Goal: Task Accomplishment & Management: Use online tool/utility

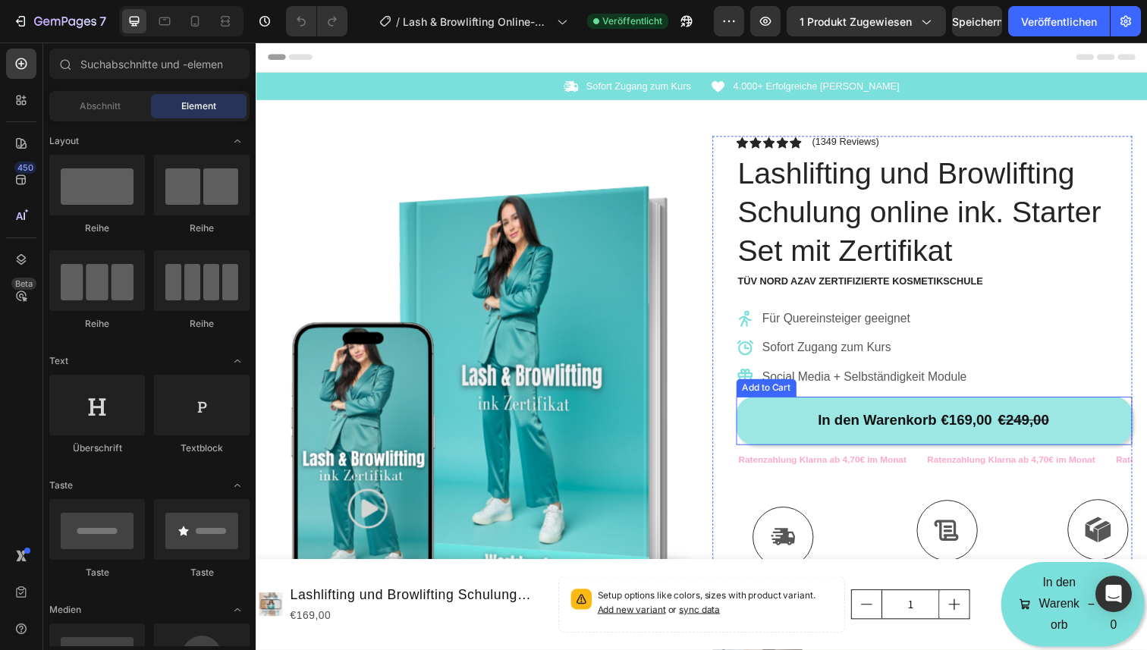
click at [755, 435] on button "In den Warenkorb €169,00 €249,00" at bounding box center [948, 428] width 404 height 49
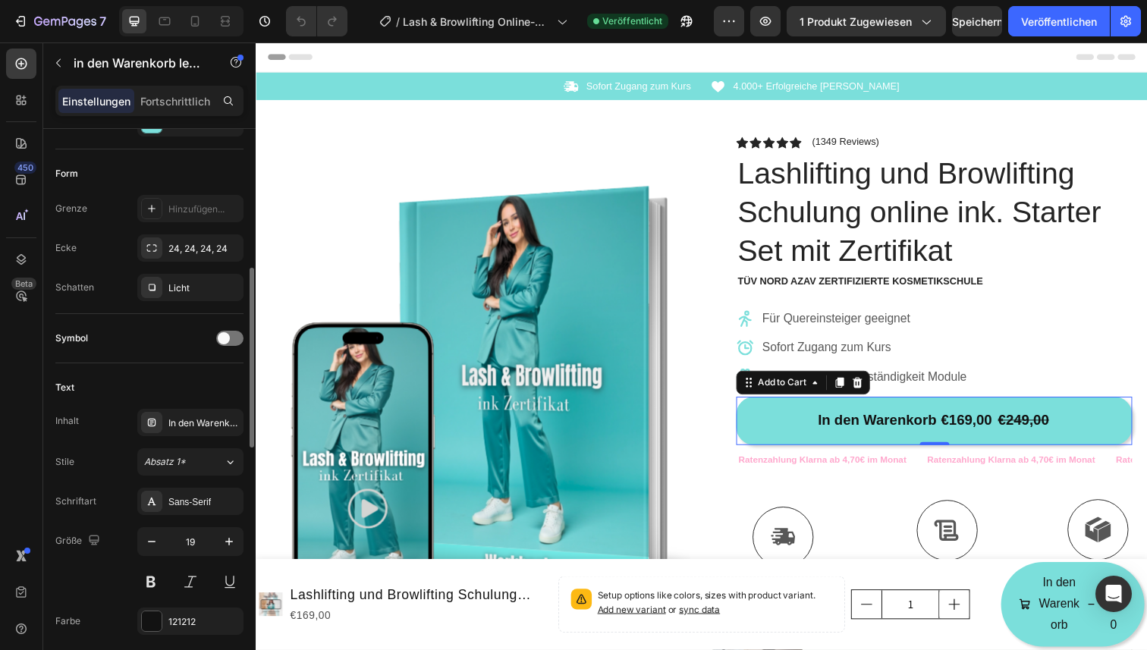
scroll to position [439, 0]
click at [181, 248] on font "24, 24, 24, 24" at bounding box center [197, 246] width 59 height 11
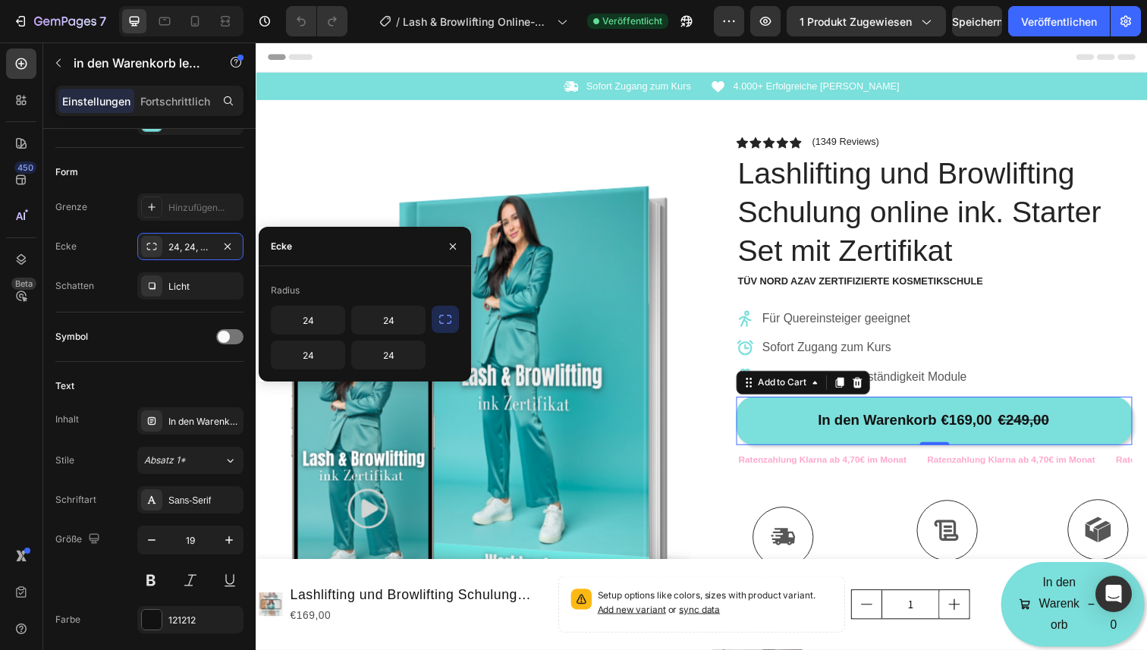
click at [448, 319] on icon "button" at bounding box center [445, 319] width 15 height 15
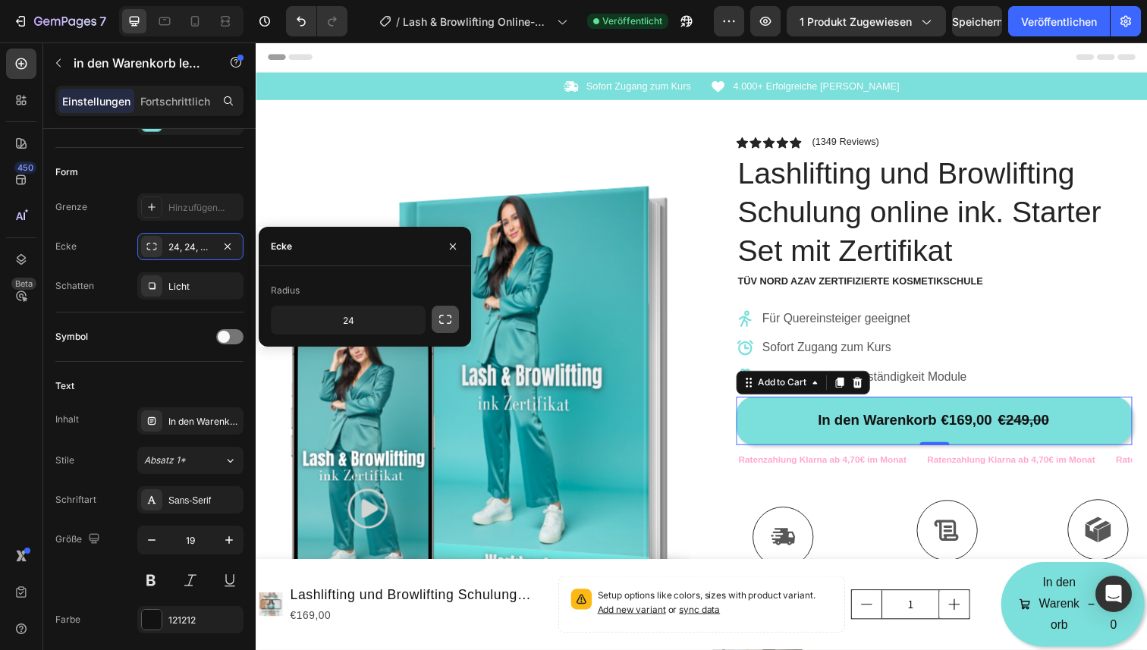
click at [448, 319] on icon "button" at bounding box center [445, 319] width 15 height 15
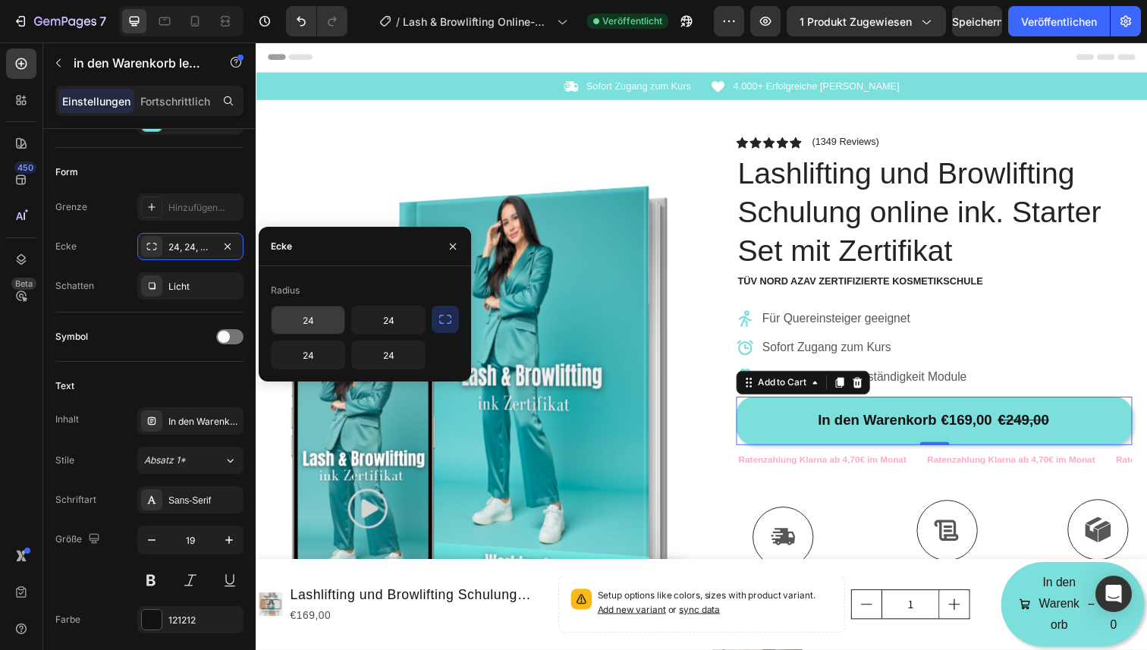
click at [329, 321] on input "24" at bounding box center [308, 319] width 73 height 27
type input "0"
click at [404, 313] on input "24" at bounding box center [388, 319] width 73 height 27
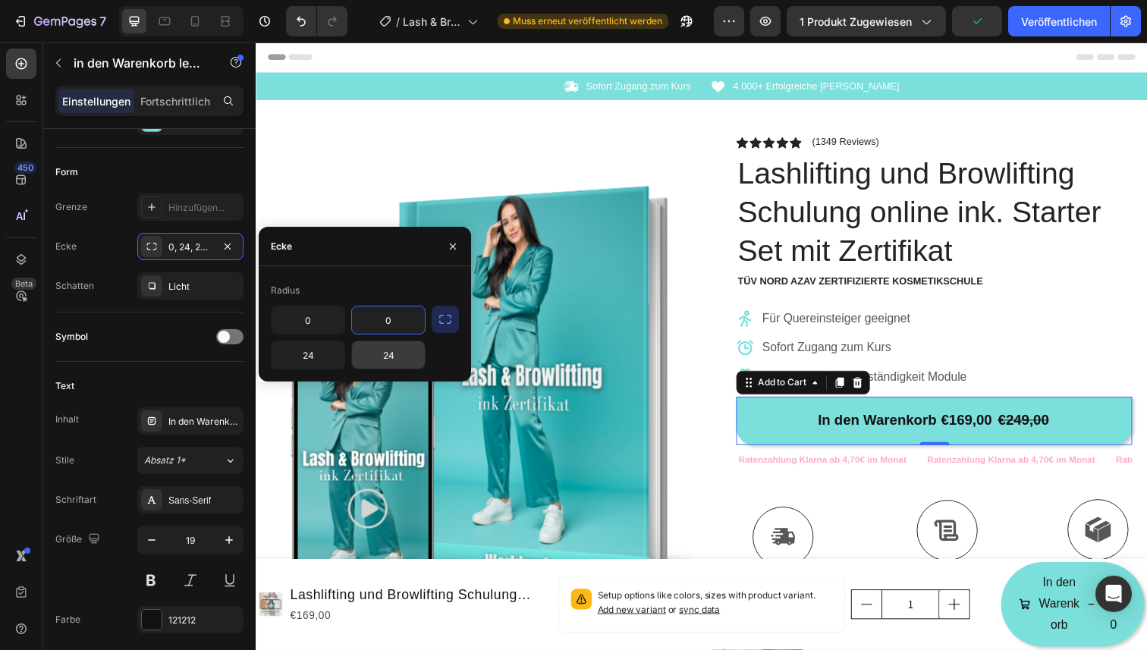
type input "0"
click at [410, 359] on input "24" at bounding box center [388, 354] width 73 height 27
type input "0"
click at [325, 356] on input "24" at bounding box center [308, 354] width 73 height 27
type input "0"
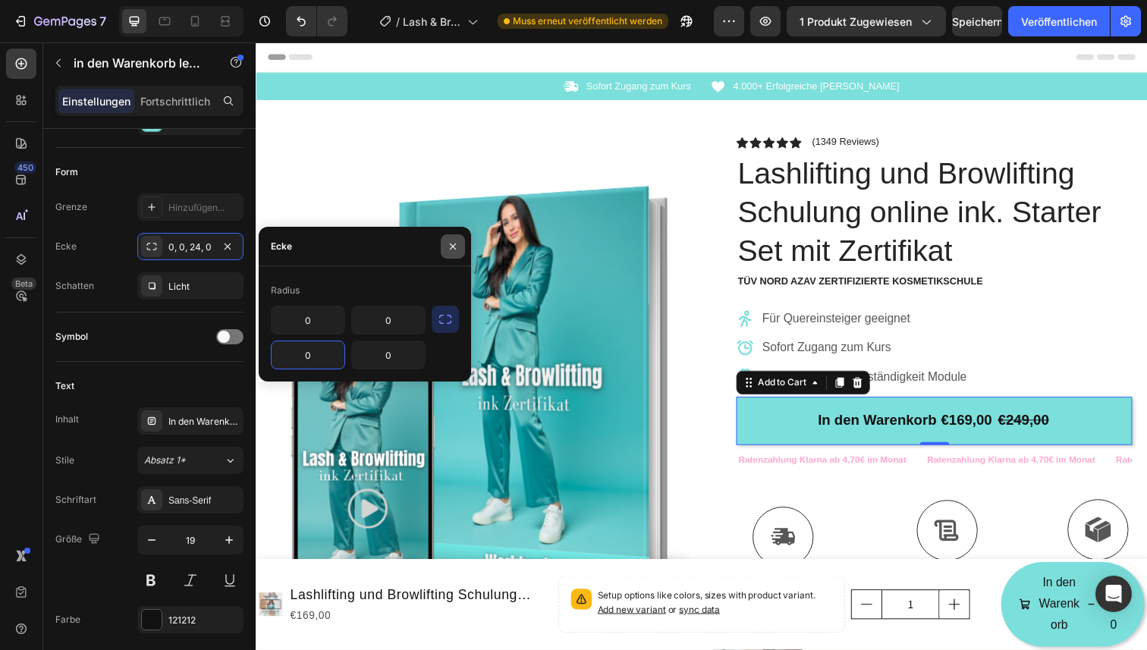
click at [452, 247] on icon "button" at bounding box center [453, 246] width 12 height 12
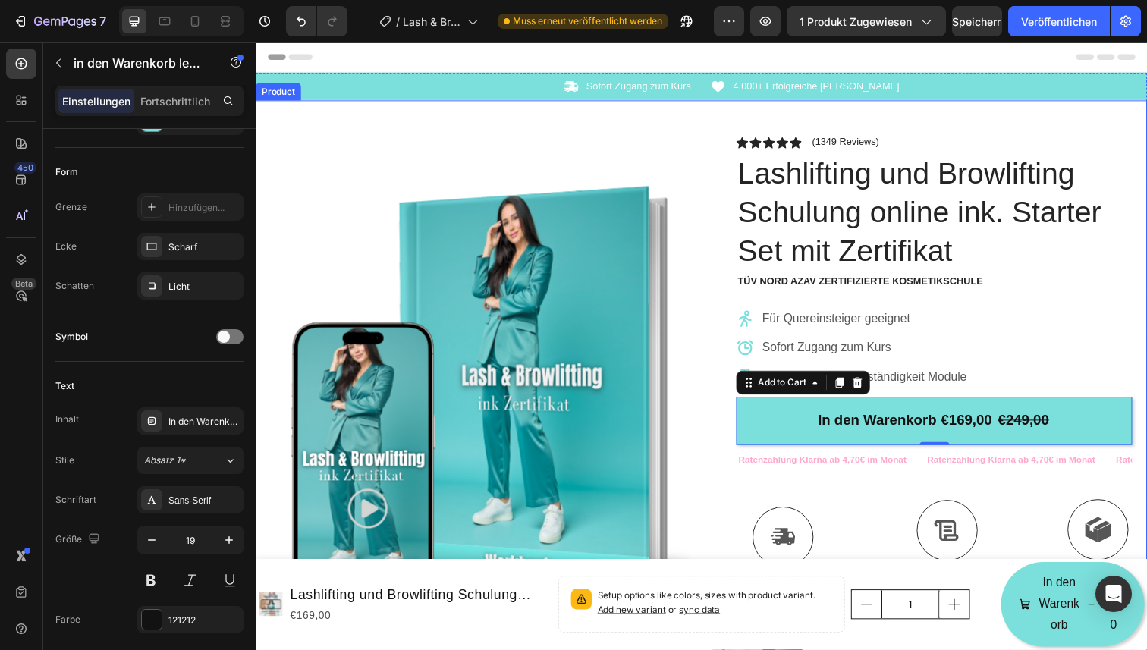
click at [700, 488] on div "Product Images Row Icon Icon Icon Icon Icon Icon List (1349 Reviews) Text Block…" at bounding box center [711, 461] width 910 height 718
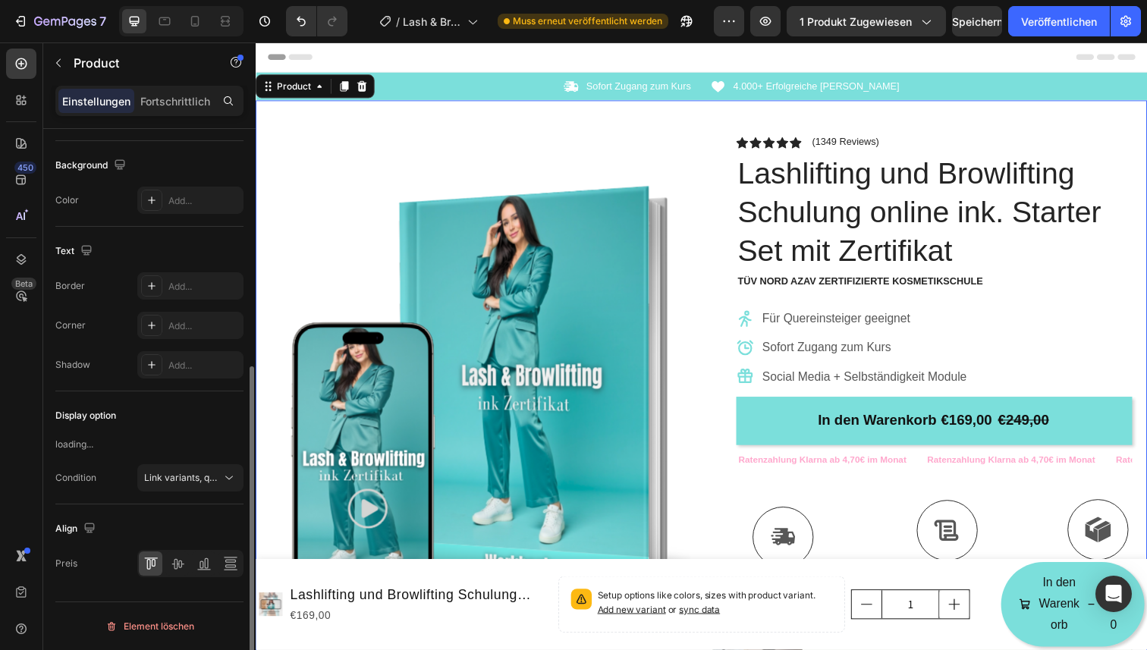
scroll to position [0, 0]
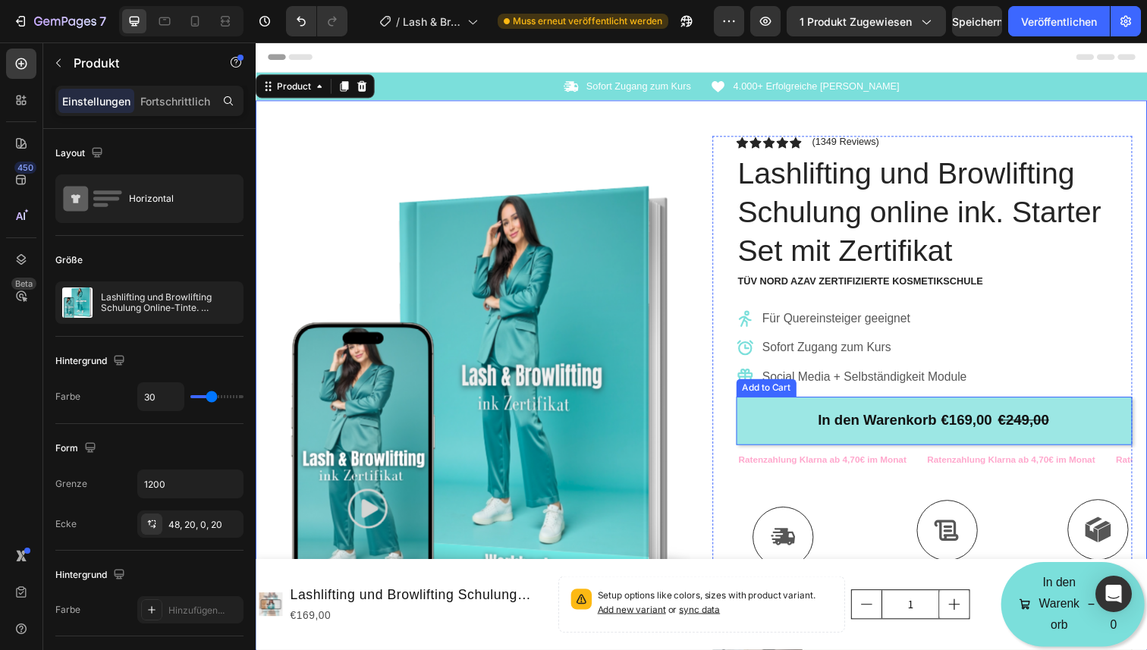
click at [780, 441] on button "In den Warenkorb €169,00 €249,00" at bounding box center [948, 428] width 404 height 49
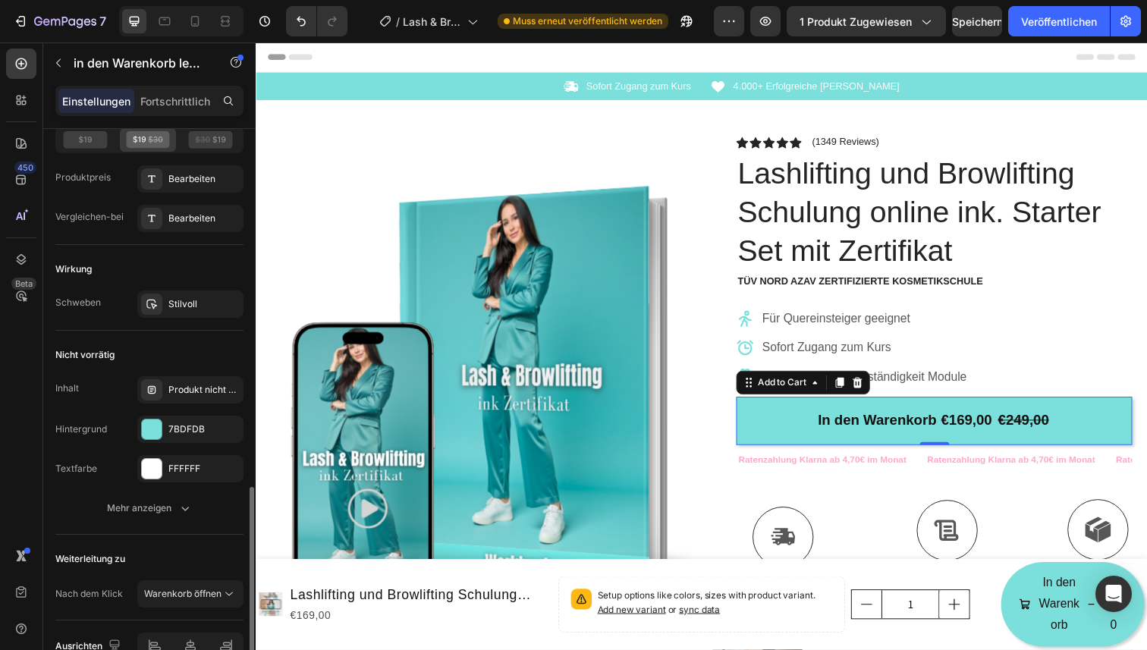
scroll to position [1205, 0]
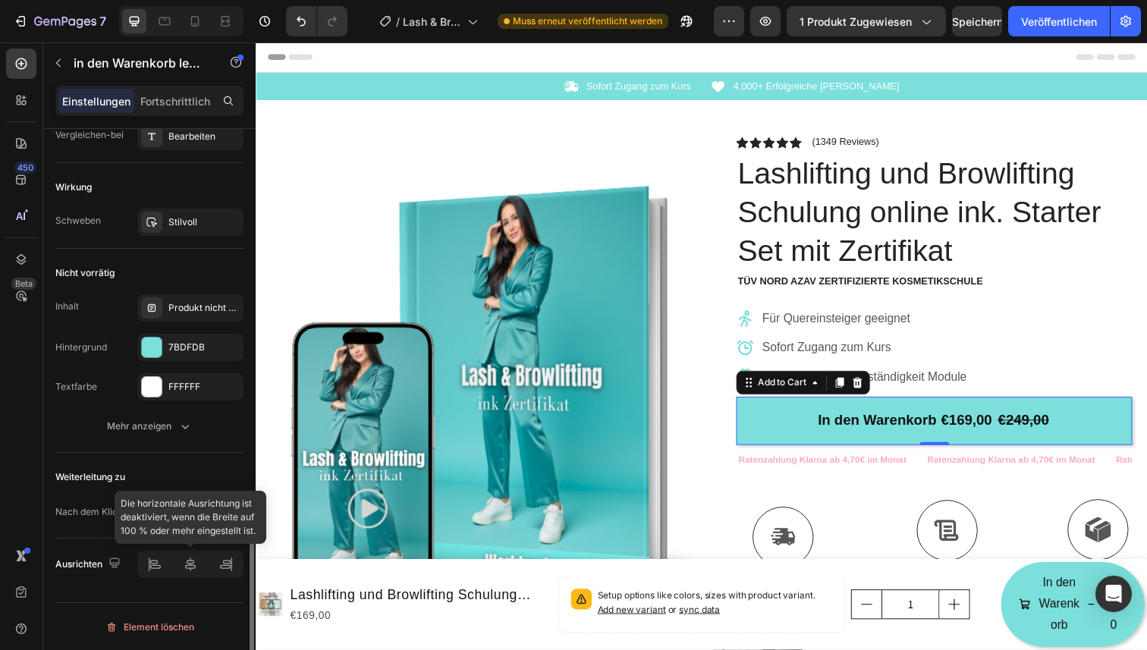
click at [190, 566] on div at bounding box center [190, 564] width 106 height 27
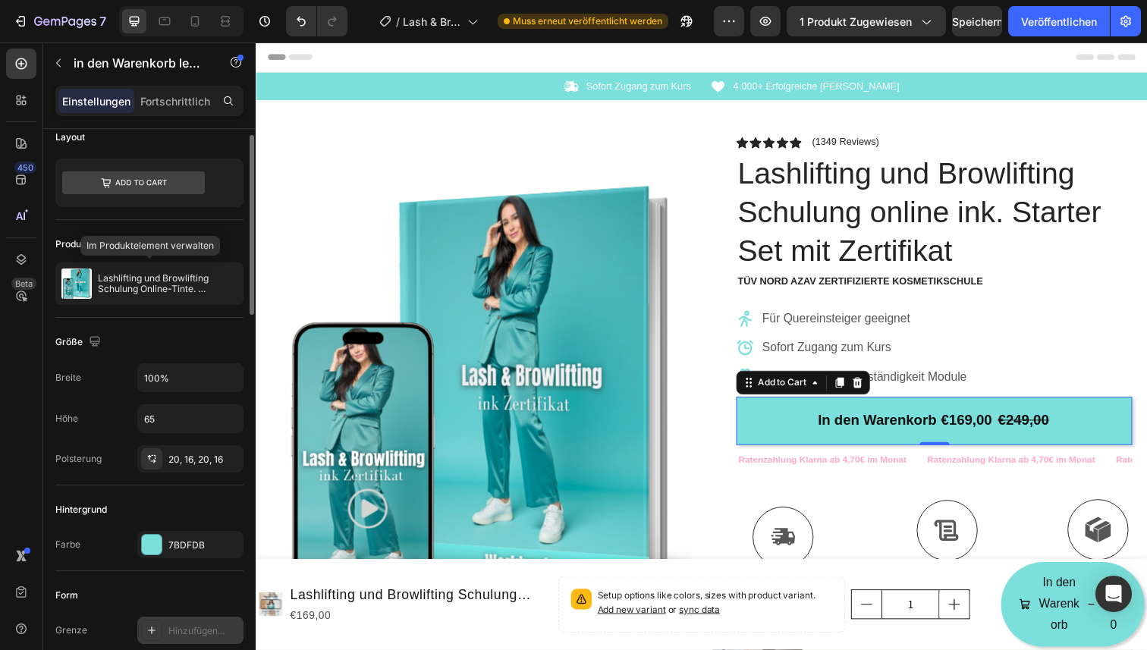
scroll to position [14, 0]
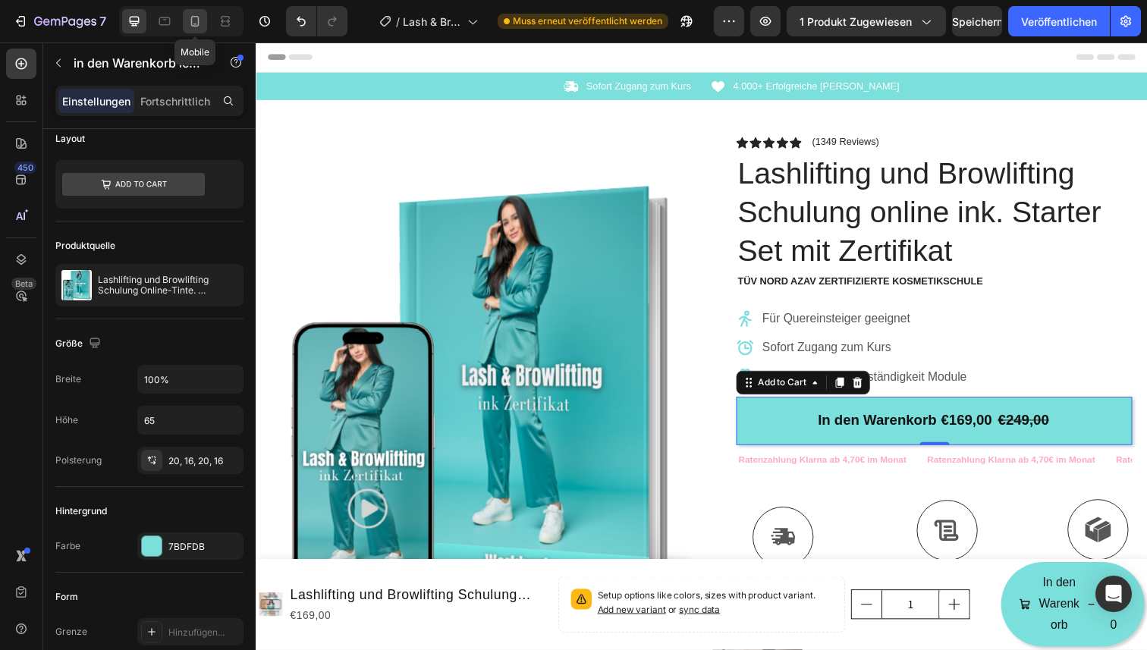
click at [192, 23] on icon at bounding box center [195, 21] width 8 height 11
type input "50"
type input "Auto"
type input "17"
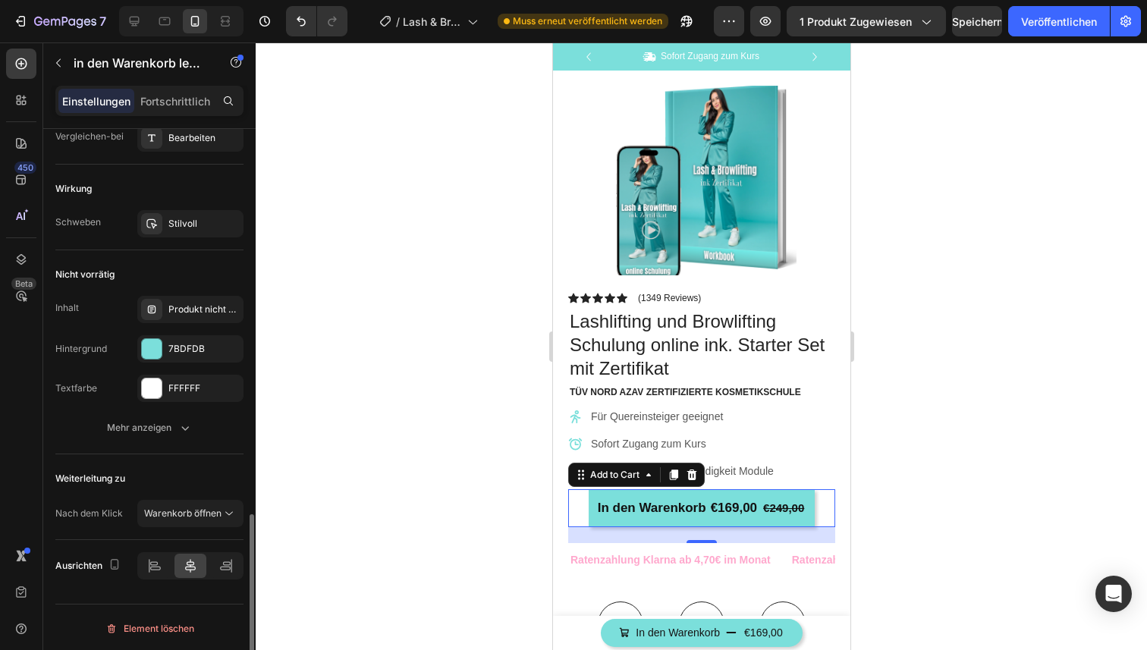
scroll to position [1205, 0]
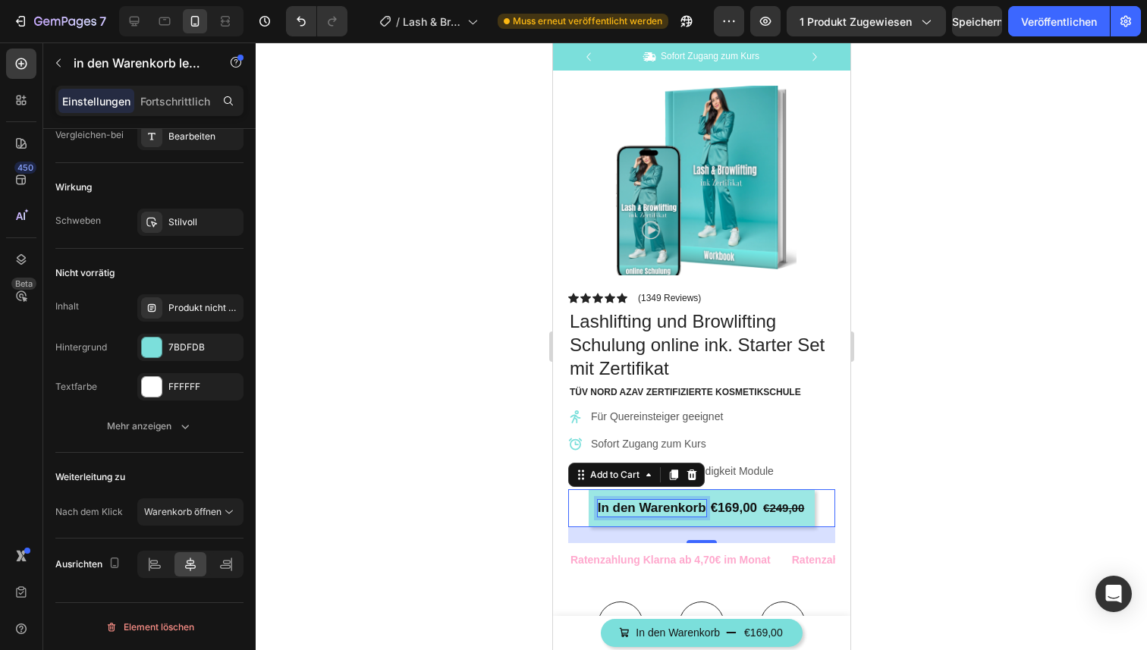
click at [656, 506] on div "In den Warenkorb" at bounding box center [651, 508] width 108 height 17
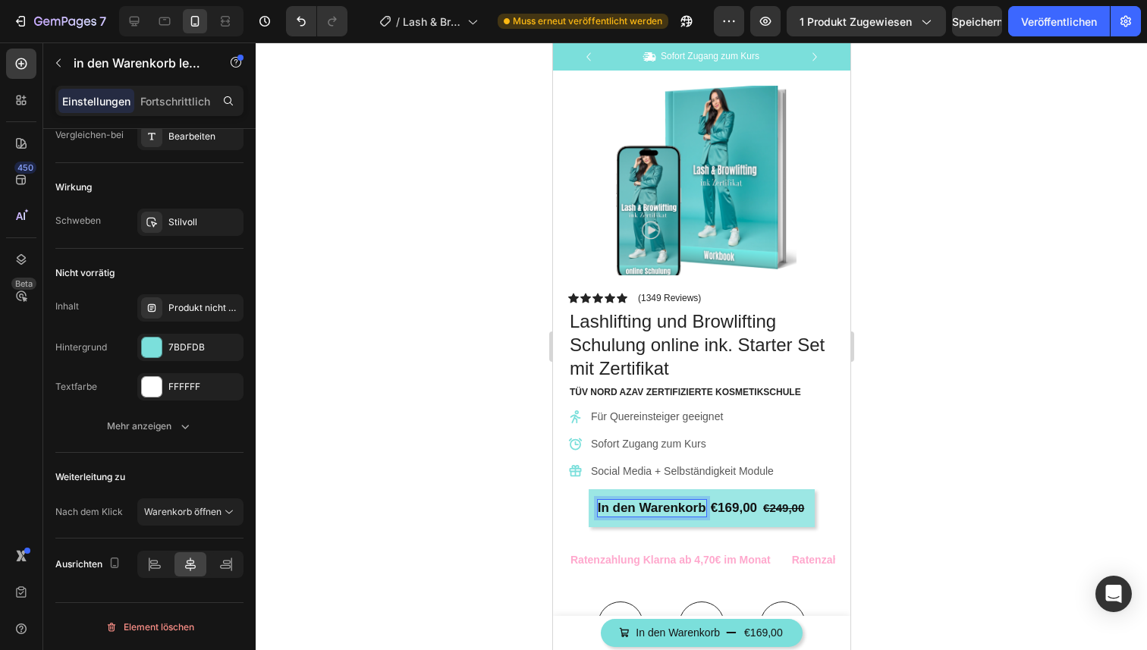
click at [721, 494] on button "In den Warenkorb €169,00 €249,00" at bounding box center [701, 508] width 227 height 38
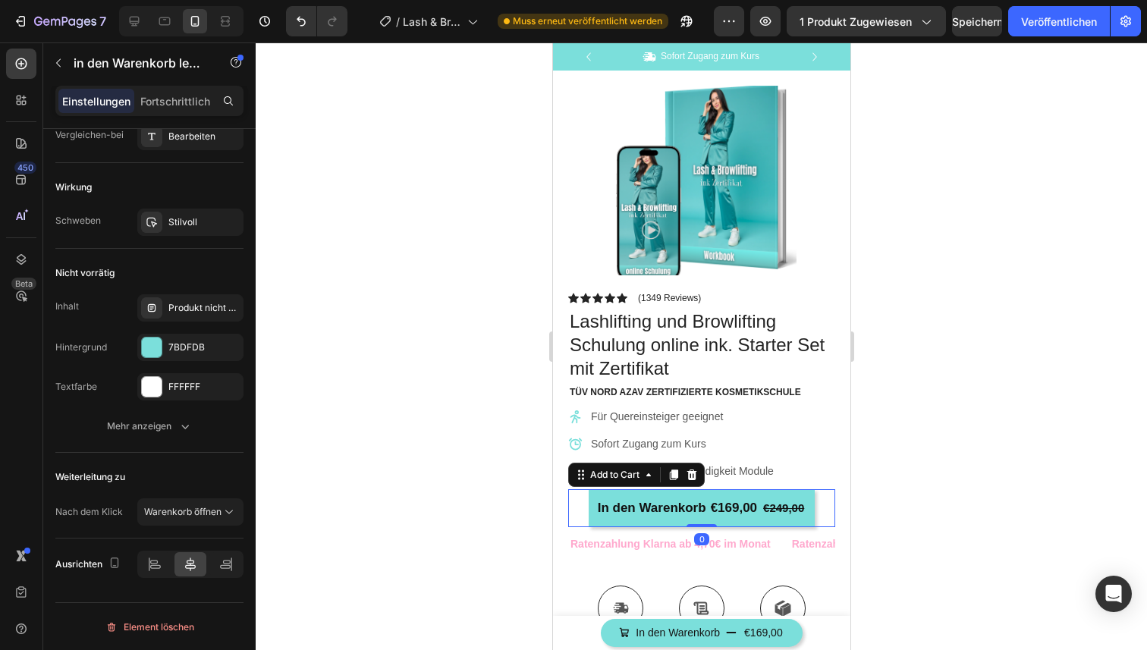
drag, startPoint x: 702, startPoint y: 541, endPoint x: 687, endPoint y: 485, distance: 57.2
click at [687, 489] on div "In den Warenkorb €169,00 €249,00 Add to Cart 0" at bounding box center [700, 508] width 267 height 38
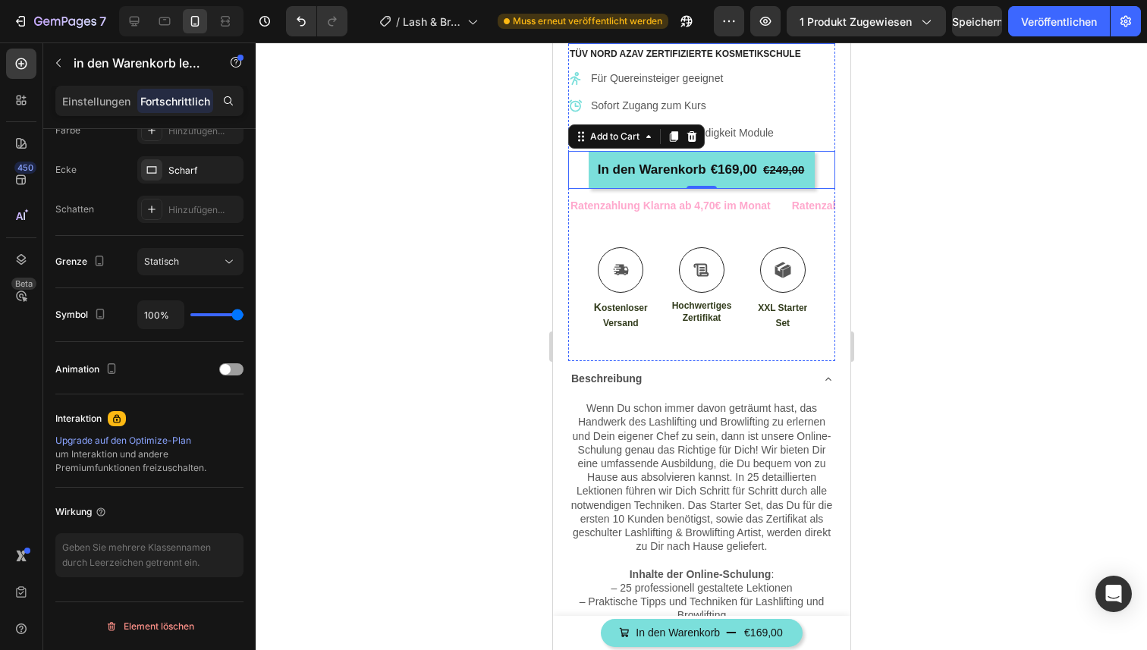
scroll to position [369, 0]
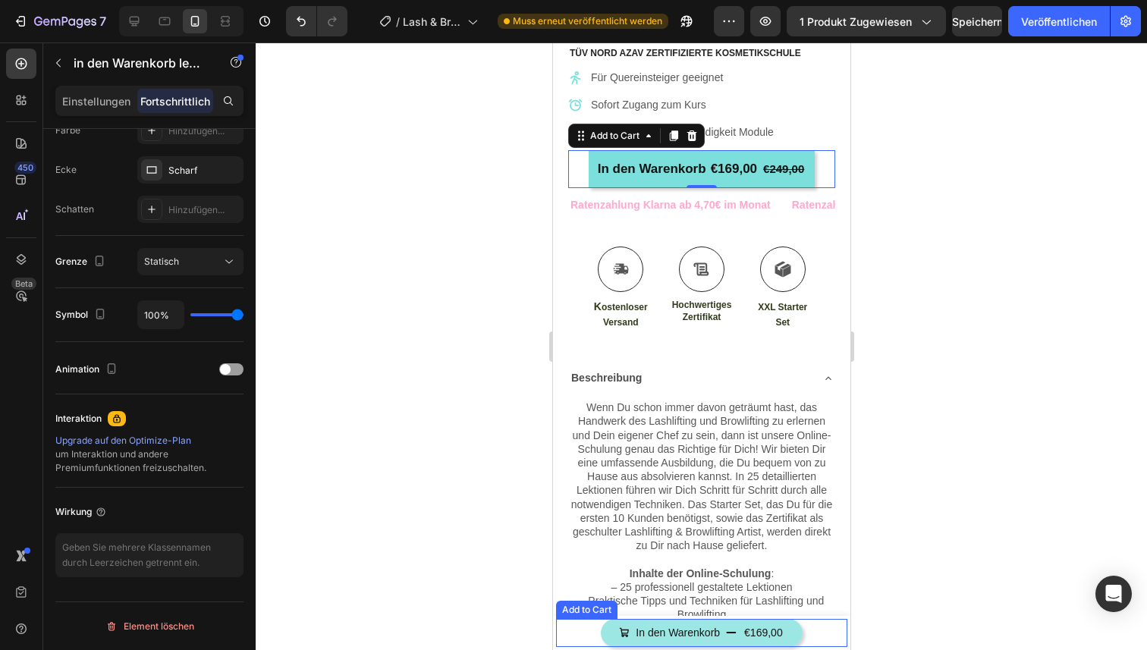
click at [603, 632] on button "In den Warenkorb €169,00" at bounding box center [700, 633] width 201 height 28
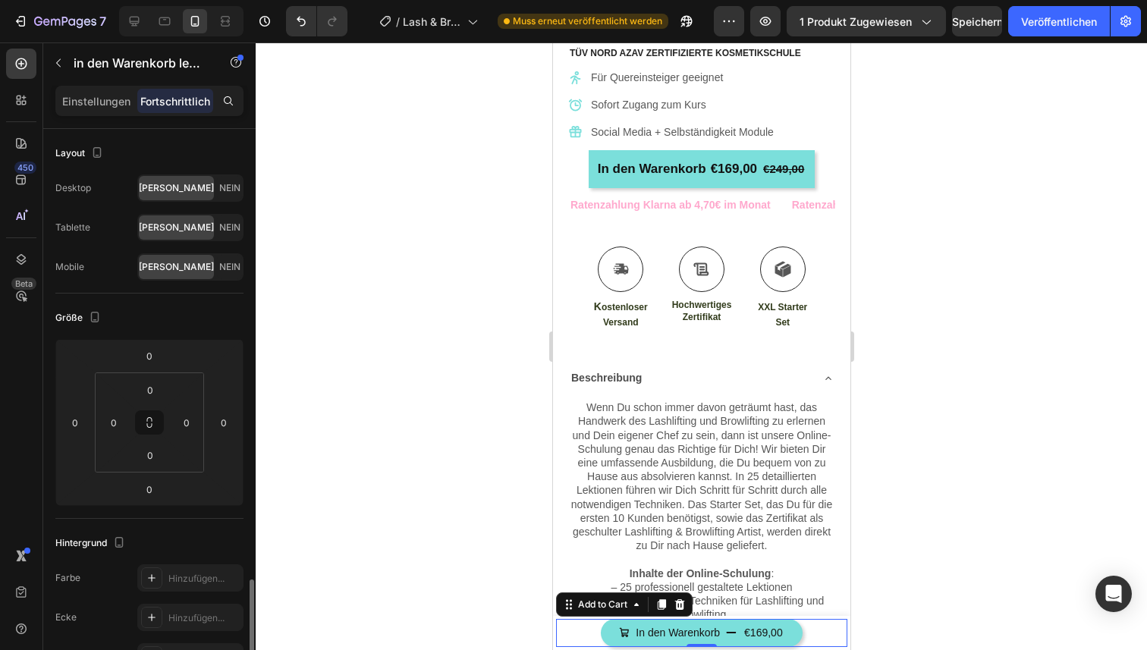
scroll to position [395, 0]
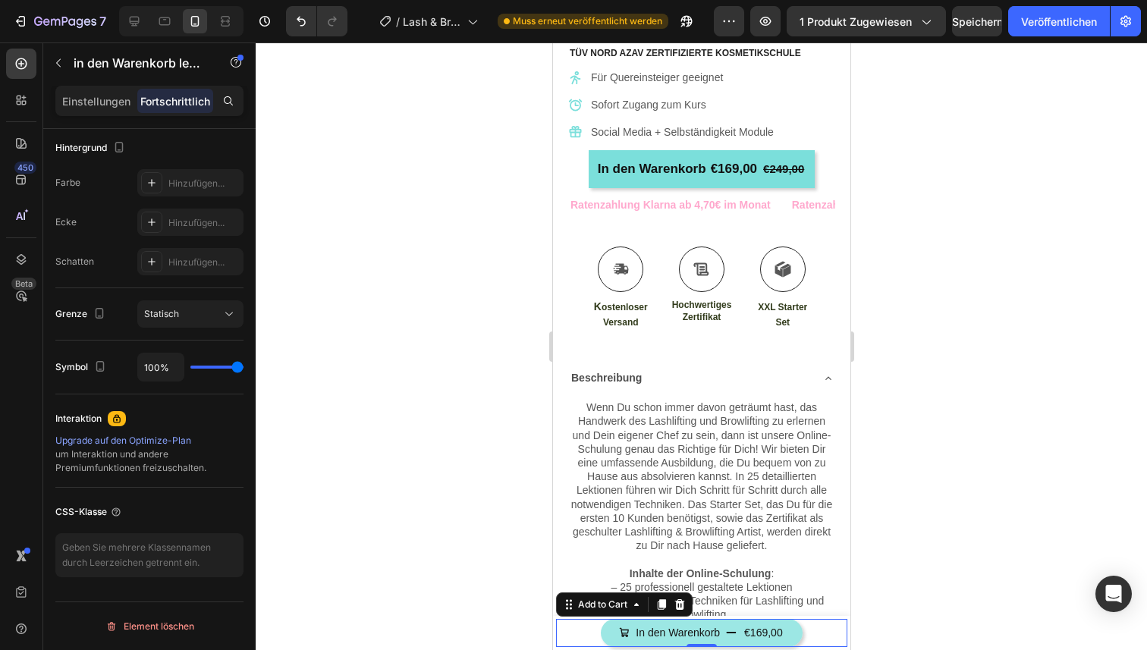
click at [791, 632] on button "In den Warenkorb €169,00" at bounding box center [700, 633] width 201 height 28
click at [824, 627] on div "In den Warenkorb €169,00 Add to Cart 0" at bounding box center [700, 633] width 291 height 28
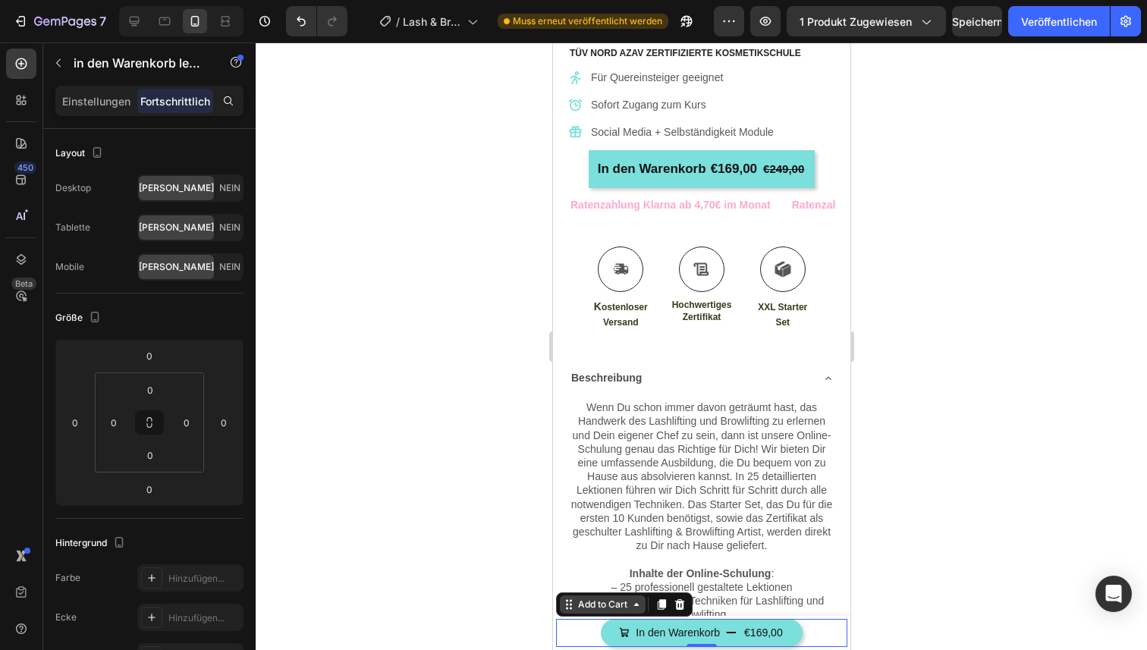
click at [626, 606] on div "Add to Cart" at bounding box center [601, 605] width 55 height 14
click at [811, 636] on div "In den Warenkorb €169,00 Add to Cart Row 3 cols Product Sticky 0" at bounding box center [700, 633] width 291 height 28
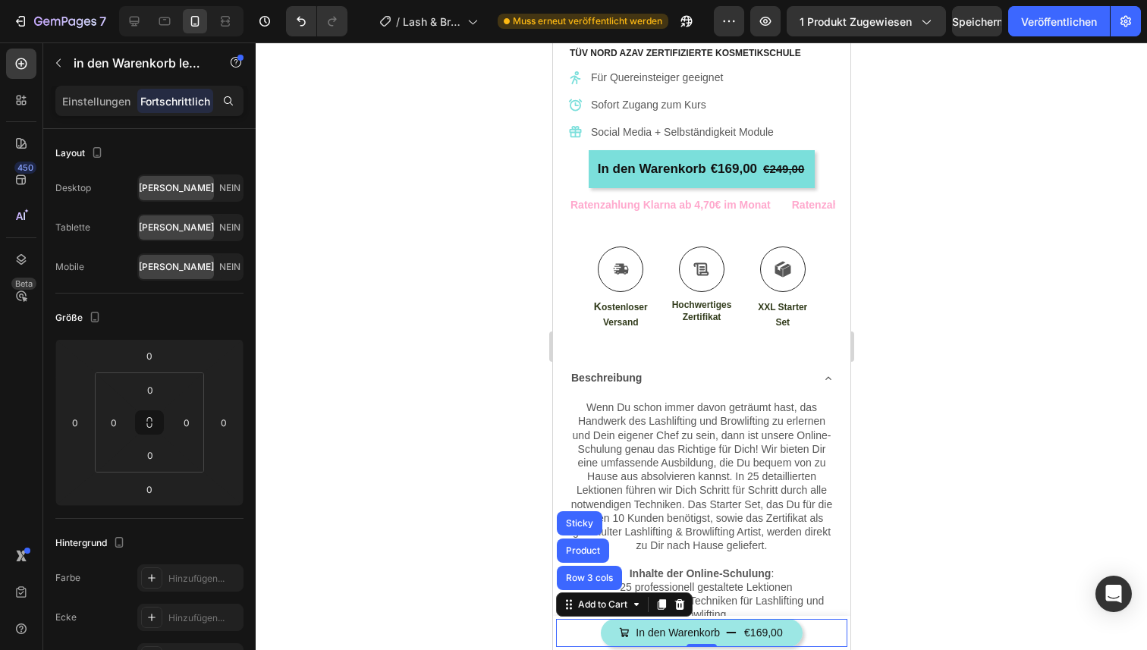
click at [788, 633] on button "In den Warenkorb €169,00" at bounding box center [700, 633] width 201 height 28
click at [837, 629] on div "In den Warenkorb €169,00 Add to Cart Row 3 cols Product Sticky 0" at bounding box center [700, 633] width 291 height 28
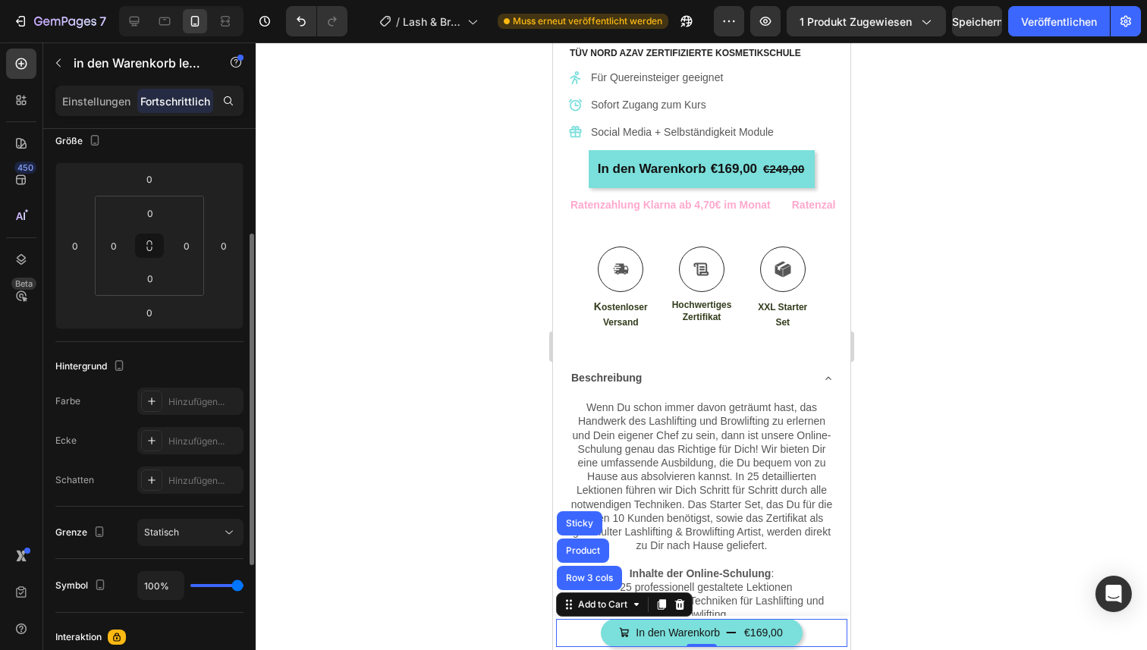
scroll to position [178, 0]
click at [204, 441] on font "Hinzufügen..." at bounding box center [196, 439] width 56 height 11
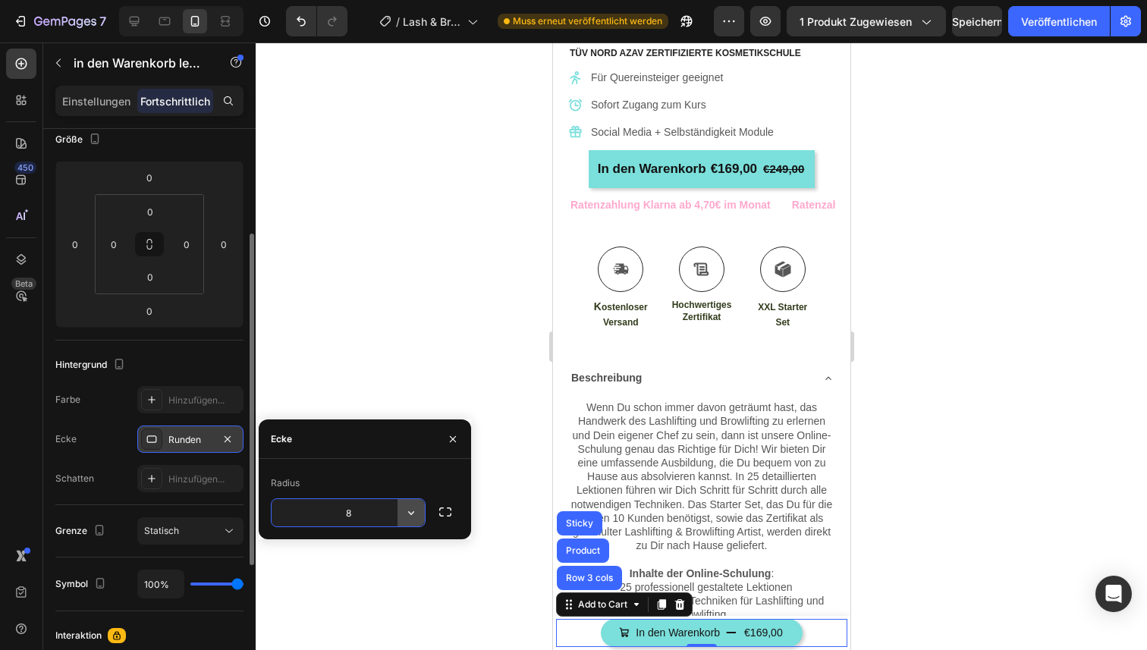
click at [416, 512] on icon "button" at bounding box center [411, 512] width 15 height 15
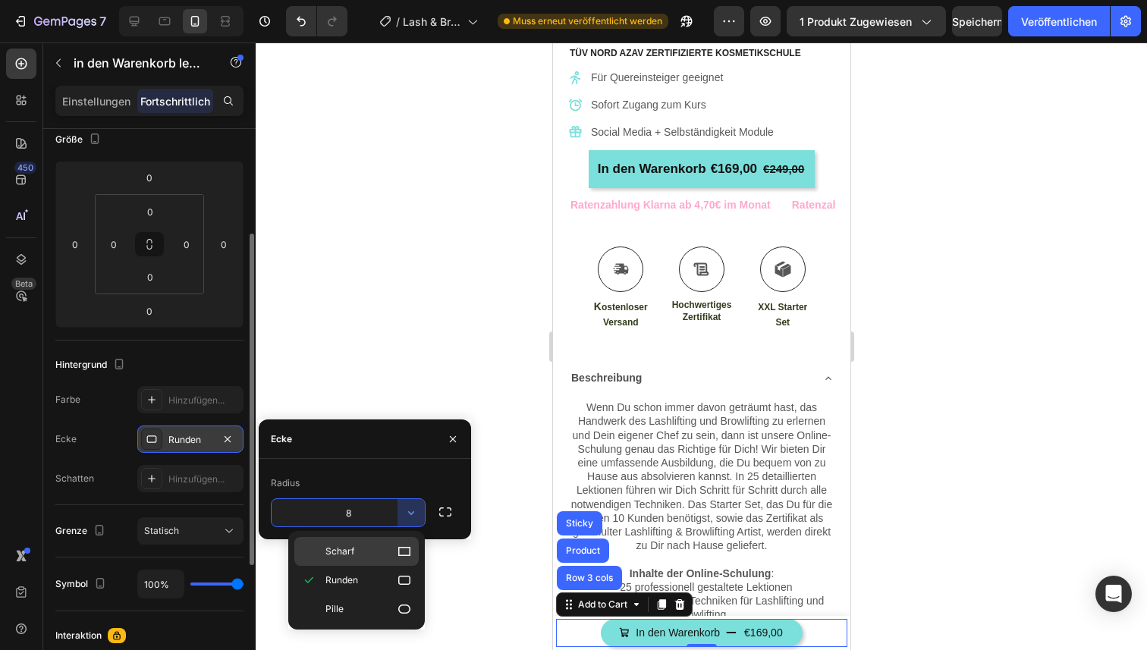
click at [362, 554] on p "Scharf" at bounding box center [368, 551] width 86 height 15
type input "0"
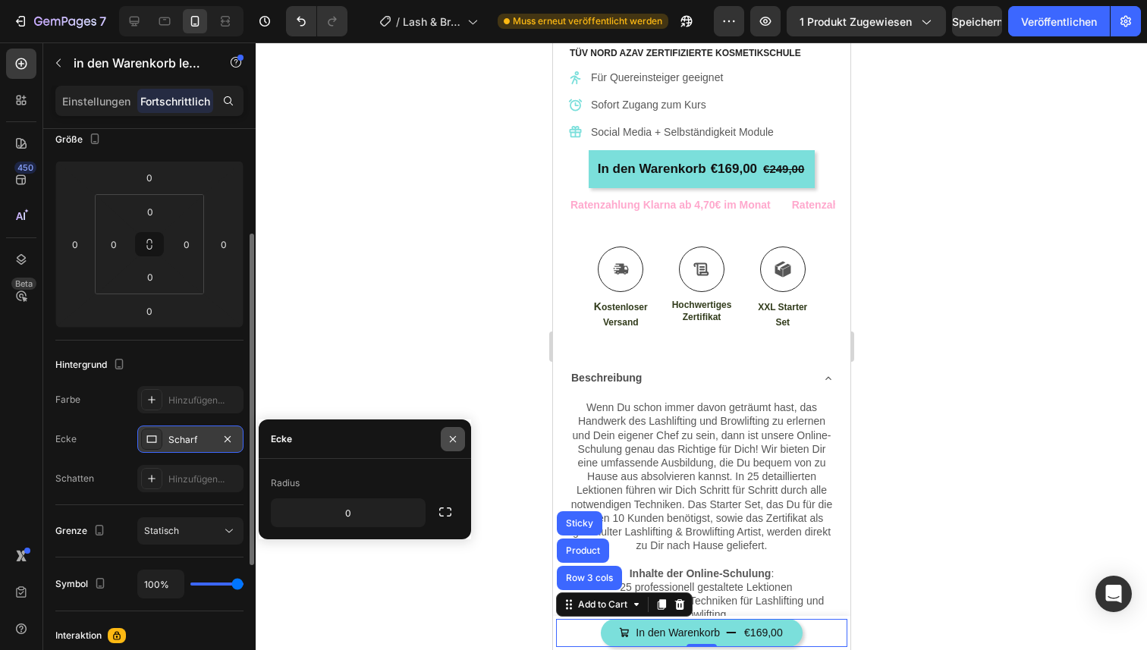
click at [457, 435] on icon "button" at bounding box center [453, 439] width 12 height 12
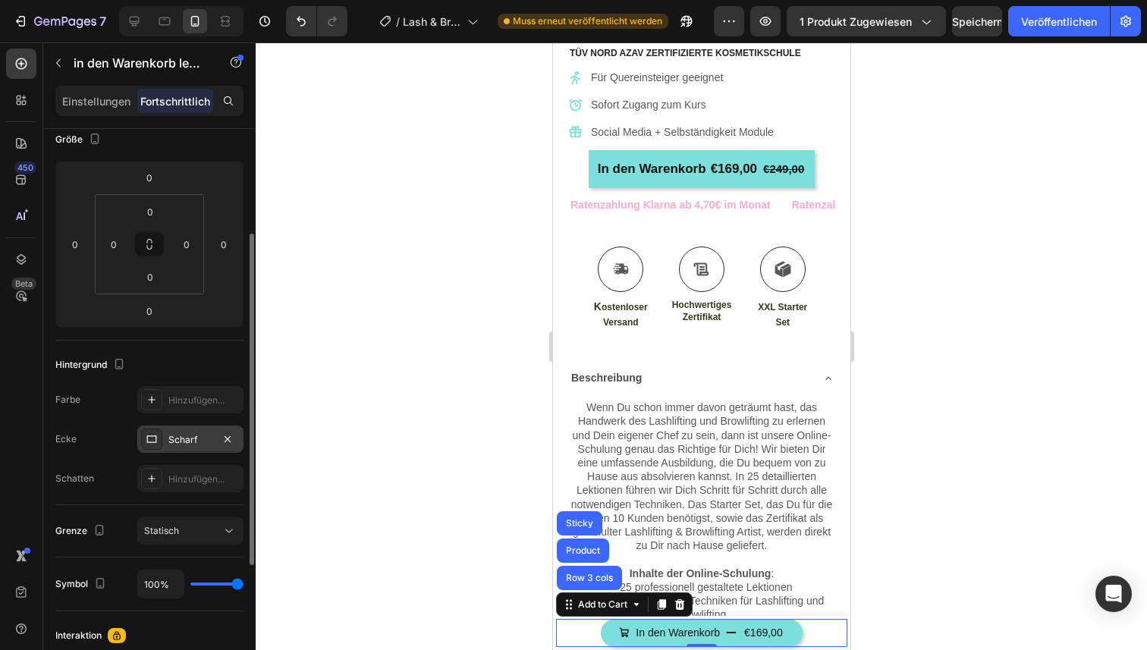
click at [508, 497] on div at bounding box center [701, 346] width 891 height 608
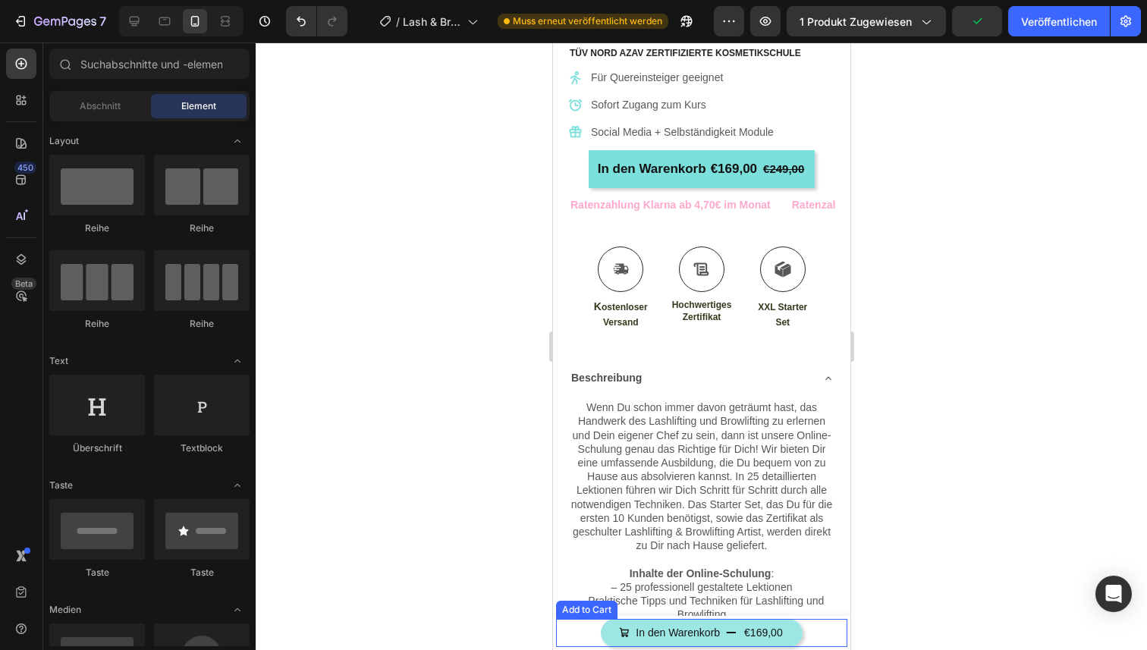
click at [612, 646] on button "In den Warenkorb €169,00" at bounding box center [700, 633] width 201 height 28
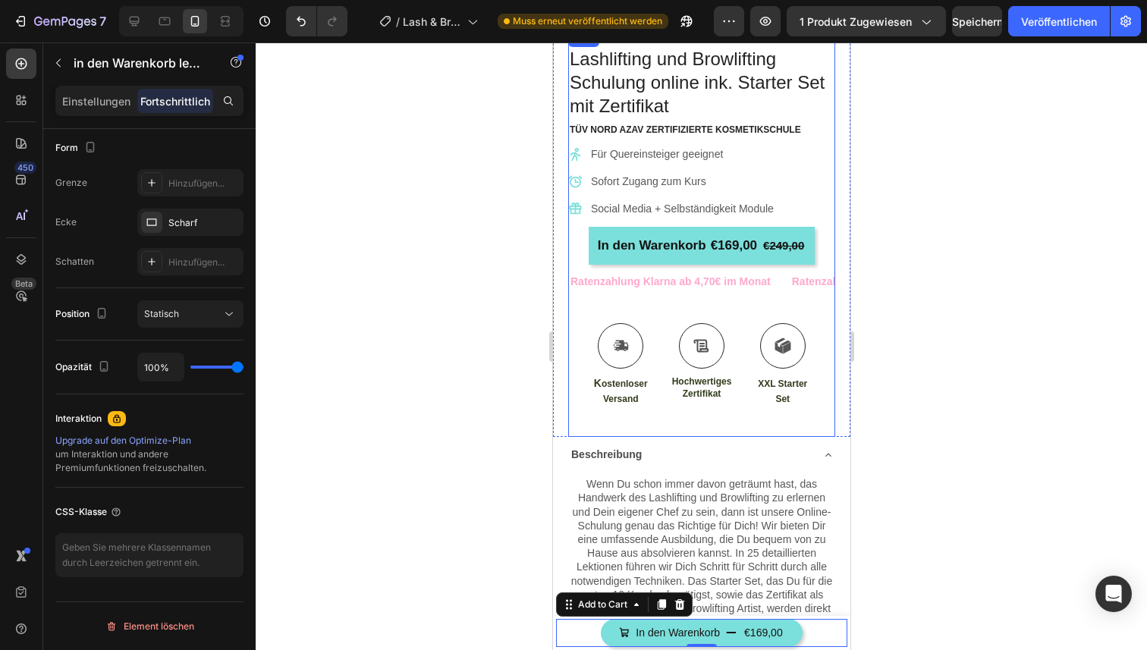
scroll to position [0, 0]
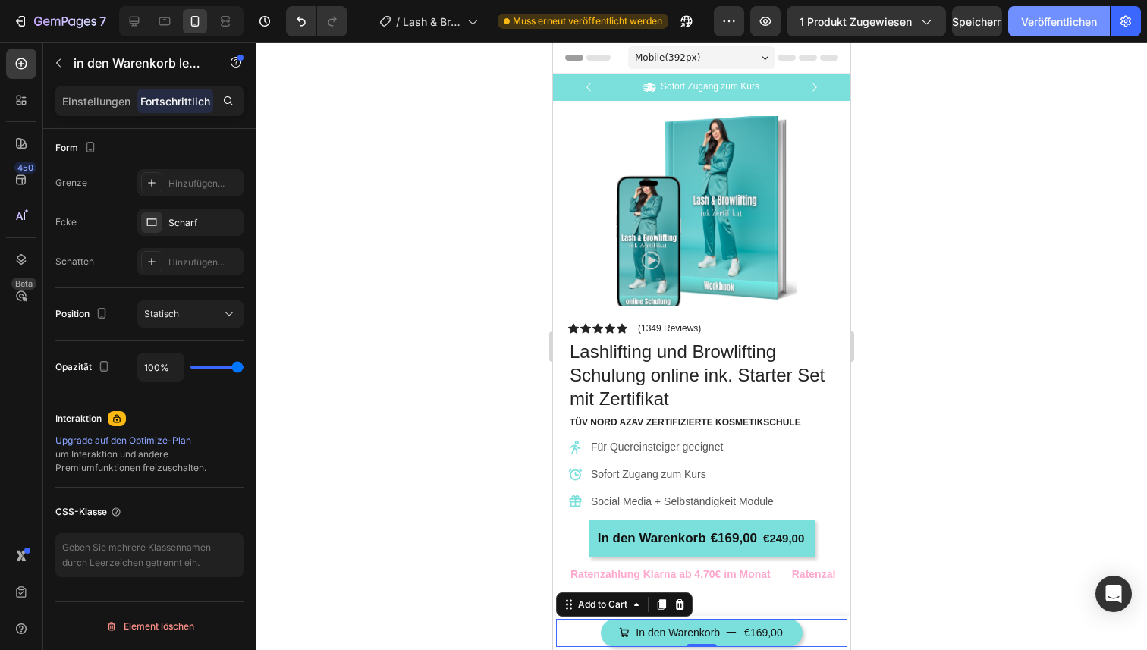
click at [1057, 14] on font "Veröffentlichen" at bounding box center [1059, 22] width 76 height 16
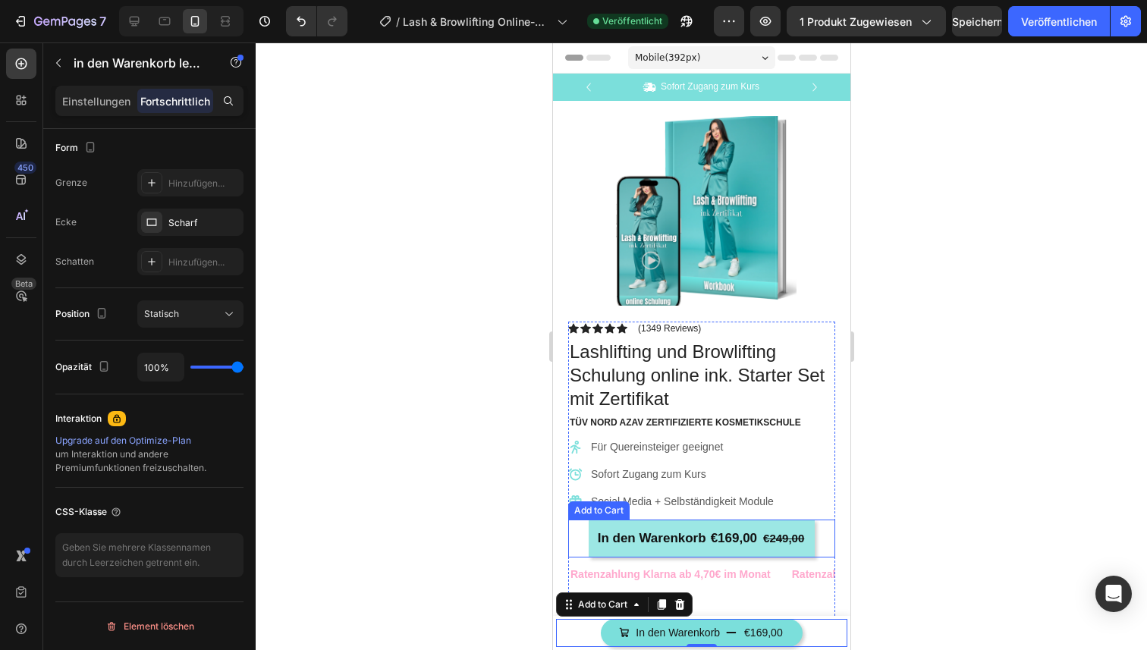
click at [793, 548] on button "In den Warenkorb €169,00 €249,00" at bounding box center [701, 539] width 227 height 38
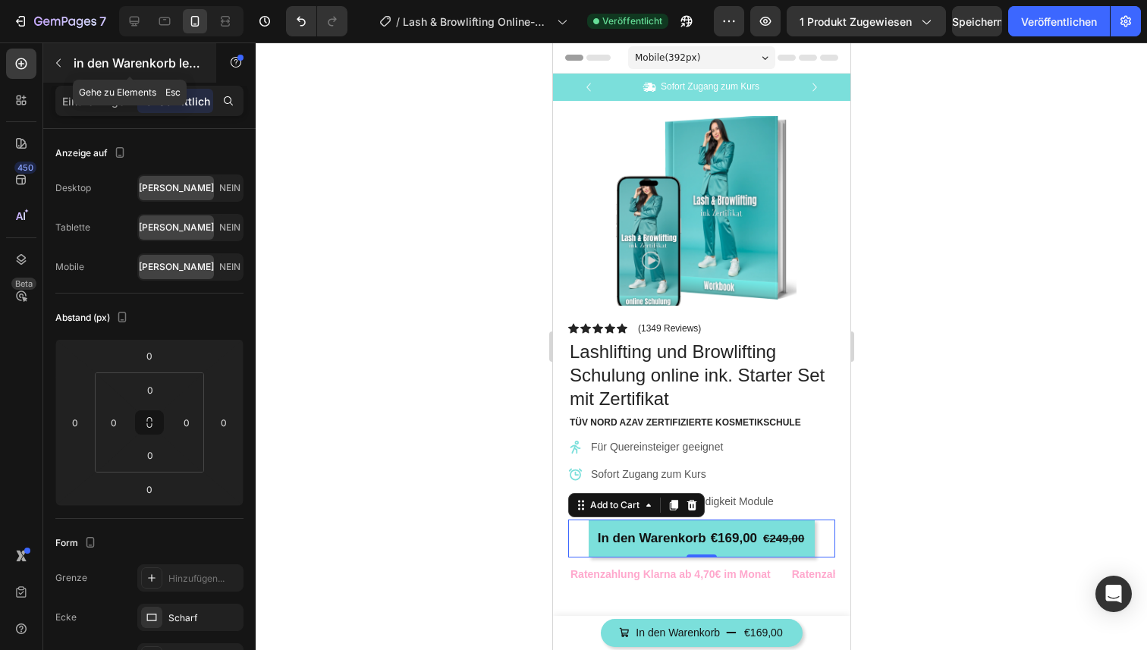
click at [60, 61] on icon "button" at bounding box center [58, 63] width 12 height 12
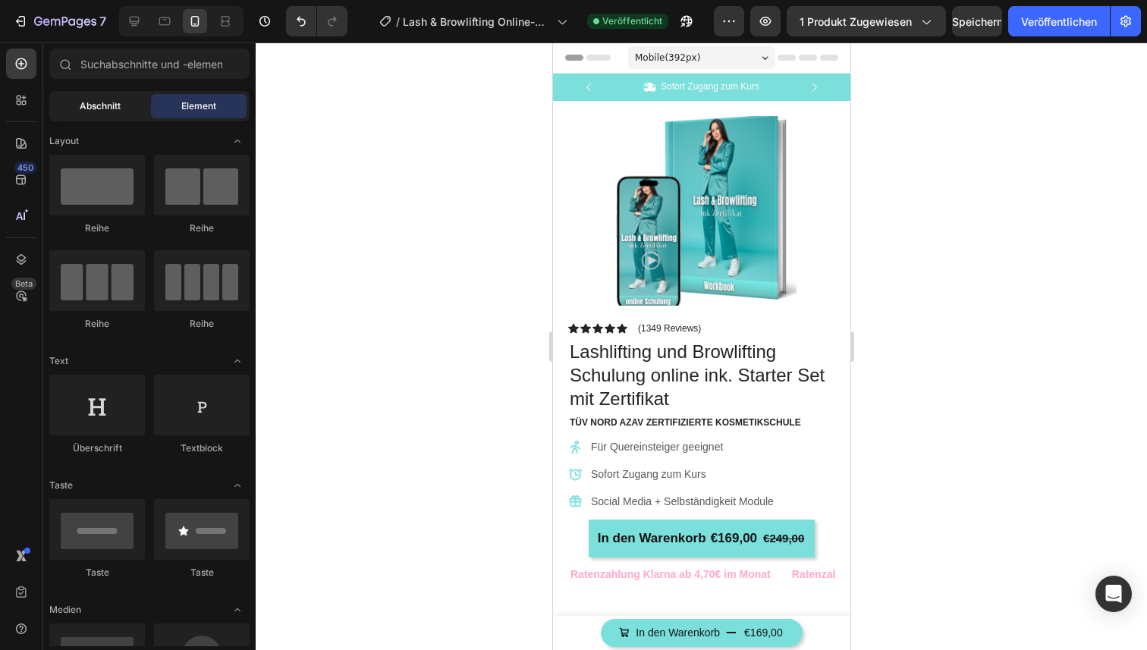
click at [121, 105] on font "Abschnitt" at bounding box center [100, 105] width 41 height 11
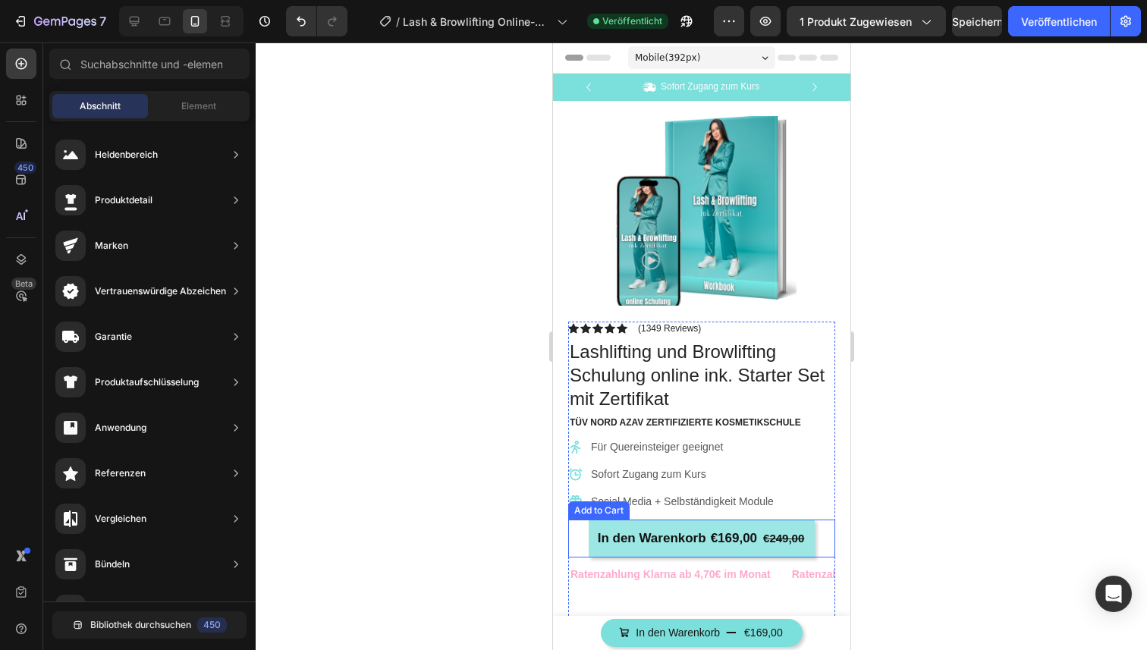
click at [664, 521] on button "In den Warenkorb €169,00 €249,00" at bounding box center [701, 539] width 227 height 38
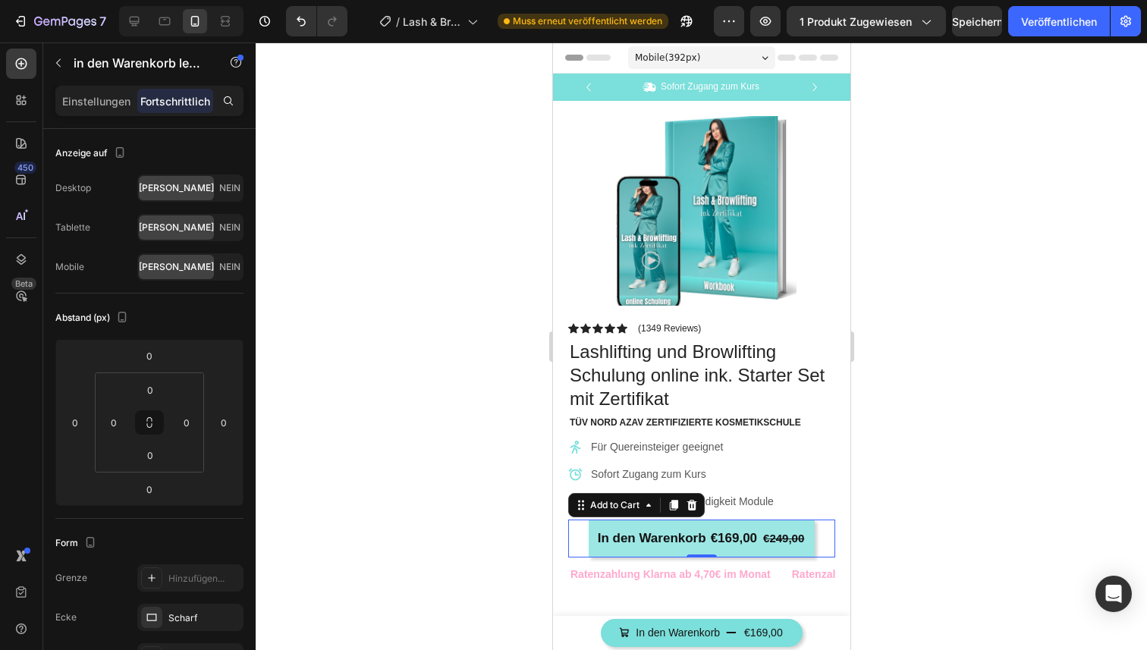
click at [596, 547] on button "In den Warenkorb €169,00 €249,00" at bounding box center [701, 539] width 227 height 38
click at [349, 176] on div at bounding box center [701, 346] width 891 height 608
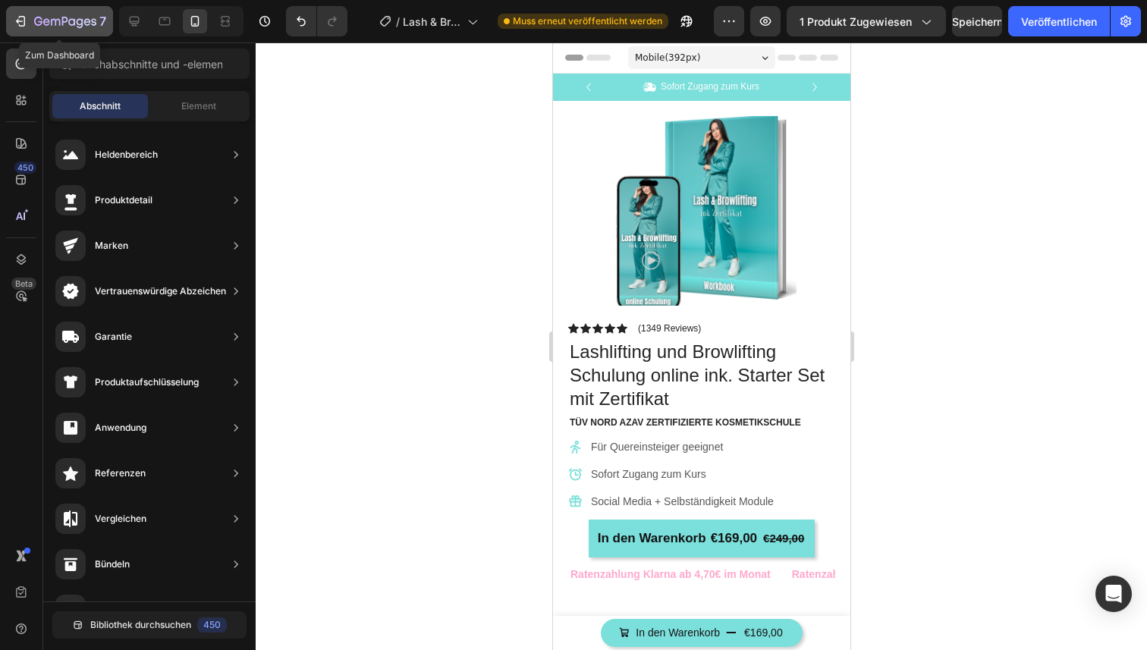
click at [74, 24] on icon "button" at bounding box center [71, 21] width 7 height 7
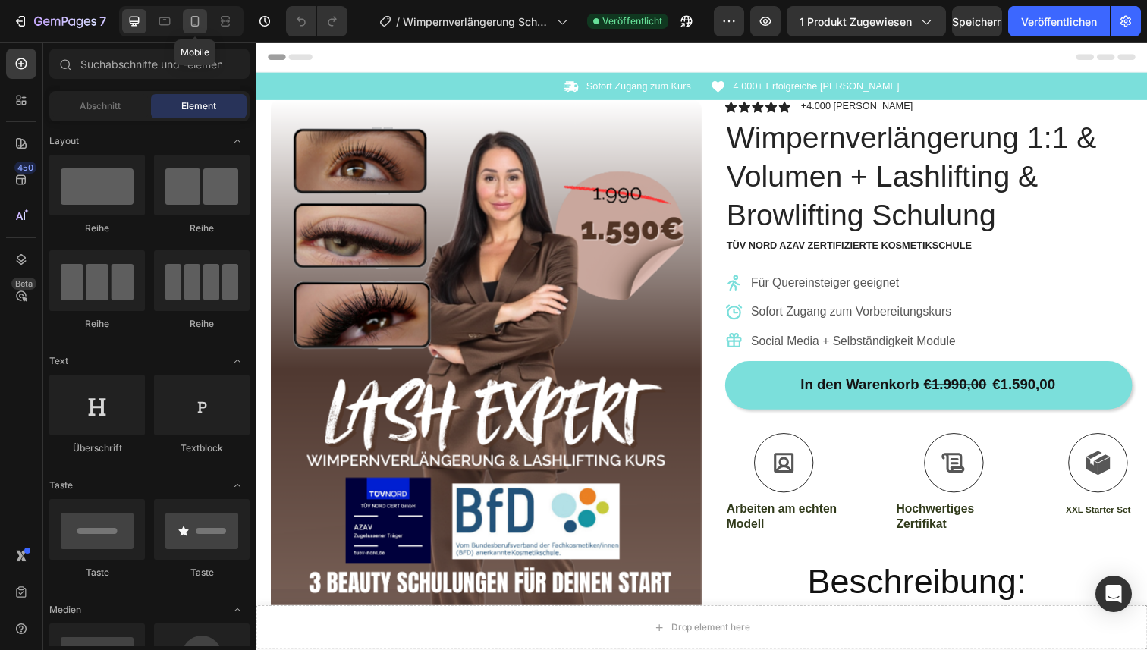
click at [196, 25] on icon at bounding box center [195, 21] width 8 height 11
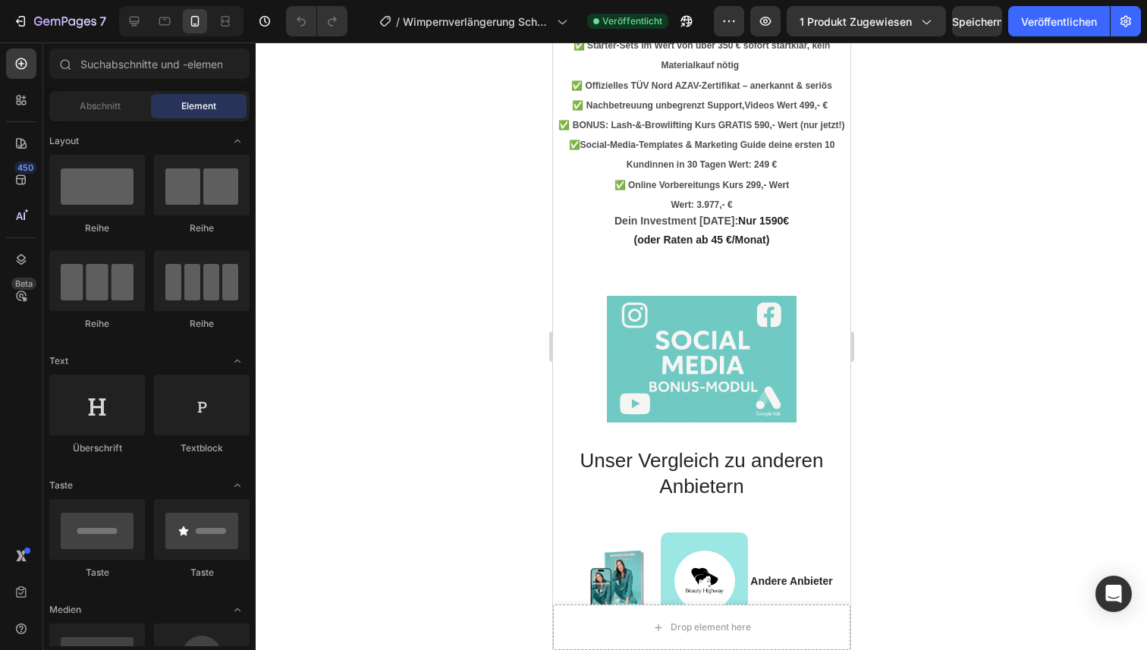
scroll to position [1939, 0]
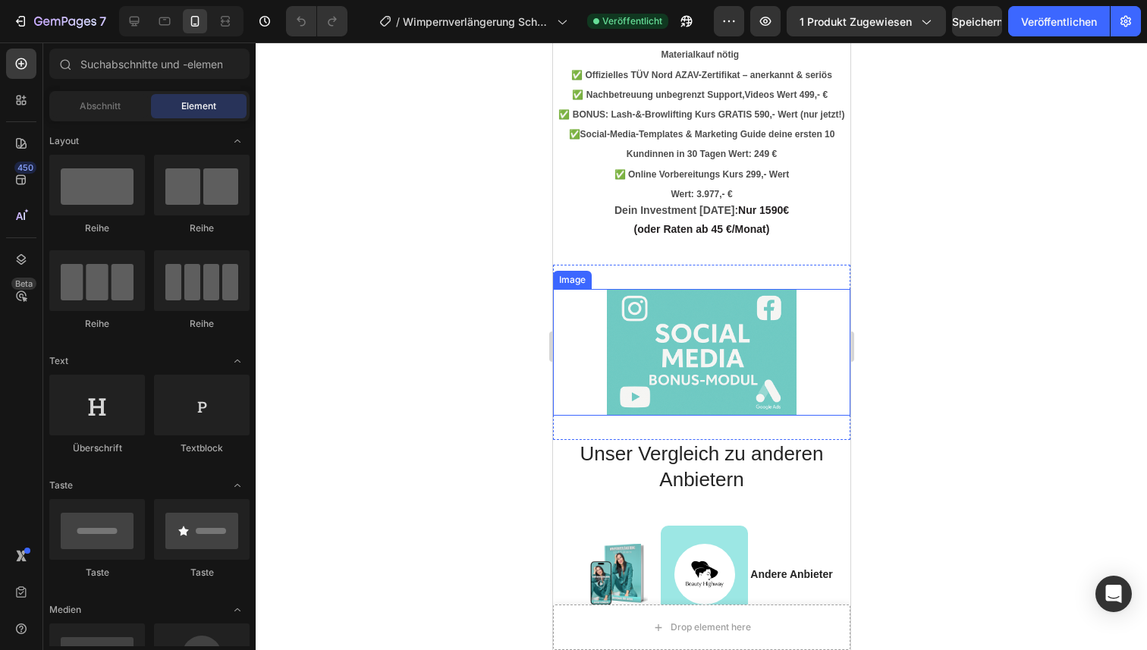
click at [695, 359] on img at bounding box center [701, 352] width 190 height 127
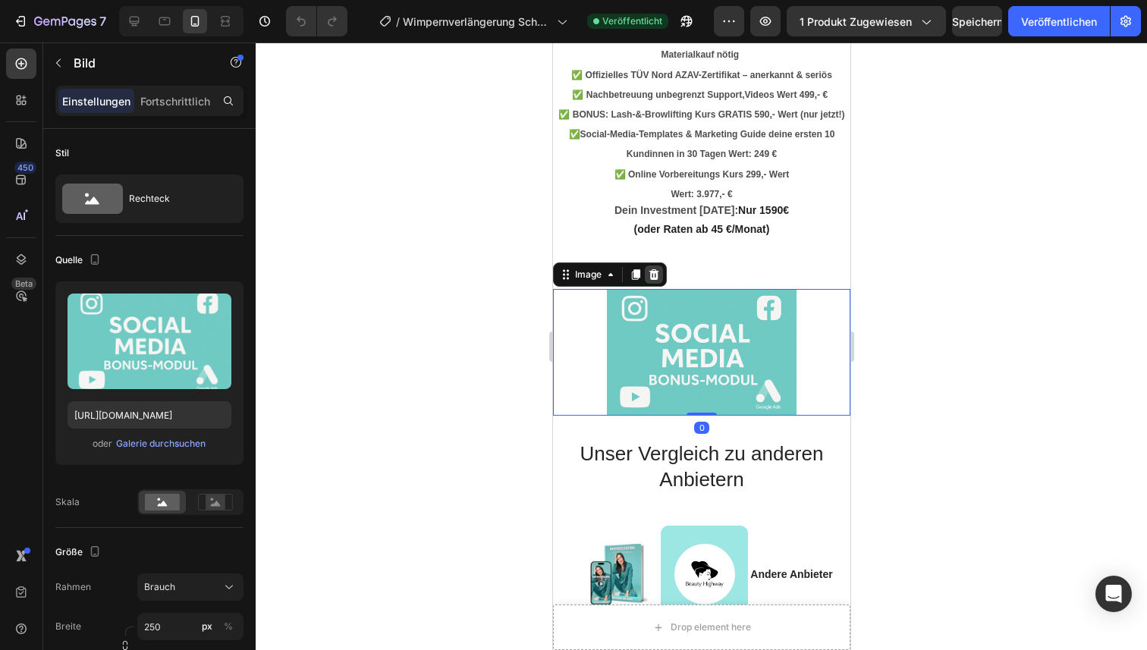
click at [653, 269] on icon at bounding box center [653, 275] width 12 height 12
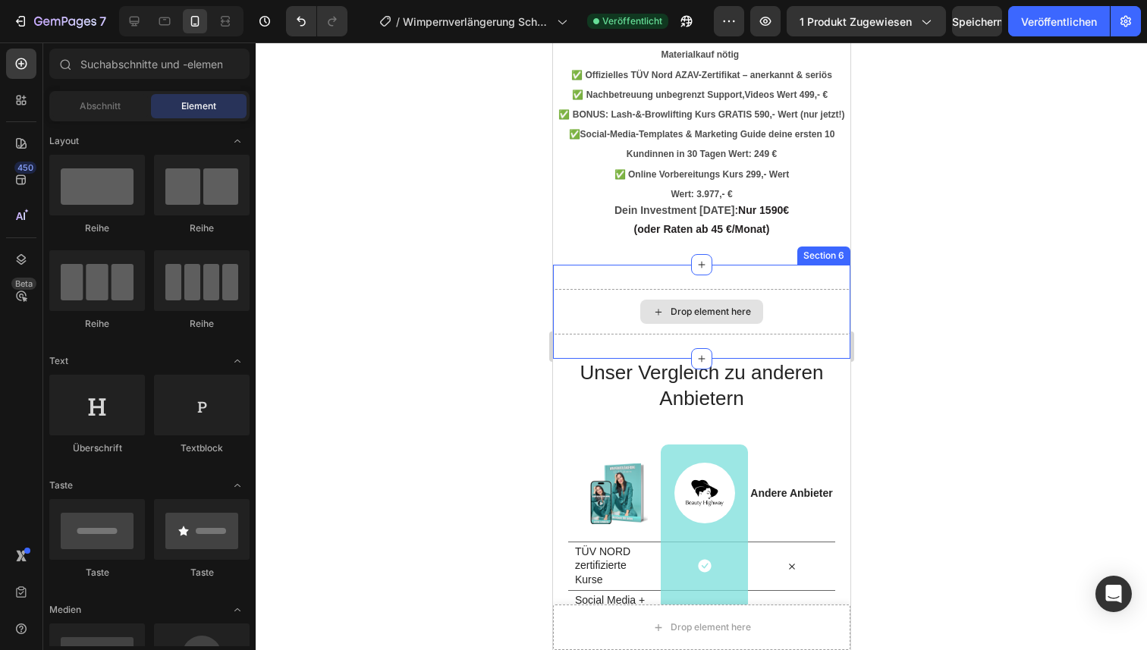
click at [806, 313] on div "Drop element here" at bounding box center [700, 312] width 297 height 46
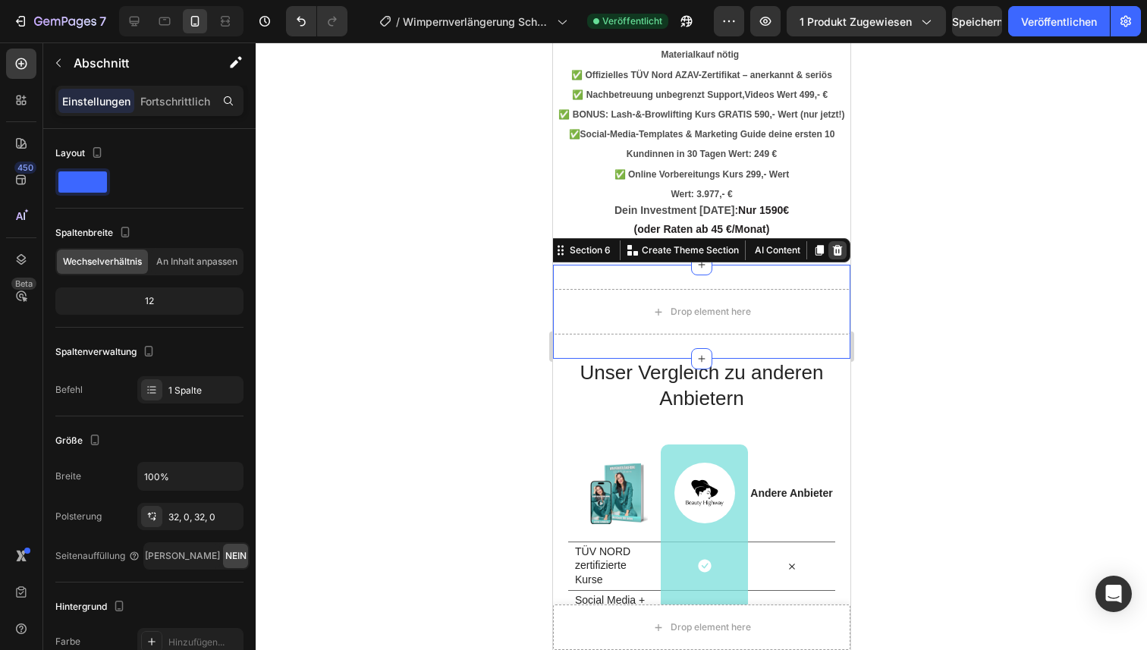
click at [839, 246] on icon at bounding box center [837, 250] width 10 height 11
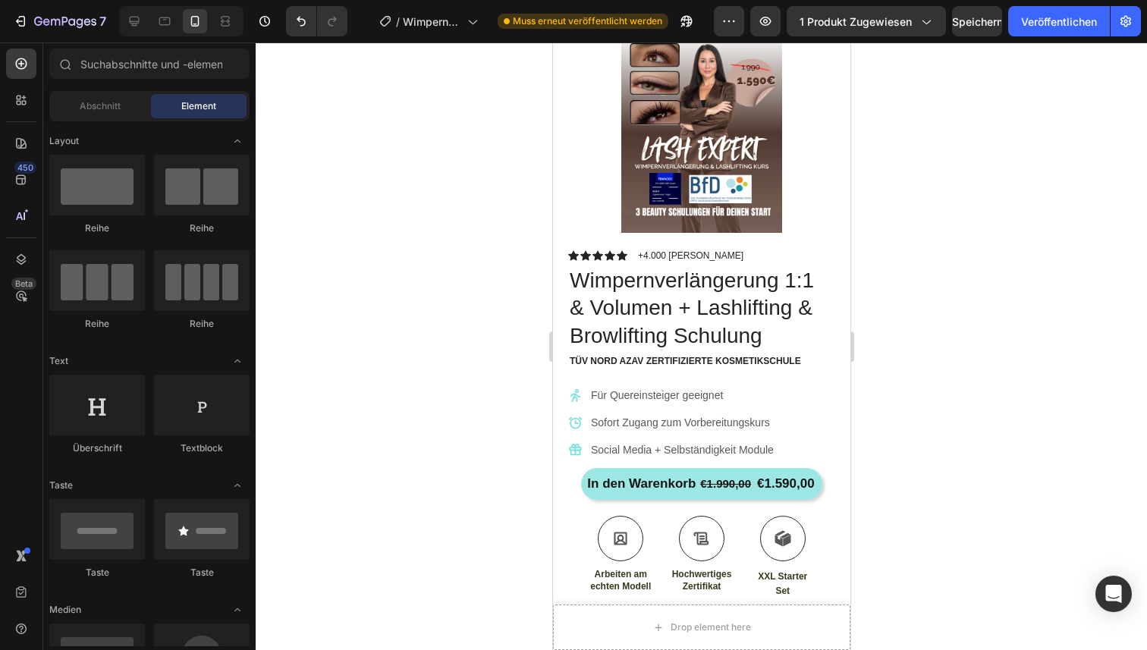
scroll to position [83, 0]
click at [709, 494] on button "In den Warenkorb €1.990,00 €1.590,00" at bounding box center [700, 485] width 240 height 32
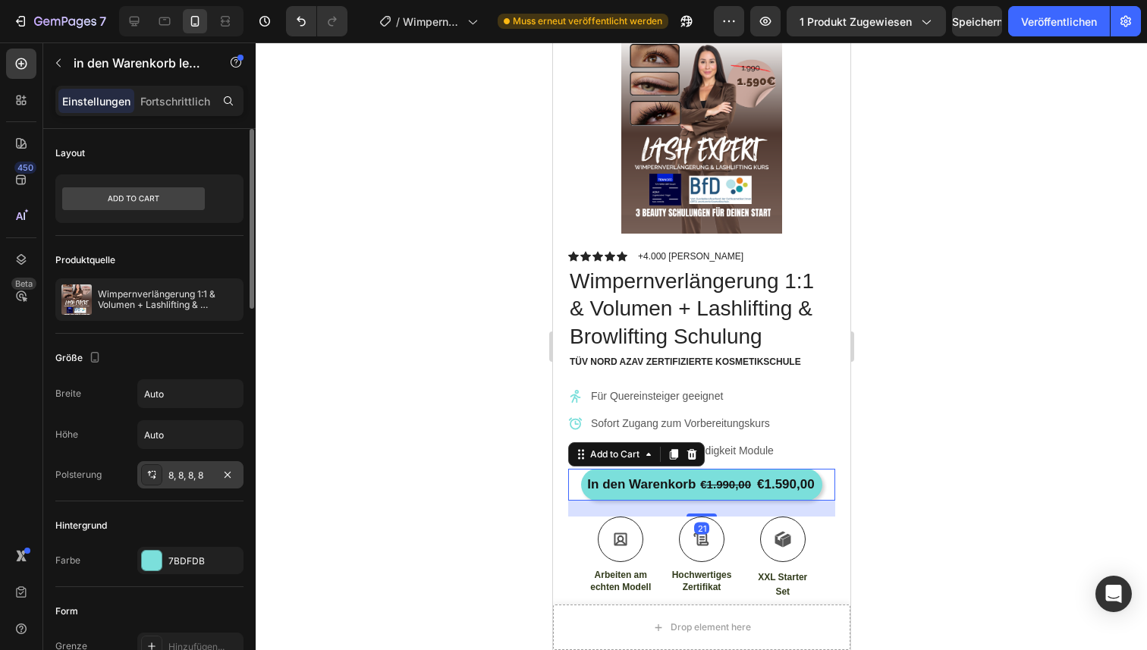
click at [201, 479] on font "8, 8, 8, 8" at bounding box center [185, 475] width 35 height 11
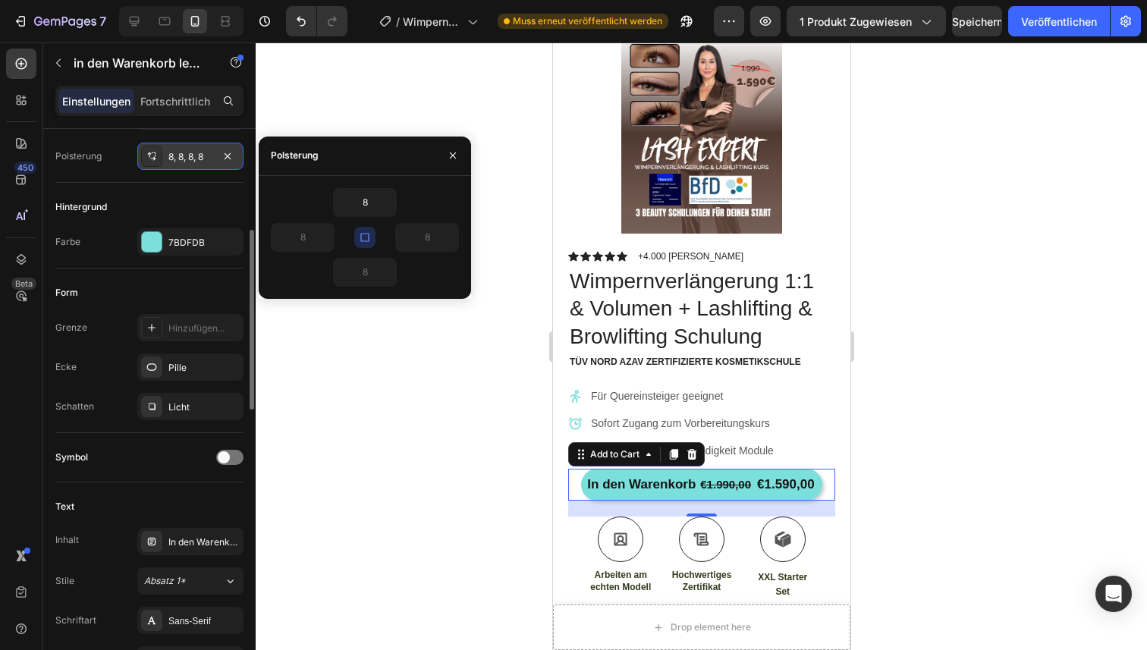
scroll to position [322, 0]
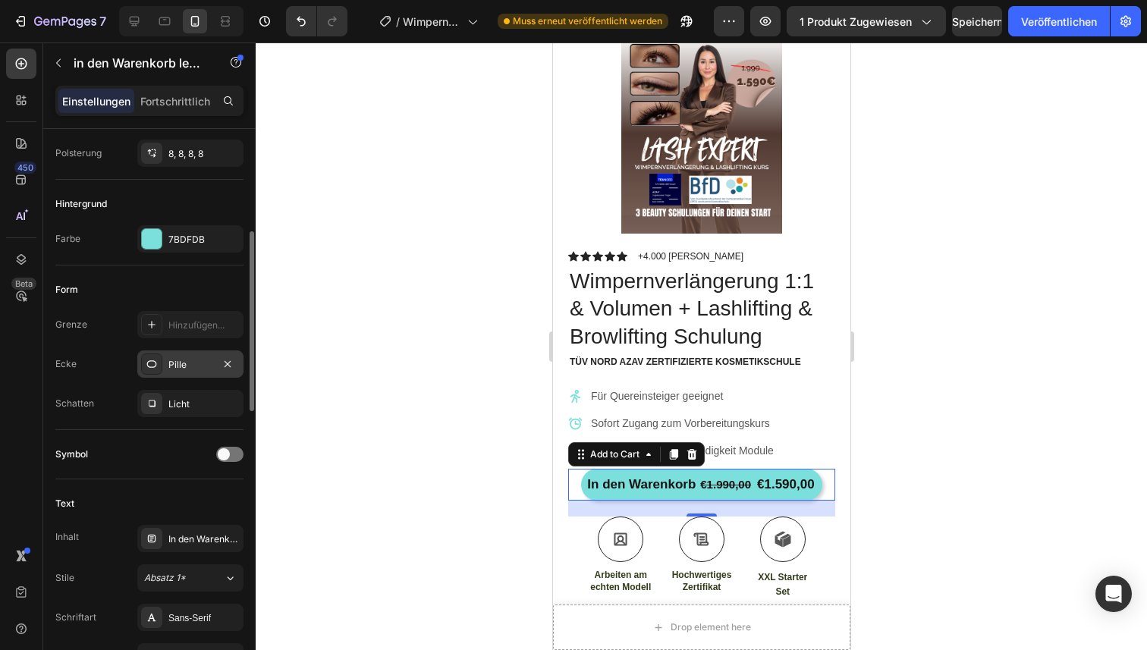
click at [206, 366] on div "Pille" at bounding box center [190, 365] width 44 height 14
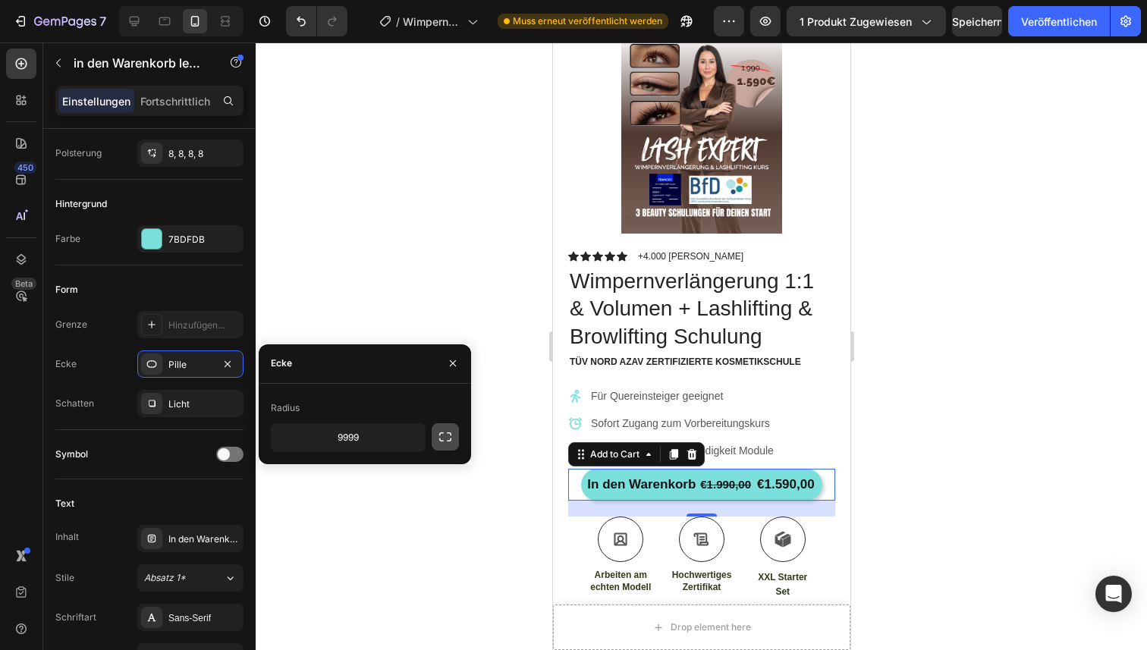
click at [445, 441] on icon "button" at bounding box center [445, 436] width 15 height 15
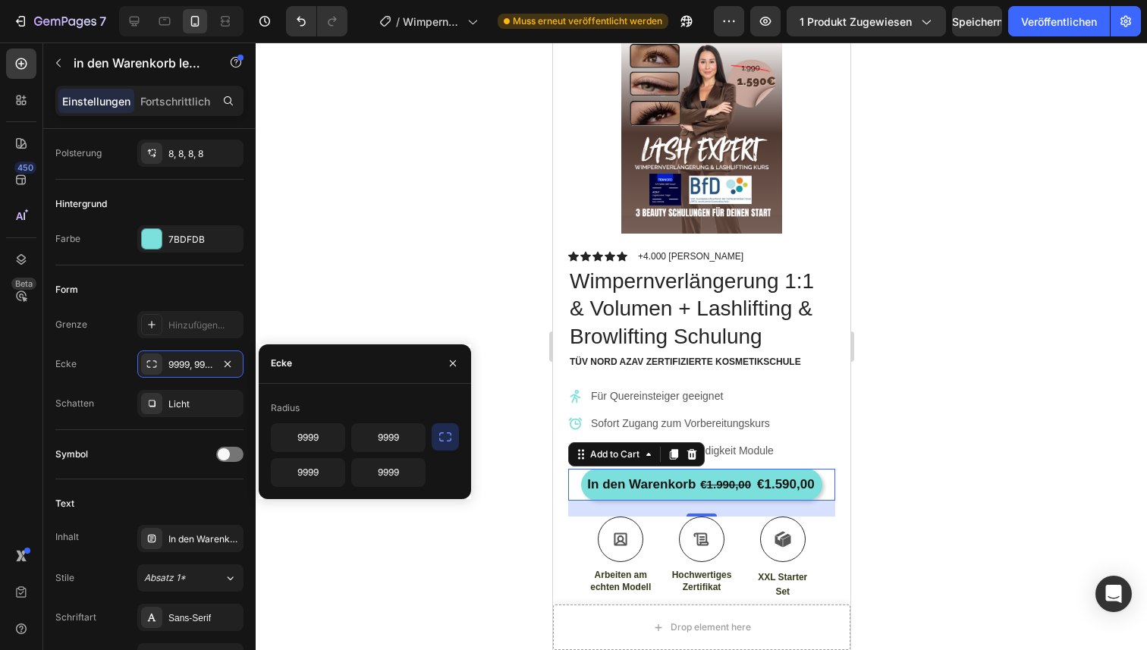
click at [447, 437] on icon "button" at bounding box center [445, 436] width 15 height 15
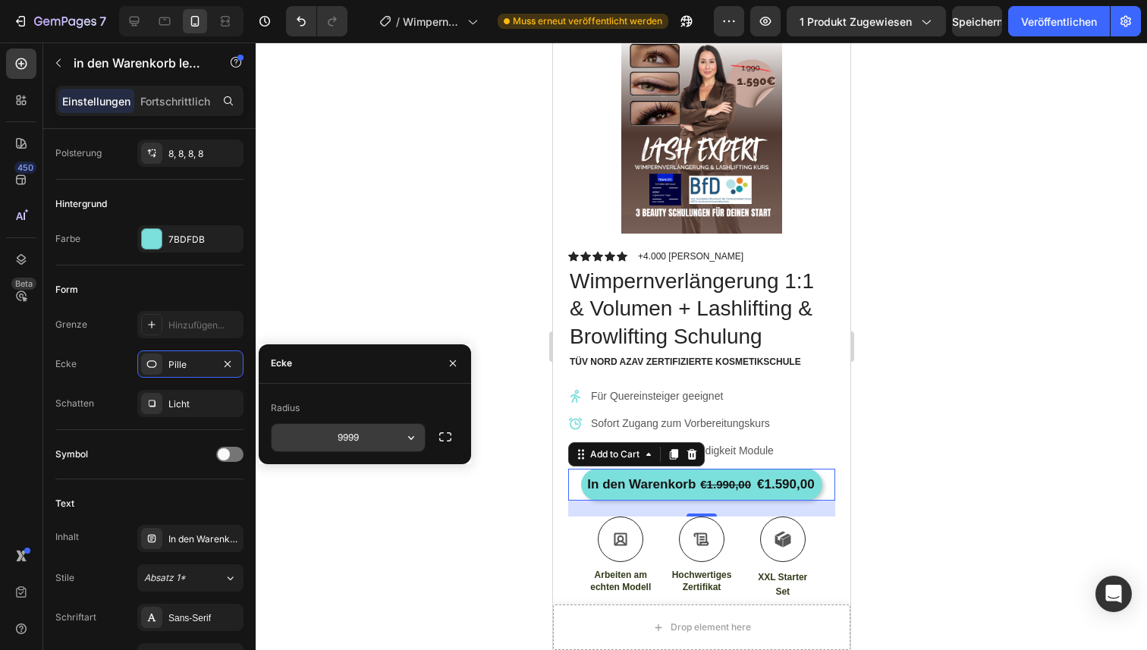
click at [372, 435] on input "9999" at bounding box center [348, 437] width 153 height 27
type input "0"
click at [454, 360] on icon "button" at bounding box center [453, 363] width 12 height 12
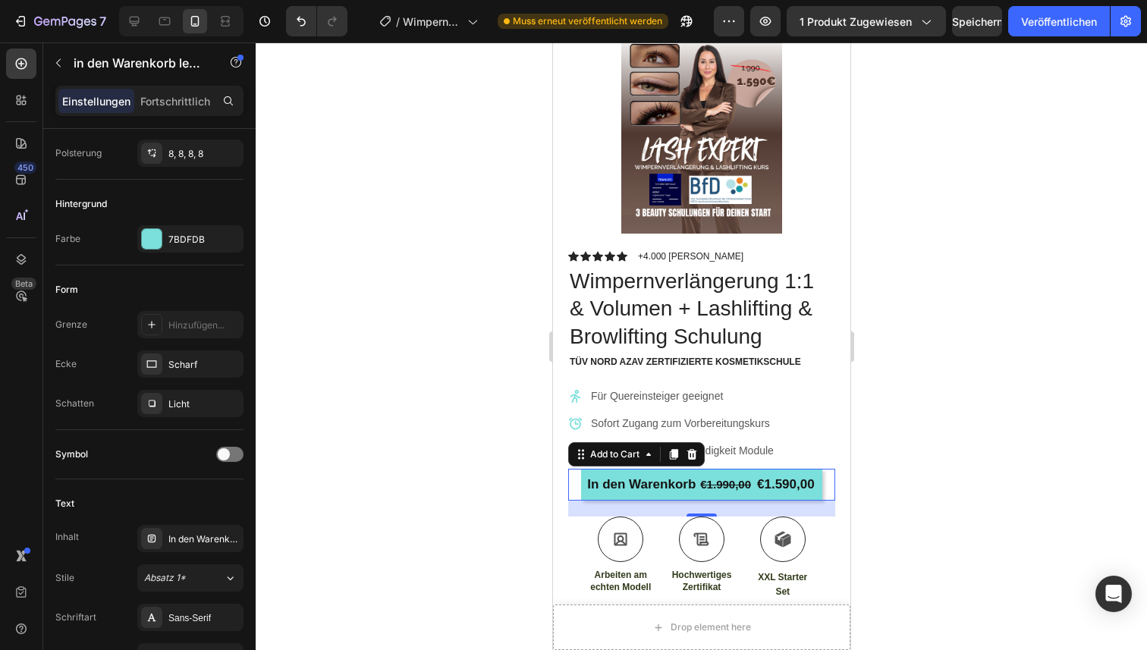
click at [498, 444] on div at bounding box center [701, 346] width 891 height 608
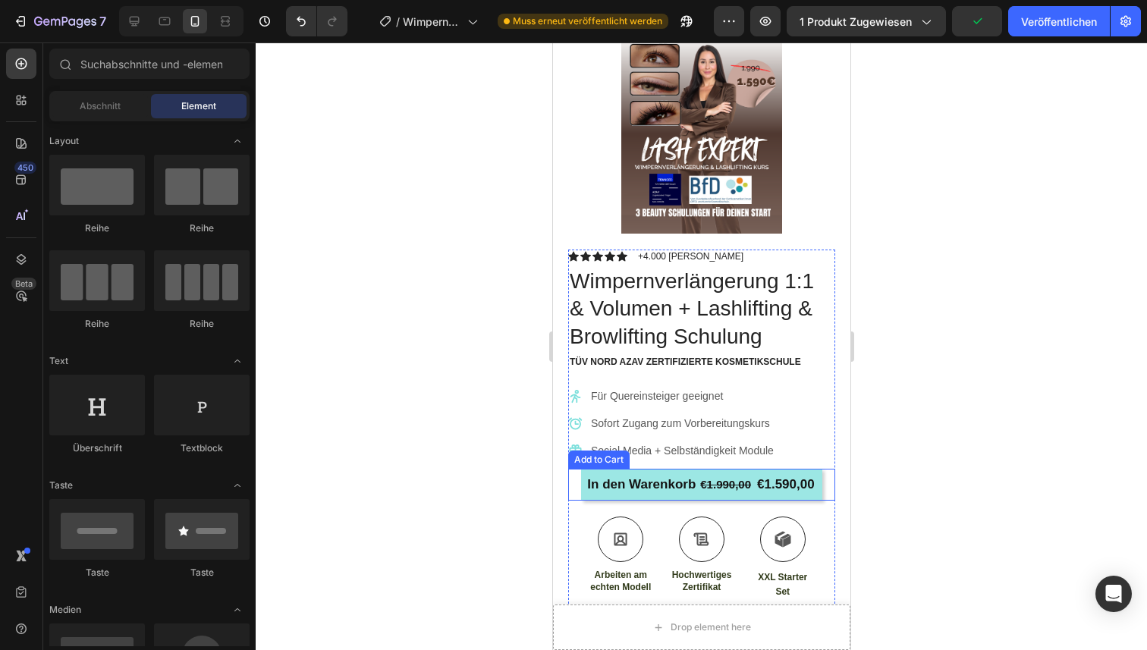
click at [591, 497] on button "In den Warenkorb €1.990,00 €1.590,00" at bounding box center [700, 485] width 240 height 32
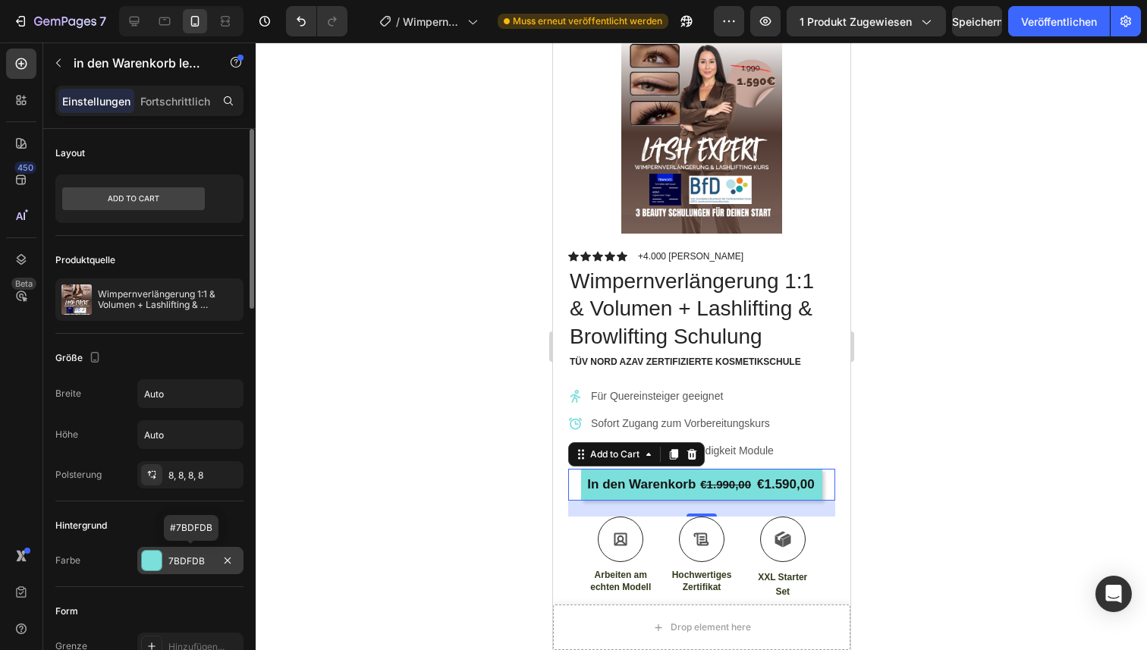
click at [150, 561] on div at bounding box center [152, 561] width 20 height 20
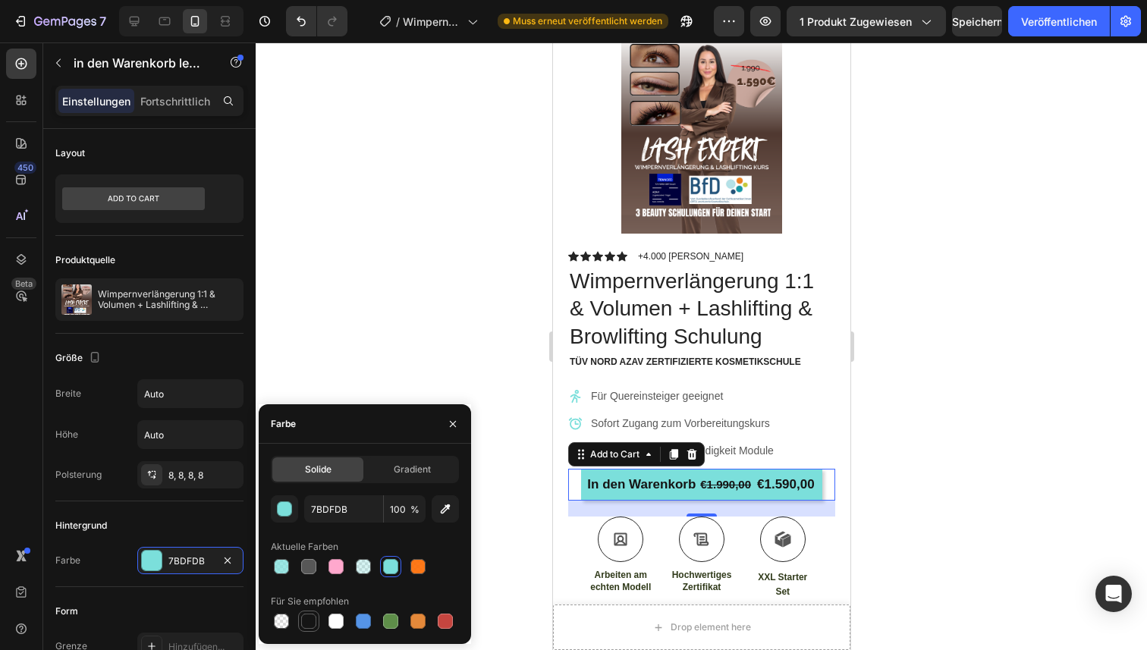
click at [309, 623] on div at bounding box center [308, 621] width 15 height 15
type input "151515"
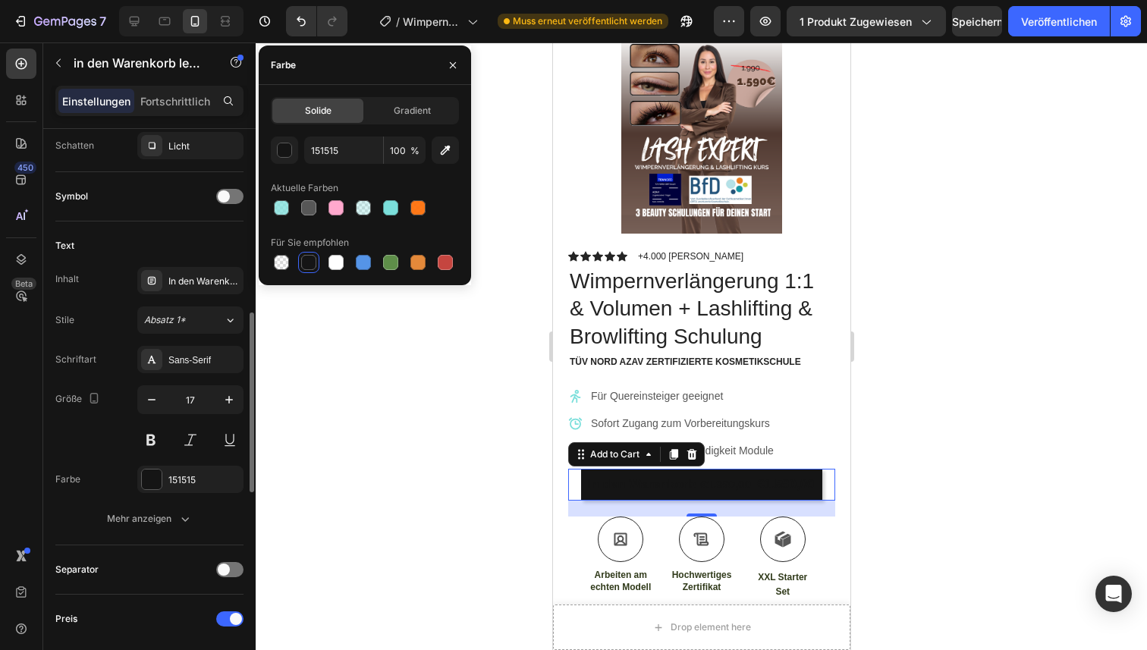
scroll to position [579, 0]
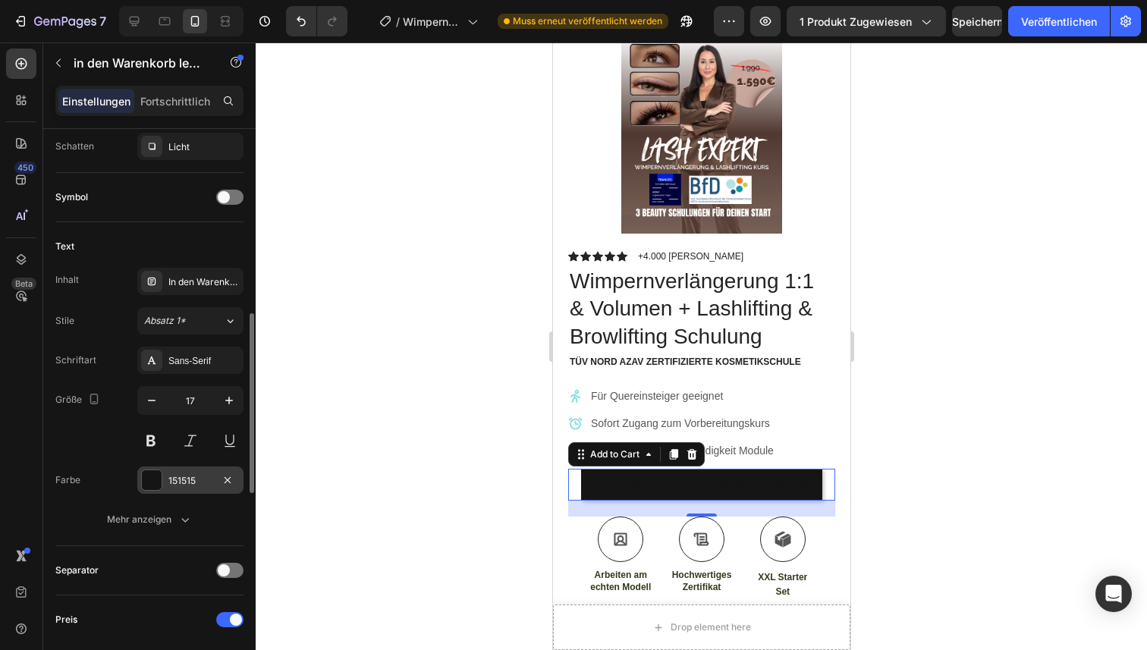
click at [154, 485] on div at bounding box center [152, 480] width 20 height 20
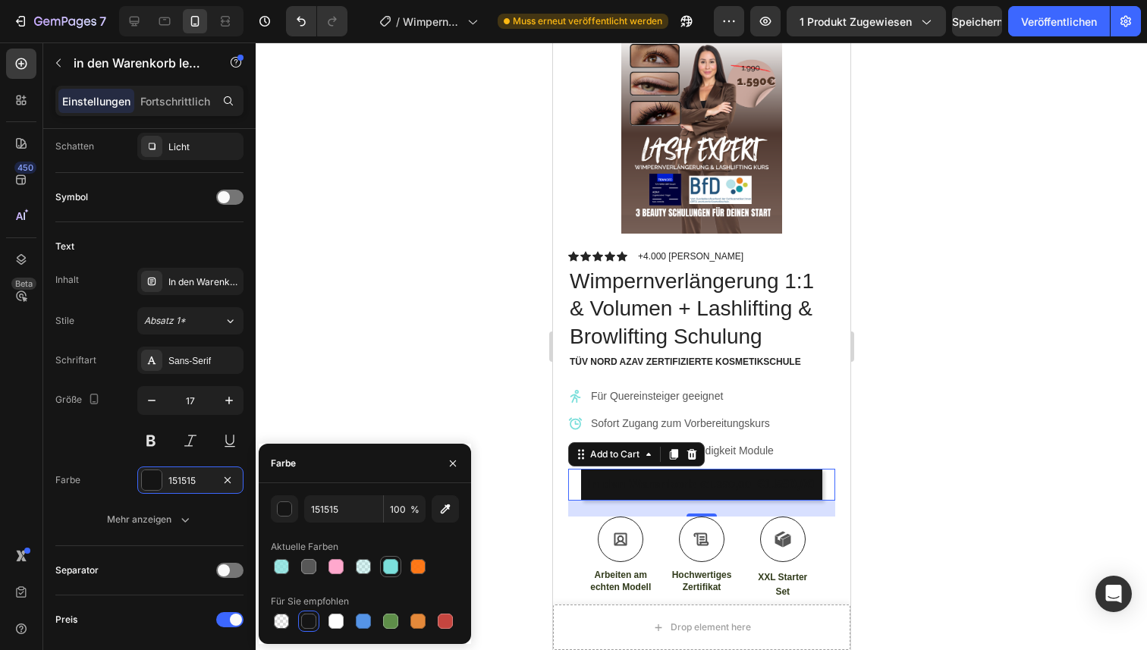
click at [391, 561] on div at bounding box center [390, 566] width 15 height 15
click at [344, 620] on div at bounding box center [336, 621] width 18 height 18
click at [308, 620] on div at bounding box center [308, 621] width 15 height 15
type input "151515"
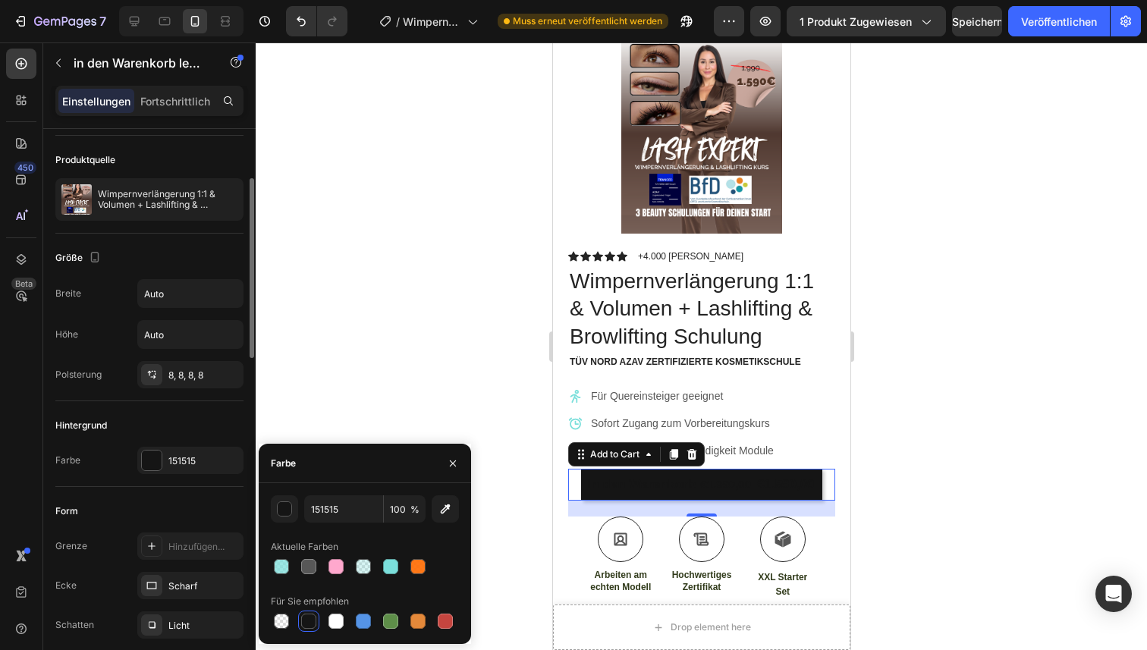
scroll to position [114, 0]
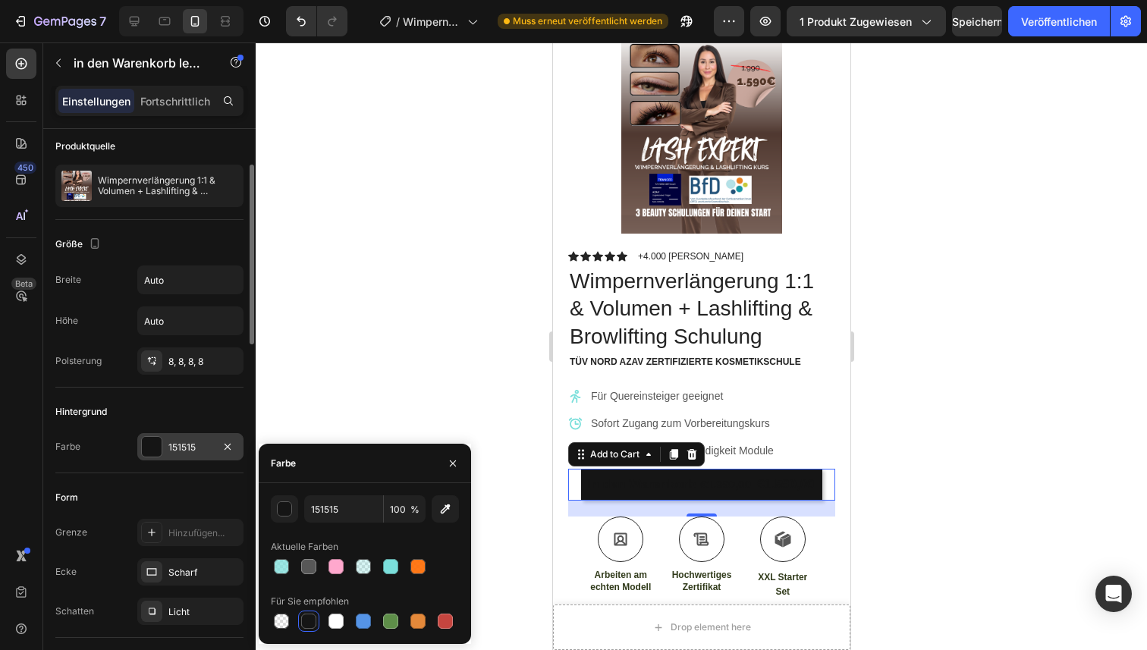
click at [150, 450] on div at bounding box center [152, 447] width 20 height 20
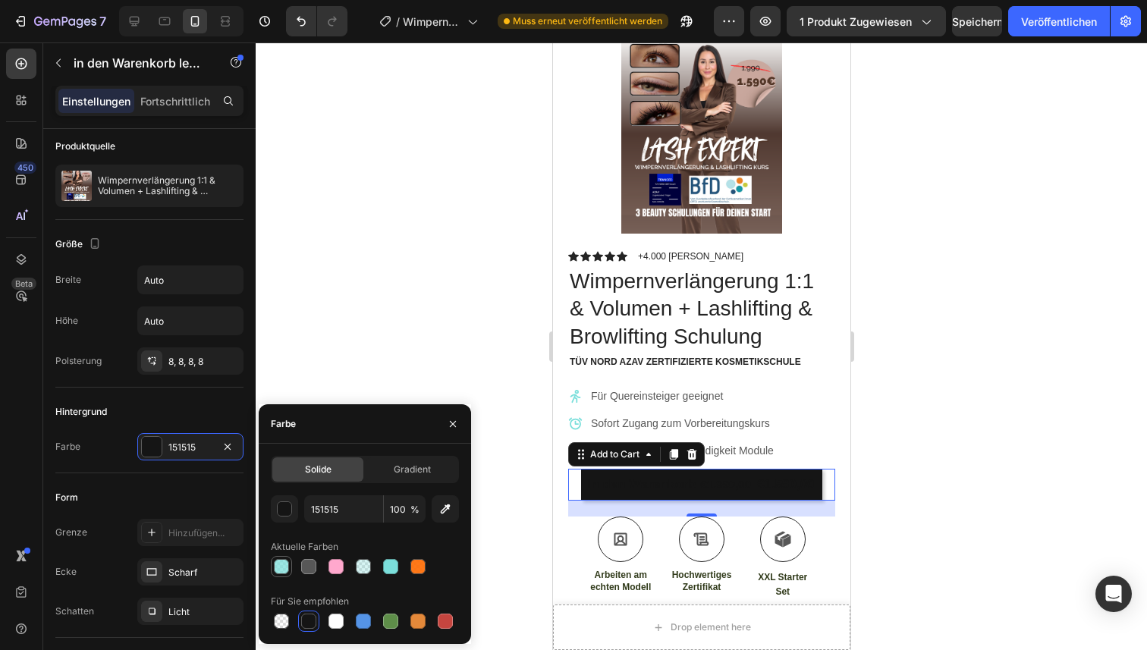
click at [284, 564] on div at bounding box center [281, 566] width 15 height 15
type input "7BDFDB"
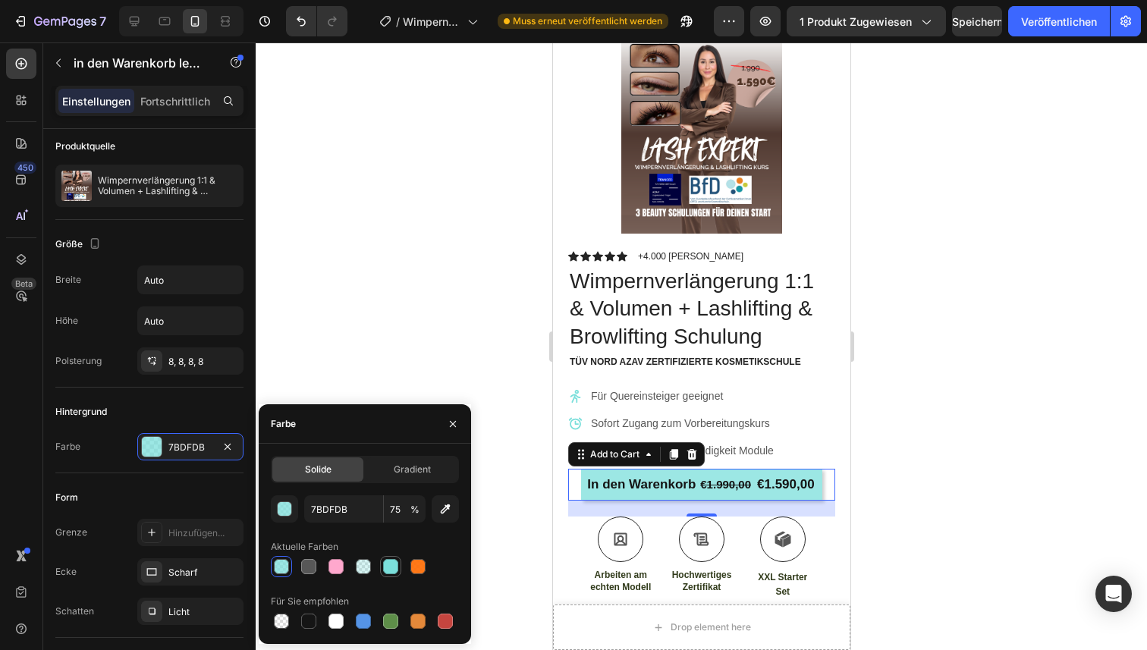
click at [394, 565] on div at bounding box center [390, 566] width 15 height 15
click at [279, 565] on div at bounding box center [281, 566] width 15 height 15
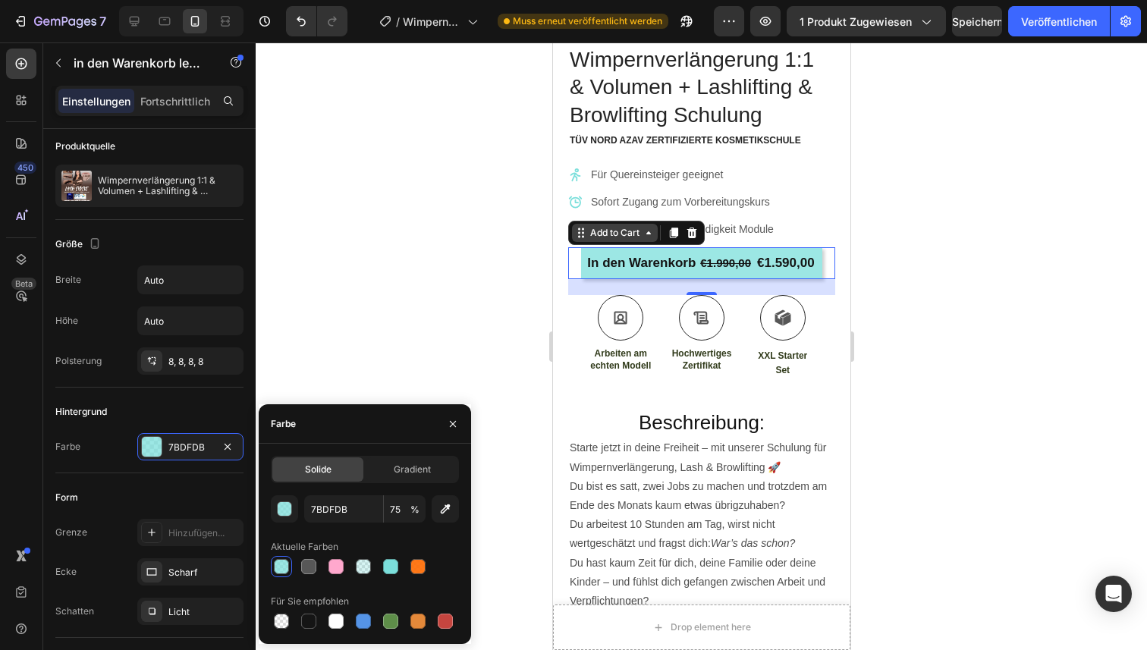
scroll to position [306, 0]
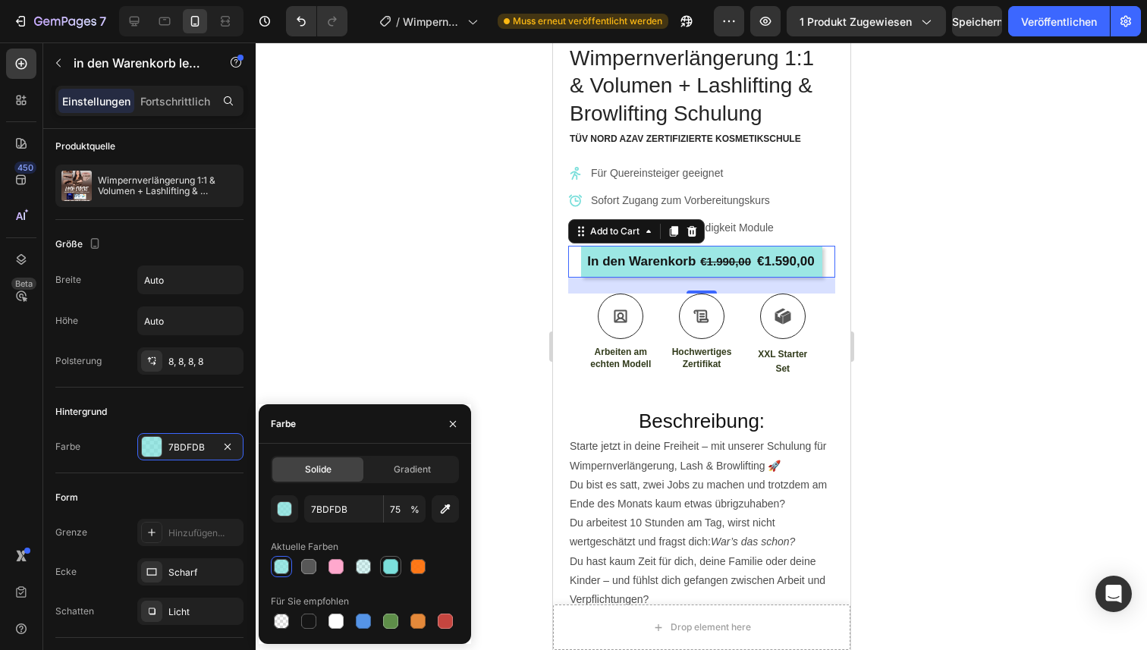
click at [391, 568] on div at bounding box center [390, 566] width 15 height 15
click at [279, 570] on div at bounding box center [281, 566] width 15 height 15
click at [387, 567] on div at bounding box center [390, 566] width 15 height 15
click at [282, 570] on div at bounding box center [281, 566] width 15 height 15
type input "75"
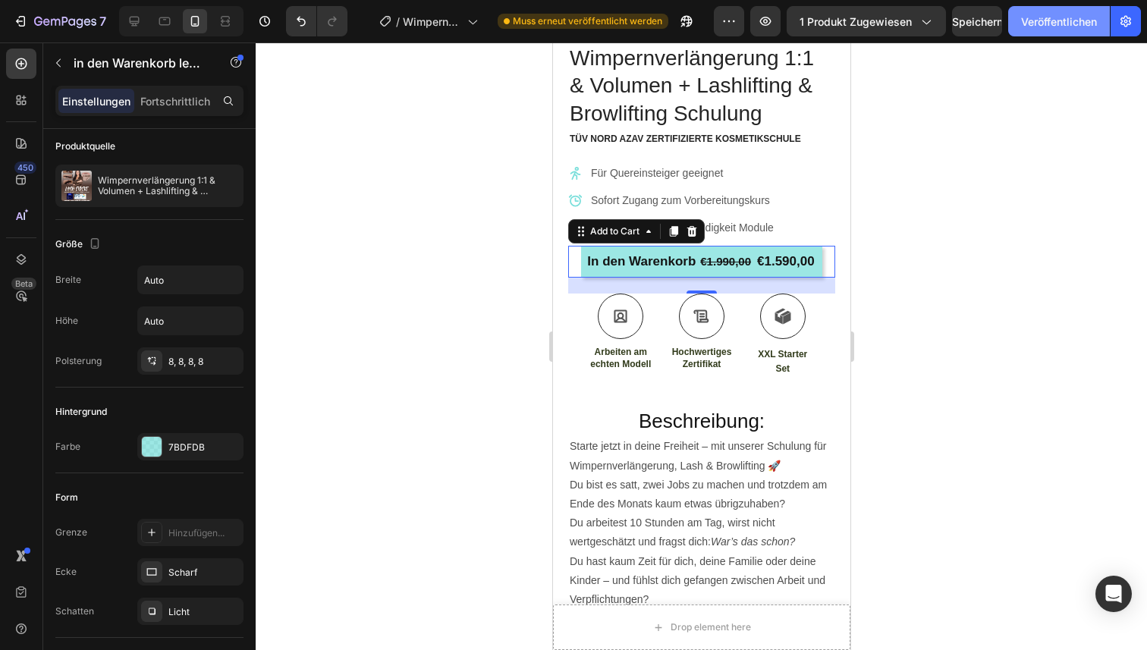
click at [1057, 26] on font "Veröffentlichen" at bounding box center [1059, 21] width 76 height 13
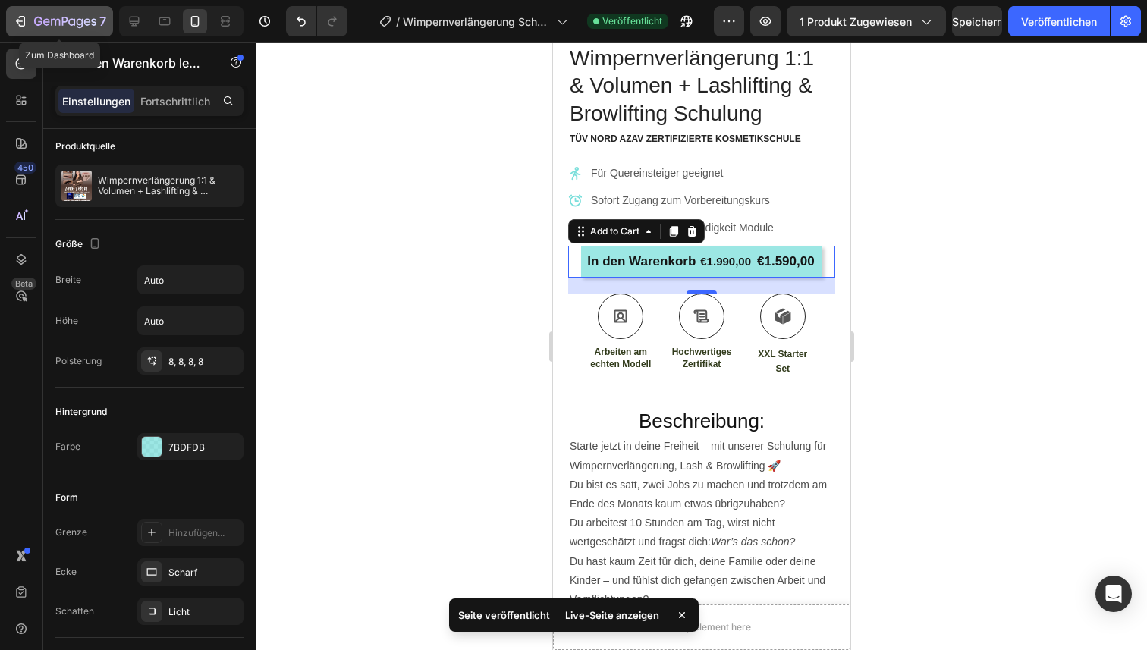
click at [28, 21] on div "7" at bounding box center [59, 21] width 93 height 18
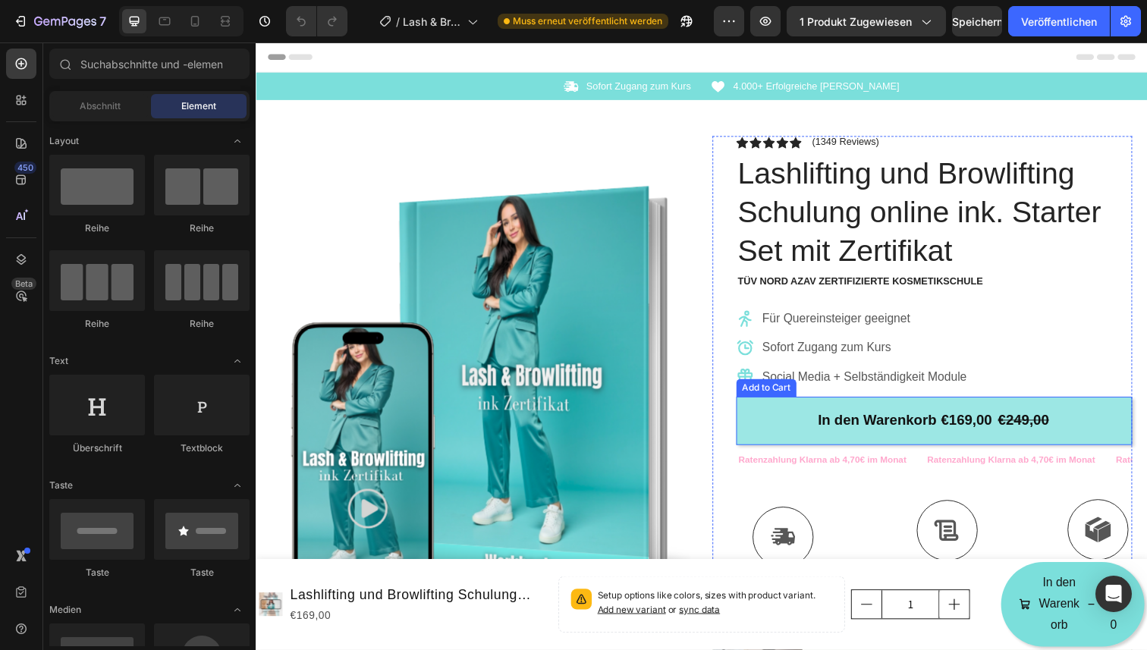
click at [773, 435] on button "In den Warenkorb €169,00 €249,00" at bounding box center [948, 428] width 404 height 49
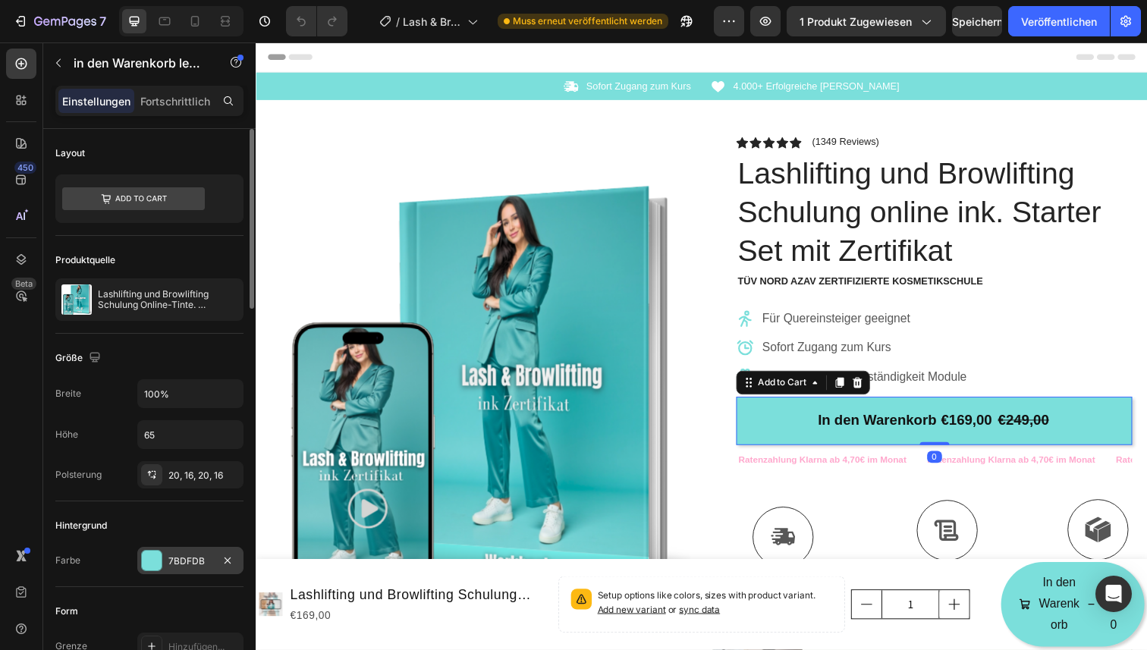
click at [156, 558] on div at bounding box center [152, 561] width 20 height 20
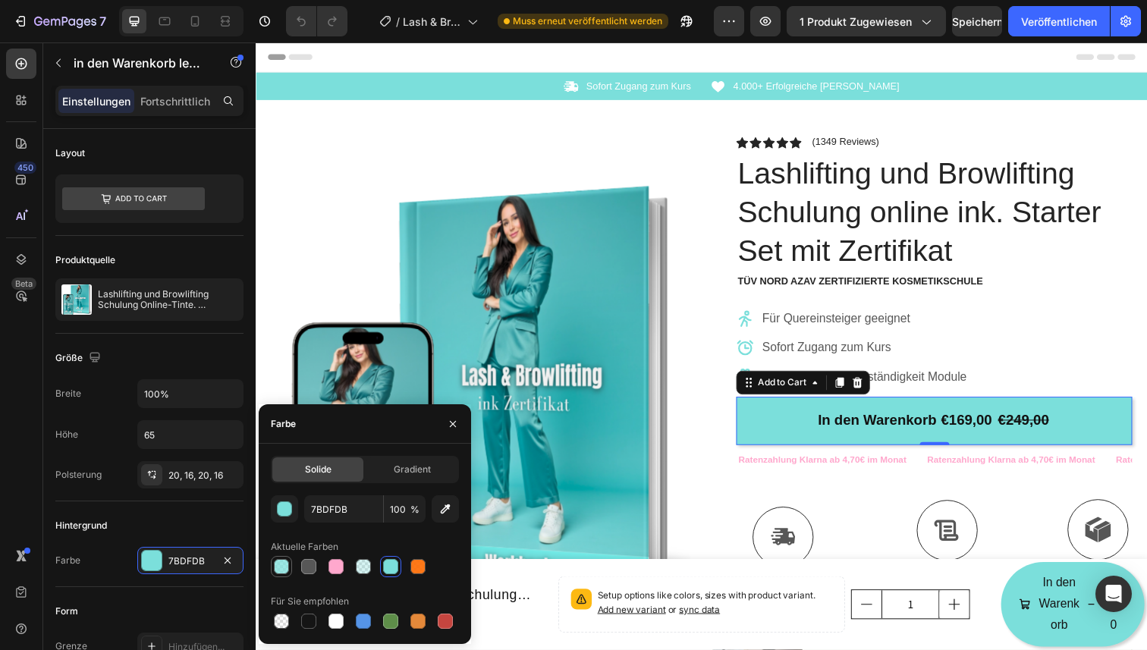
click at [279, 568] on div at bounding box center [281, 566] width 15 height 15
type input "75"
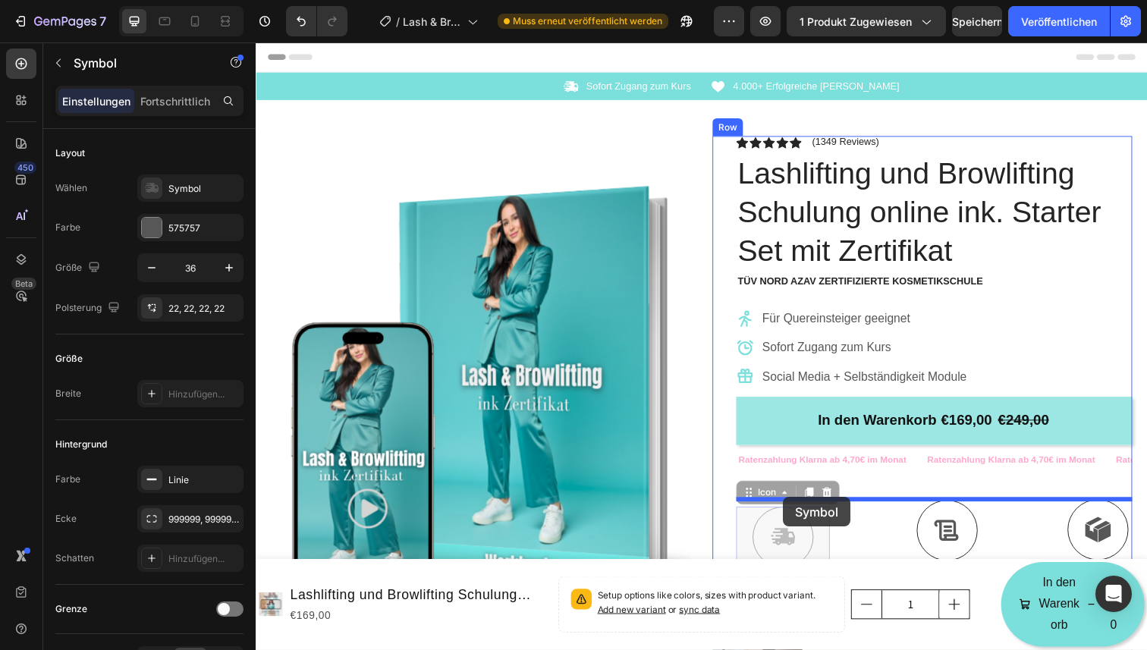
drag, startPoint x: 796, startPoint y: 526, endPoint x: 794, endPoint y: 507, distance: 19.8
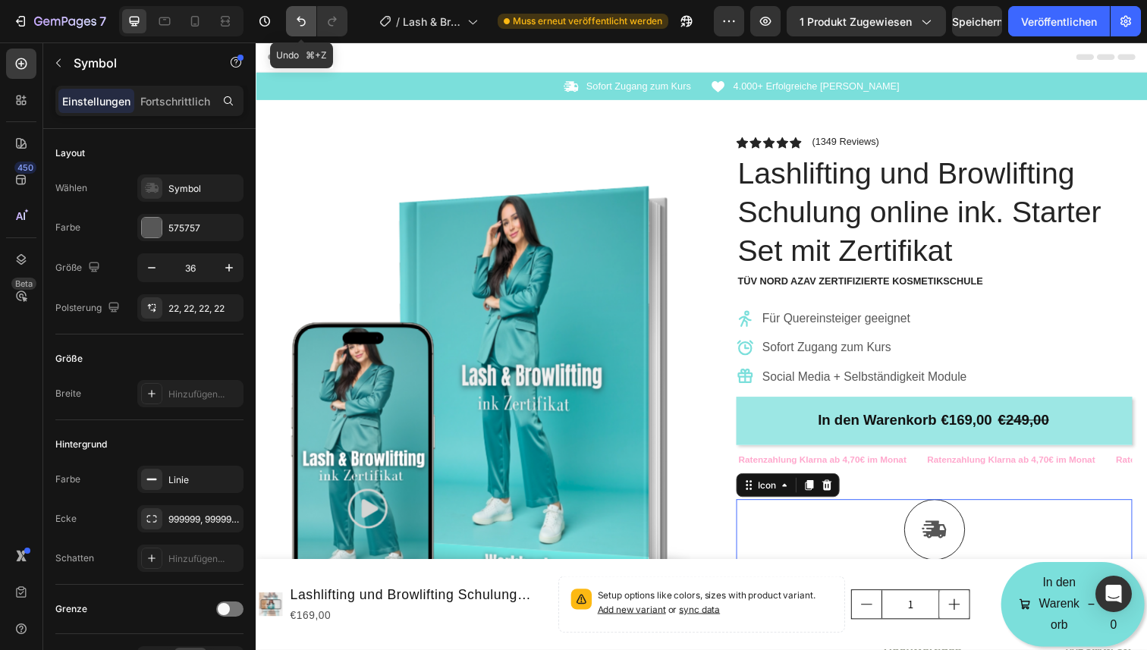
click at [301, 24] on icon "Rückgängig/Wiederholen" at bounding box center [301, 21] width 15 height 15
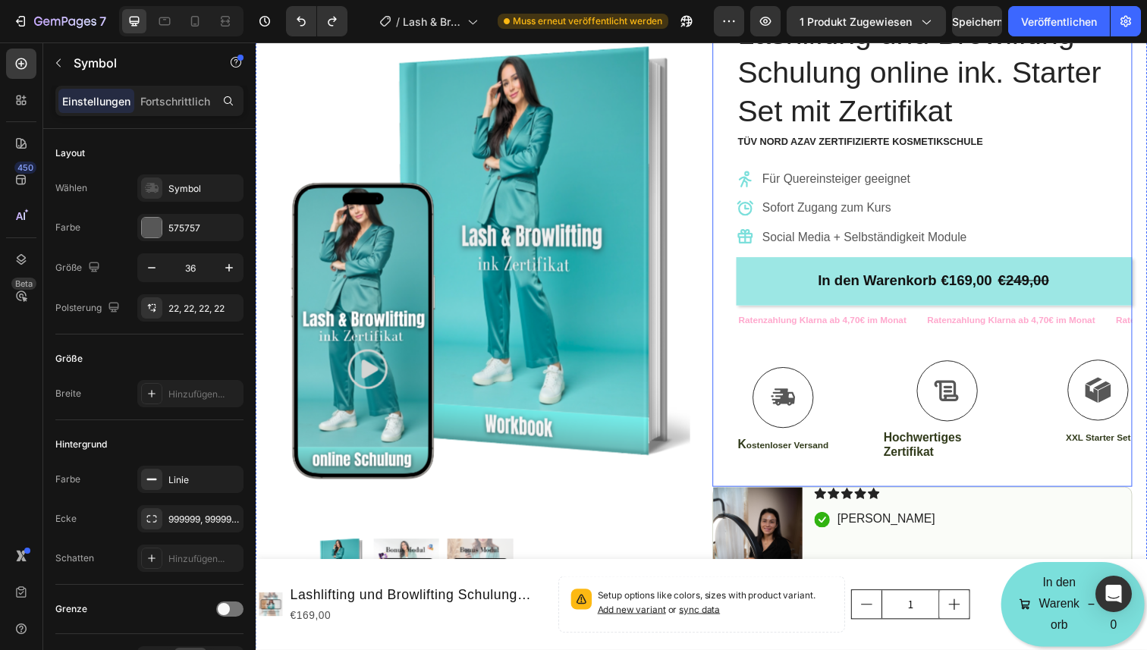
scroll to position [152, 0]
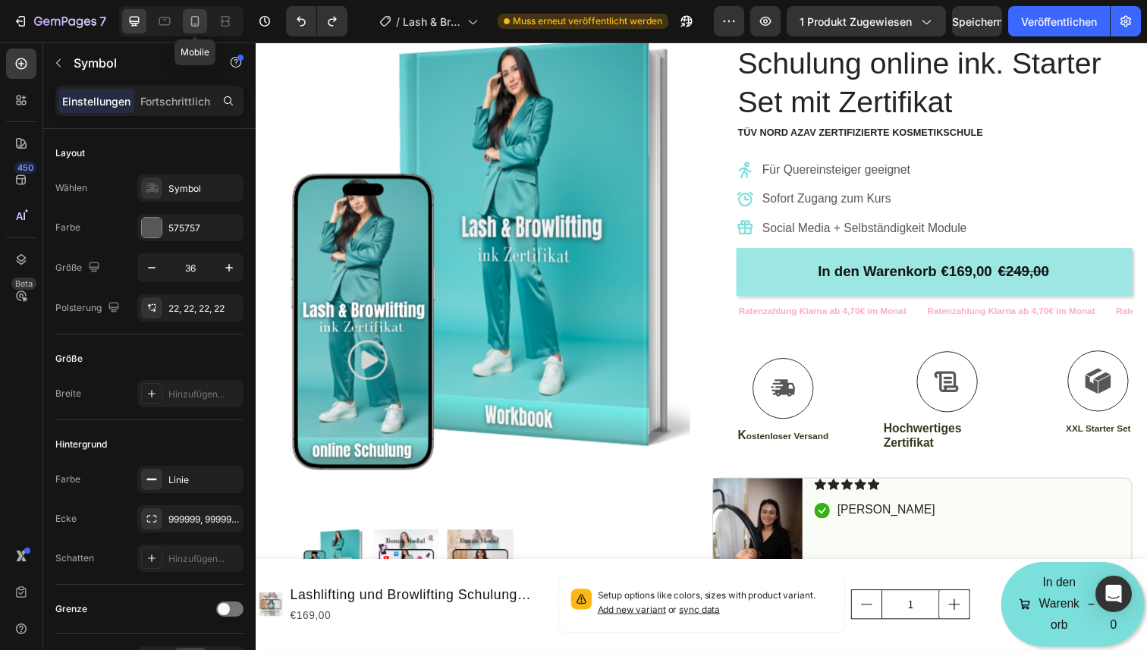
click at [190, 24] on icon at bounding box center [194, 21] width 15 height 15
type input "22"
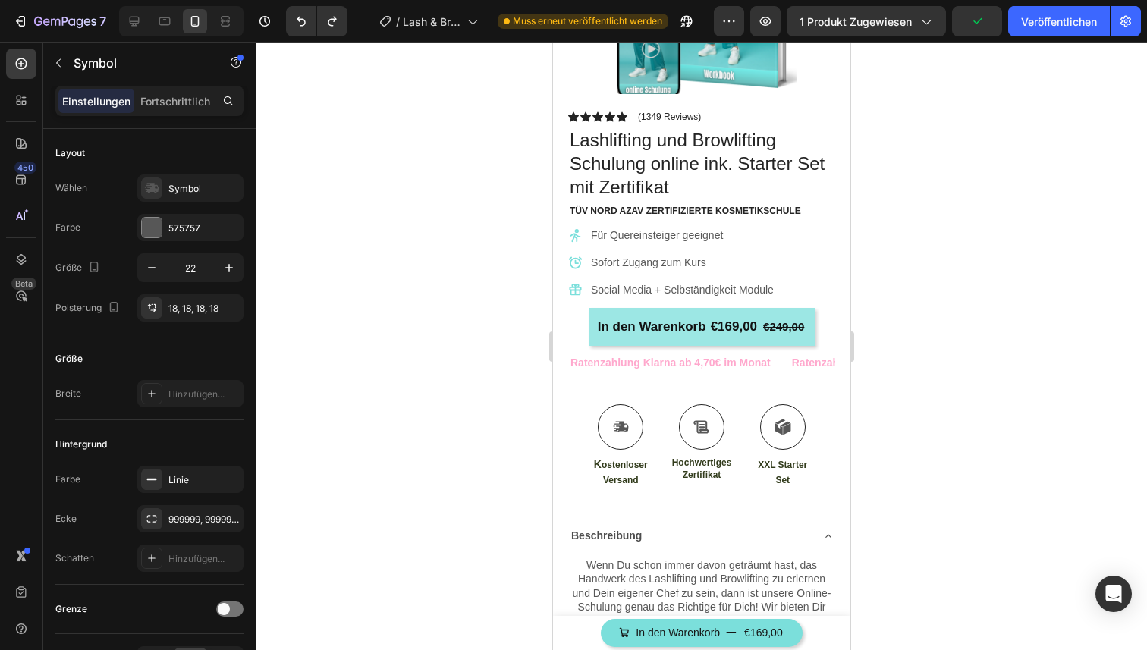
scroll to position [310, 0]
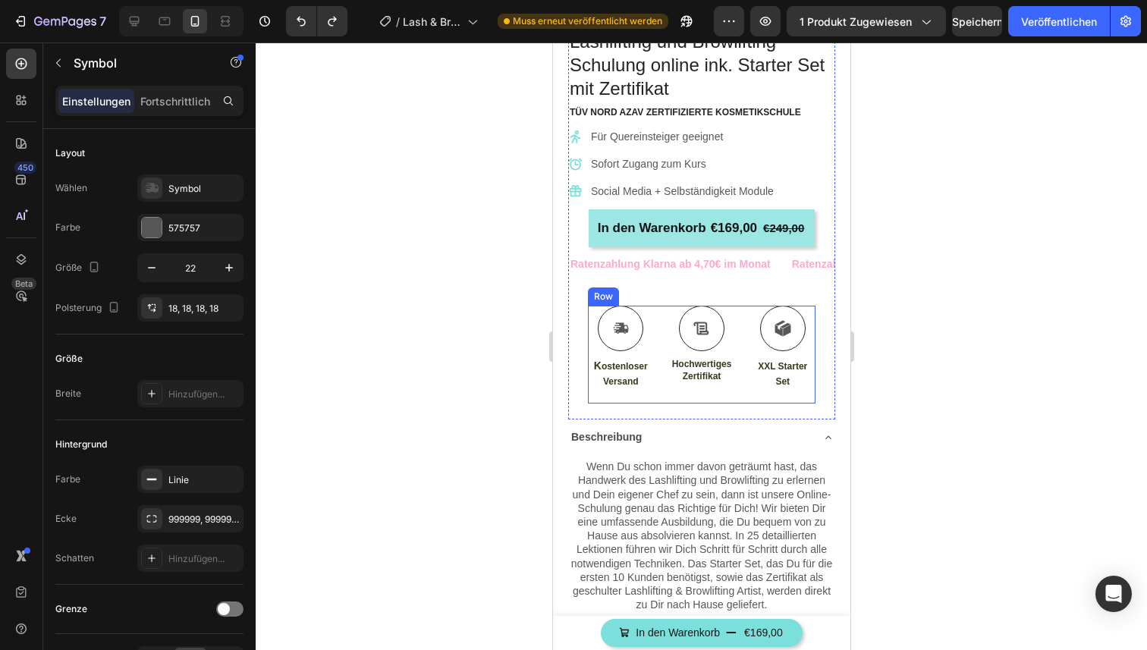
click at [658, 318] on div "Icon K ostenloser Versand Text Block Icon Hochwertiges Zertifikat Text Block Ic…" at bounding box center [700, 355] width 227 height 98
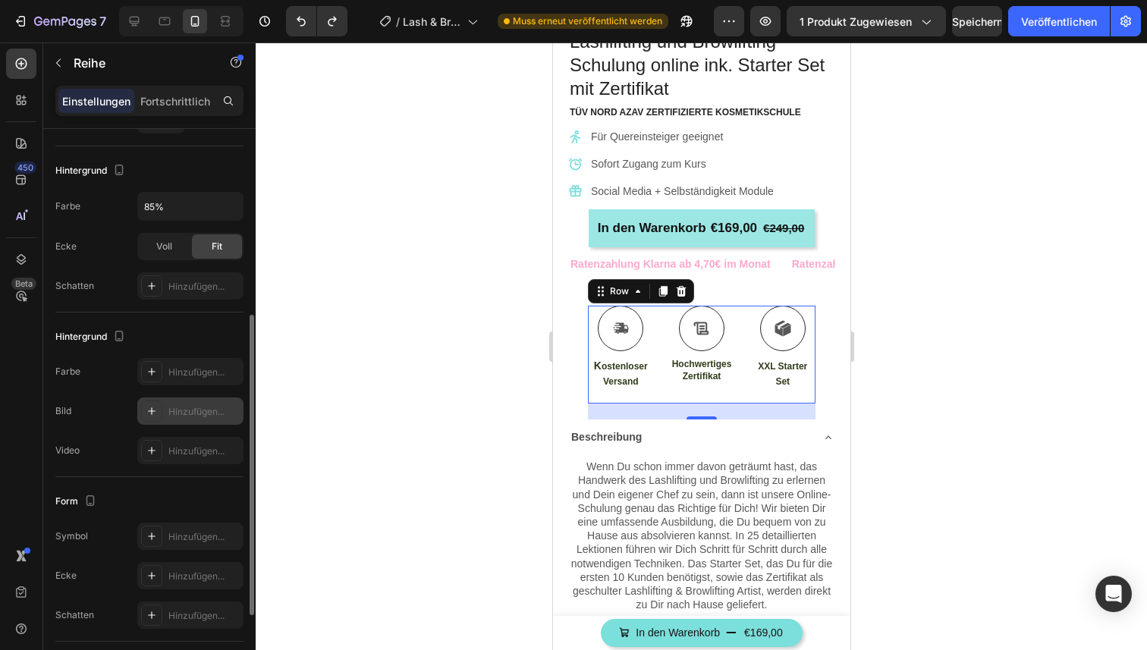
scroll to position [354, 0]
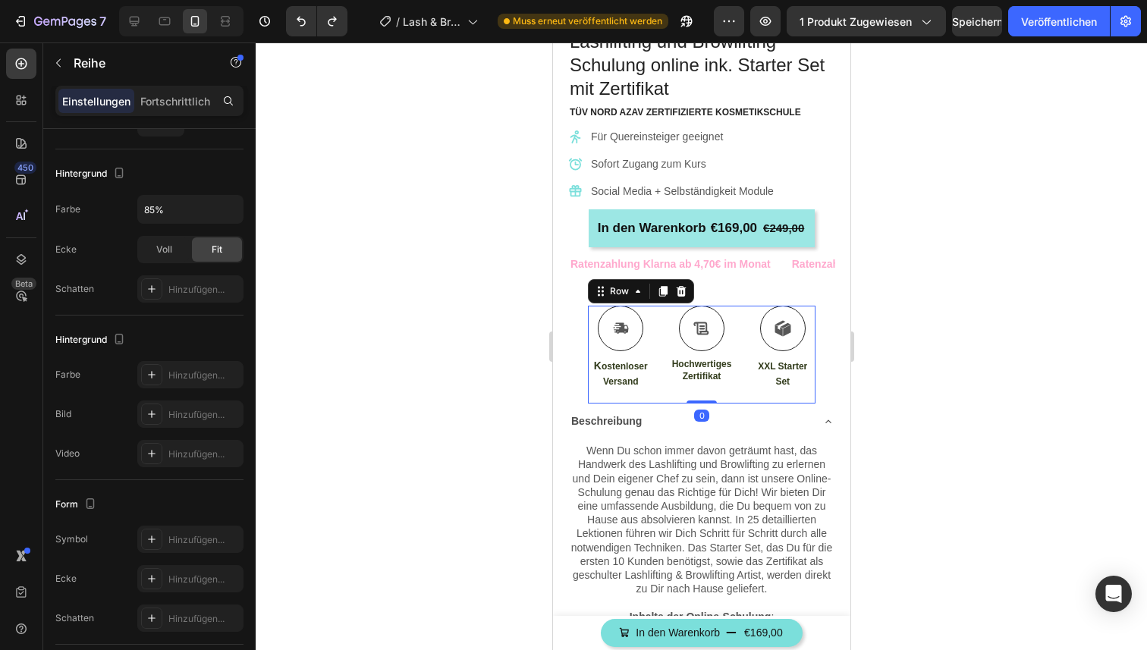
drag, startPoint x: 704, startPoint y: 415, endPoint x: 690, endPoint y: 378, distance: 39.6
click at [690, 378] on div "Icon K ostenloser Versand Text Block Icon Hochwertiges Zertifikat Text Block Ic…" at bounding box center [700, 355] width 227 height 98
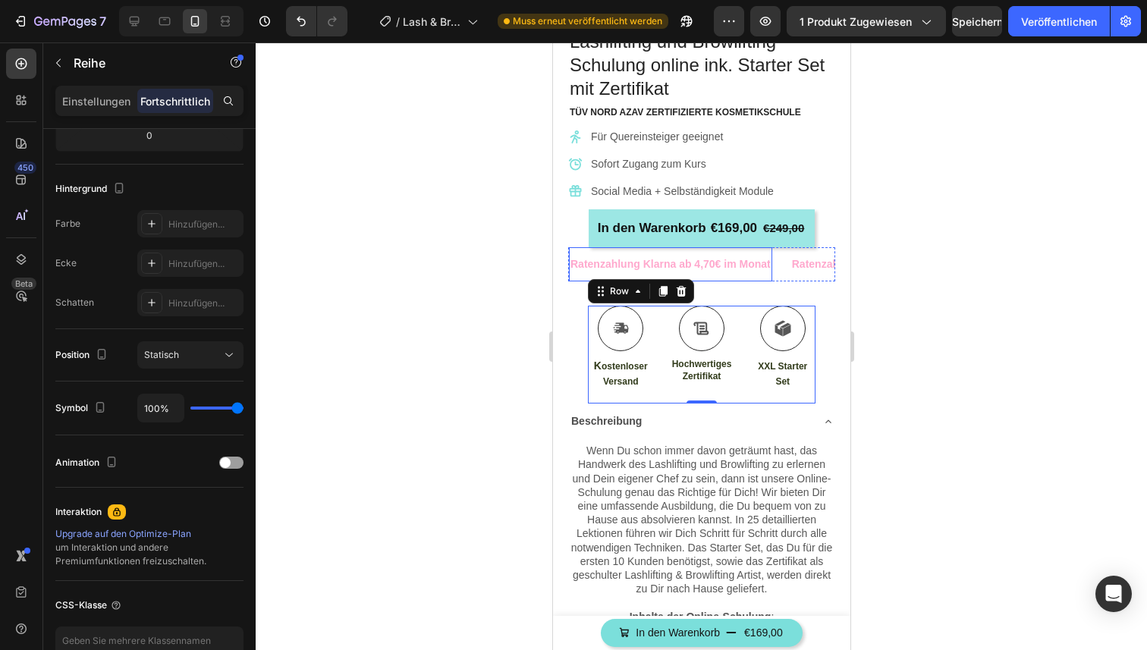
click at [731, 262] on p "Ratenzahlung Klarna ab 4,70€ im Monat" at bounding box center [670, 264] width 200 height 19
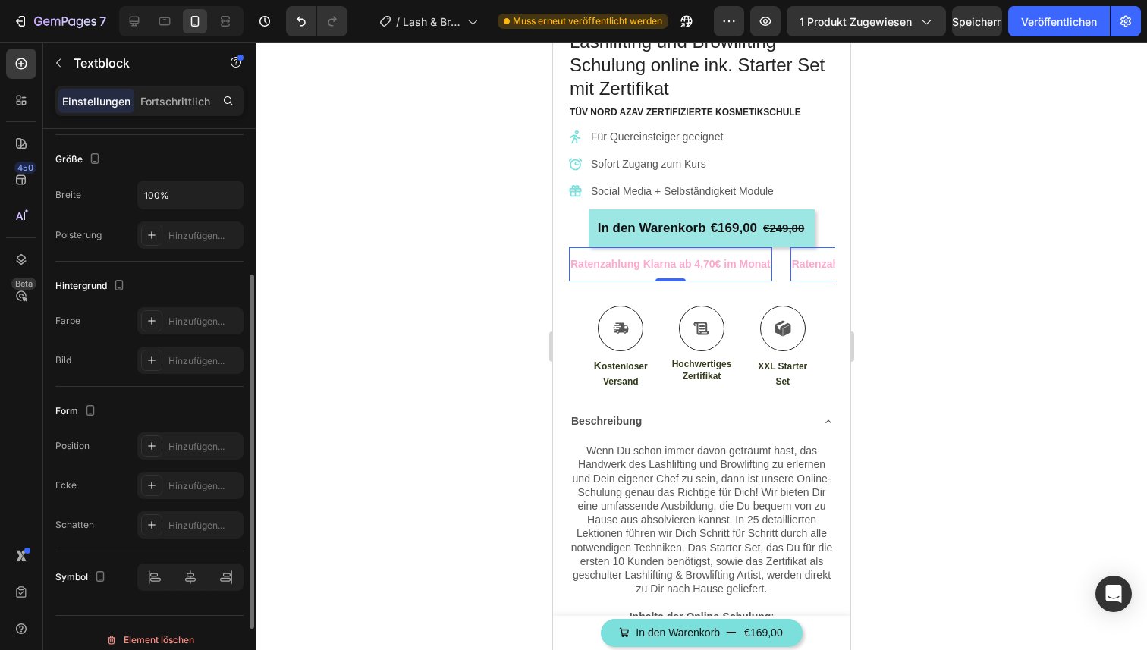
scroll to position [335, 0]
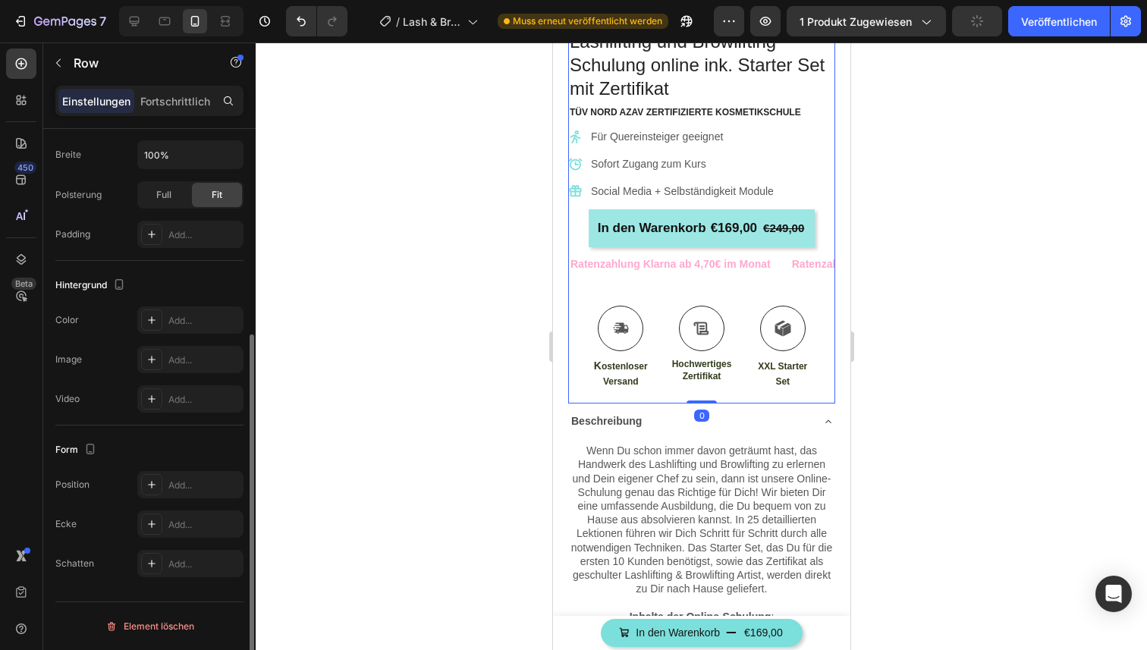
click at [584, 325] on div "Icon Icon Icon Icon Icon Icon List (1349 Reviews) Text Block Row Lashlifting un…" at bounding box center [700, 207] width 267 height 392
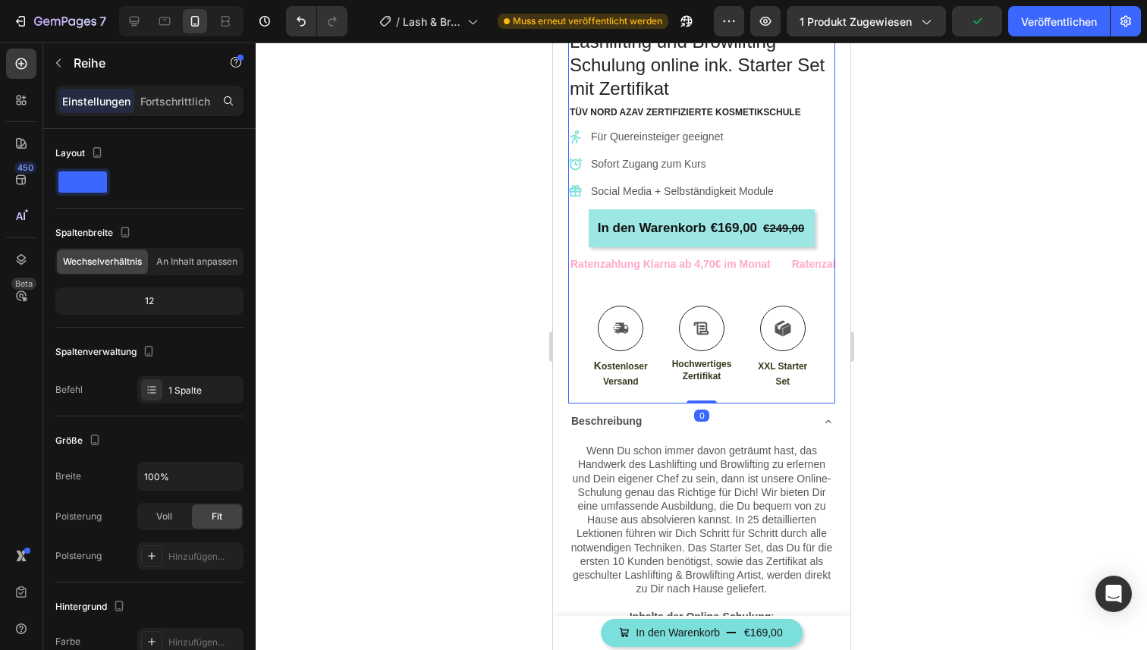
click at [612, 290] on div "Ratenzahlung Klarna ab 4,70€ im Monat Text Block Ratenzahlung Klarna ab 4,70€ i…" at bounding box center [700, 276] width 267 height 58
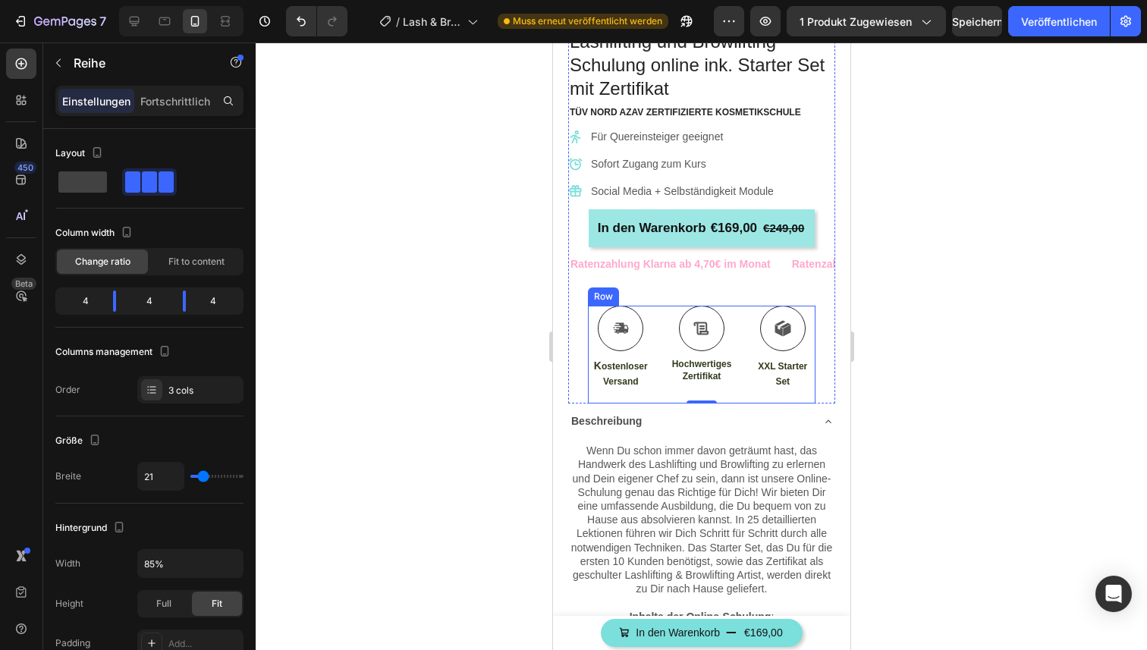
click at [656, 329] on div "Icon K ostenloser Versand Text Block Icon Hochwertiges Zertifikat Text Block Ic…" at bounding box center [700, 355] width 227 height 98
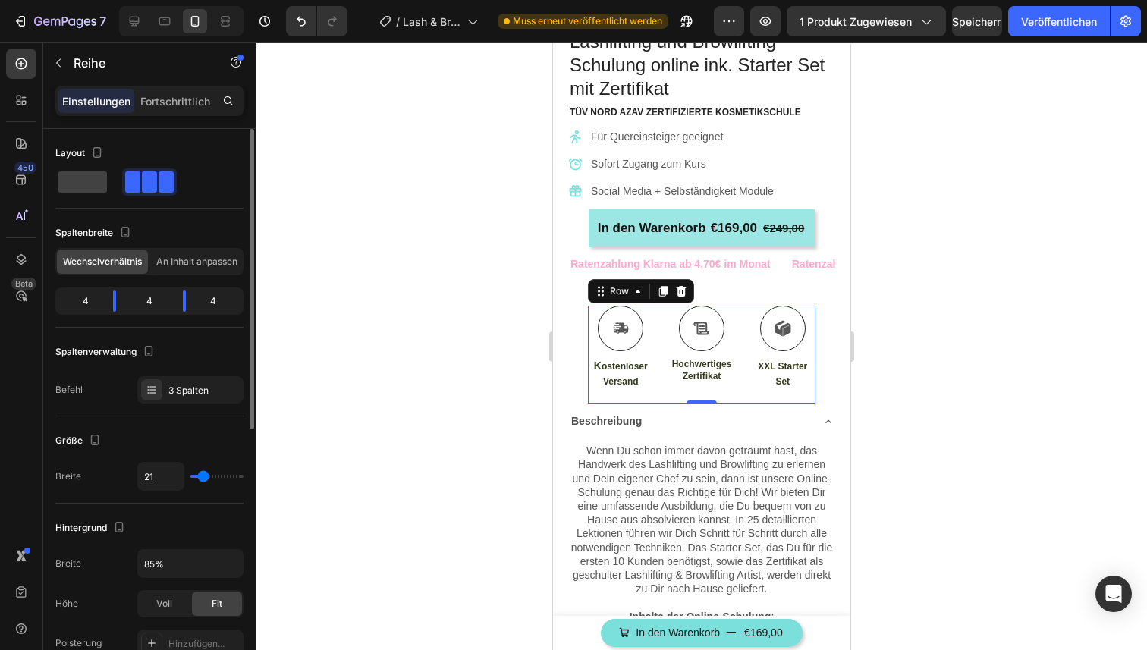
type input "16"
type input "11"
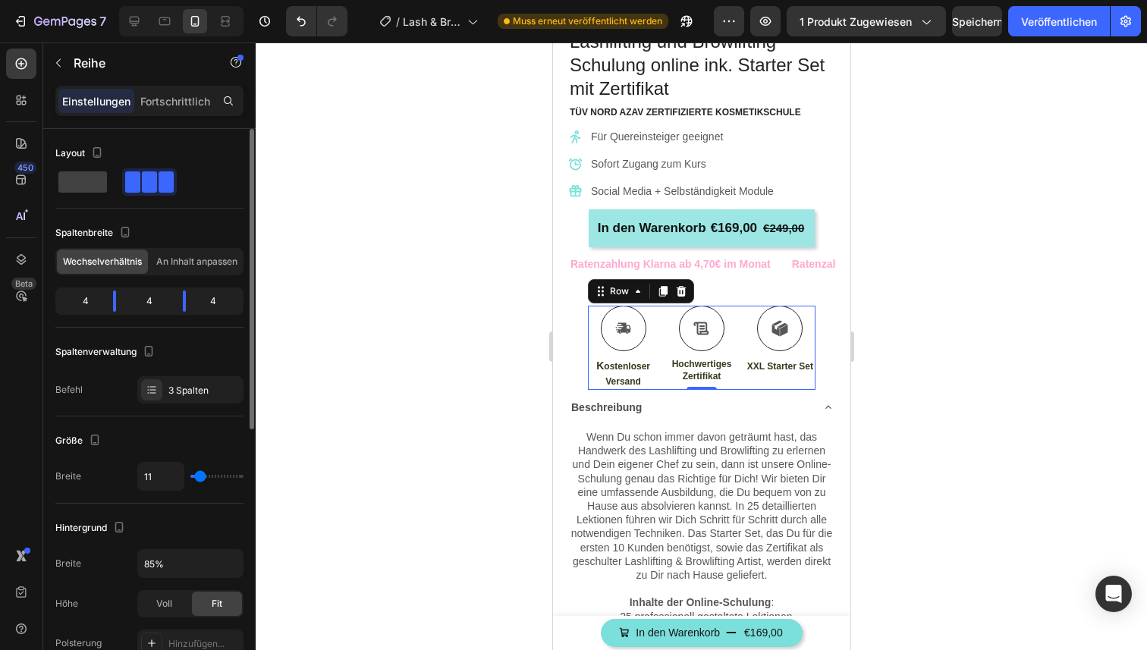
type input "10"
type input "7"
type input "5"
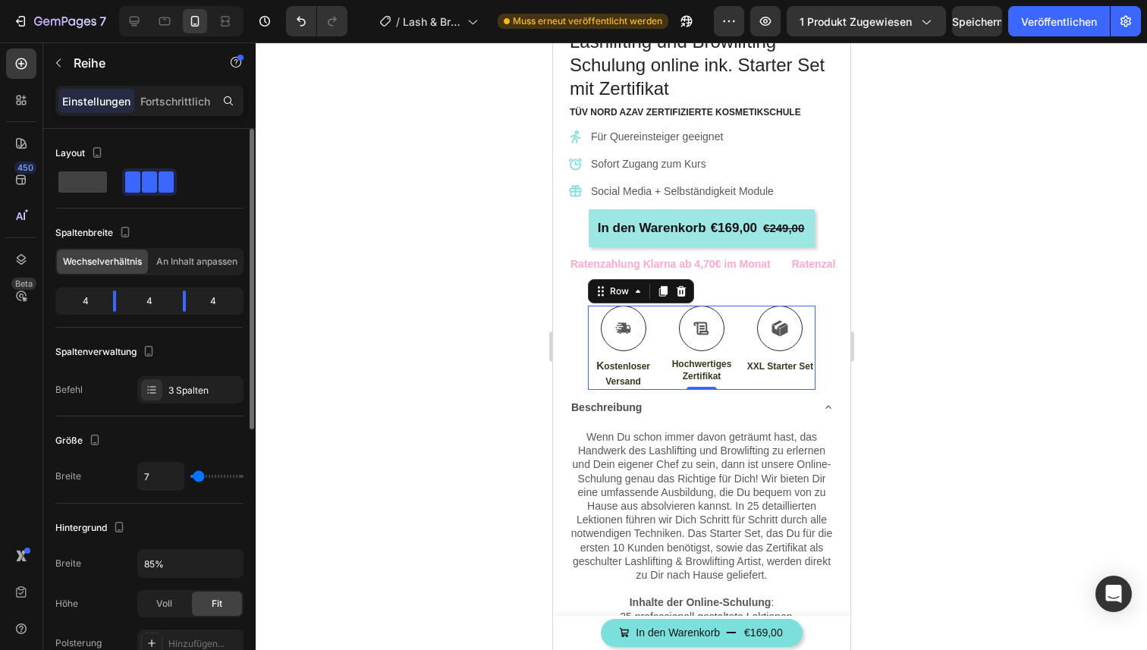
type input "5"
type input "4"
type input "3"
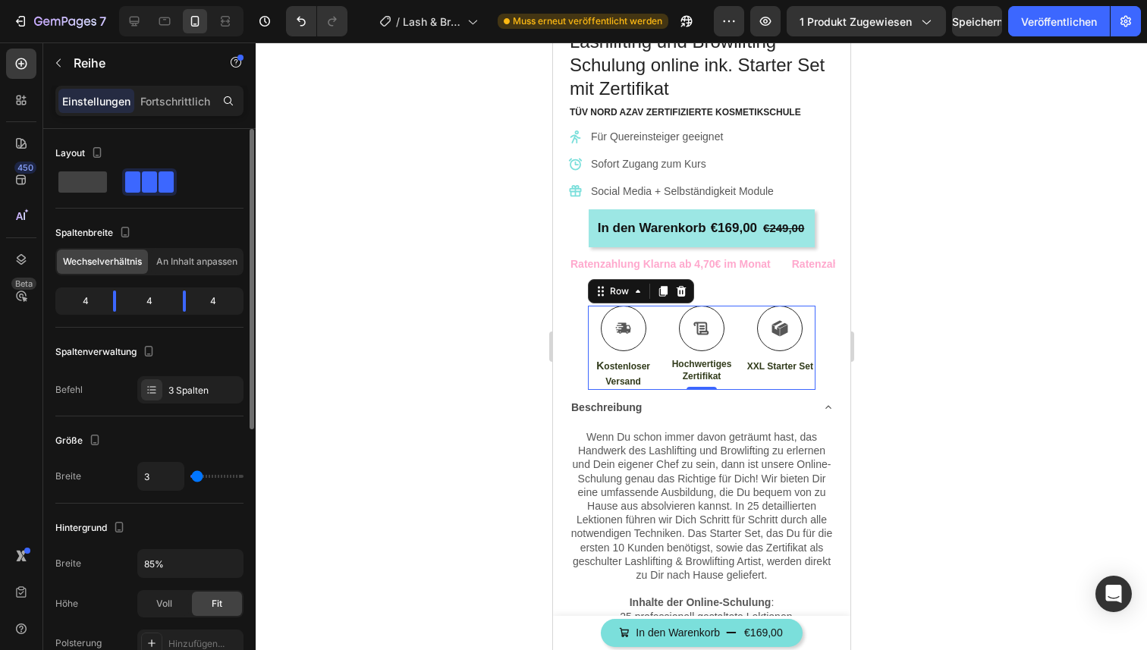
type input "0"
type input "1"
type input "91"
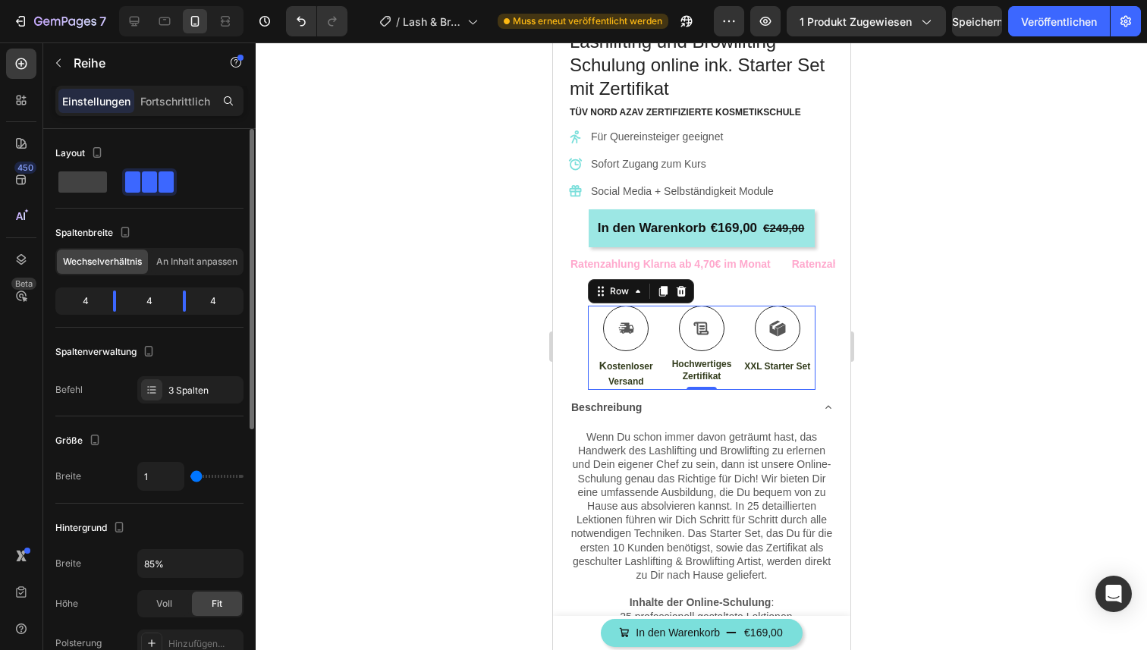
type input "91"
type input "103"
type input "106"
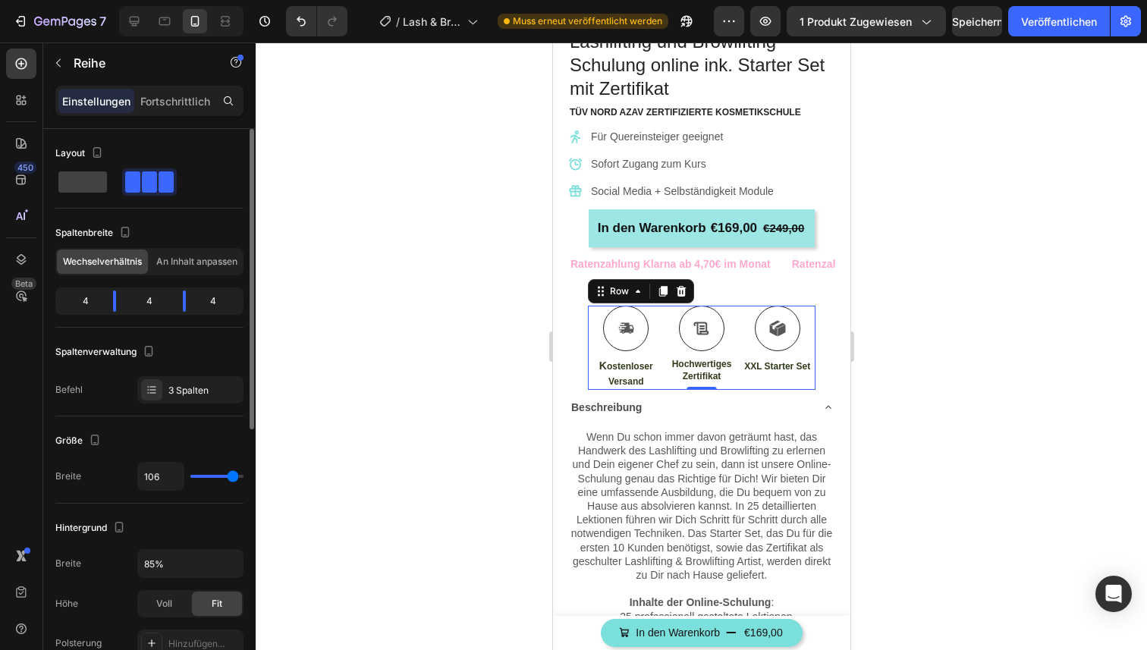
type input "114"
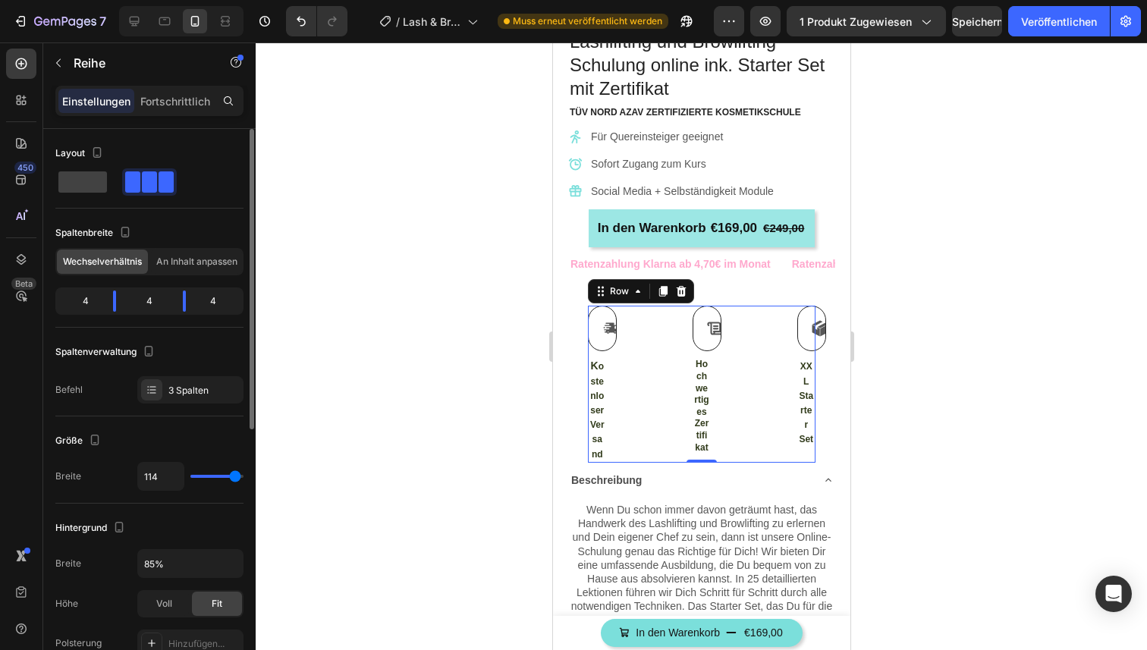
type input "118"
type input "120"
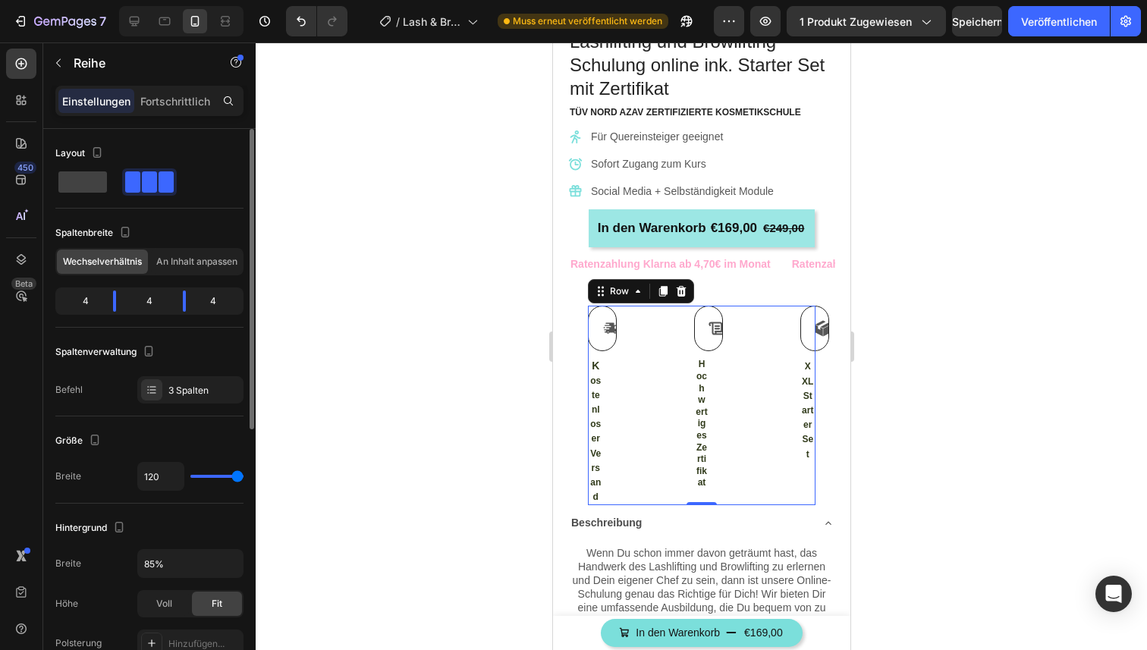
type input "119"
type input "74"
type input "0"
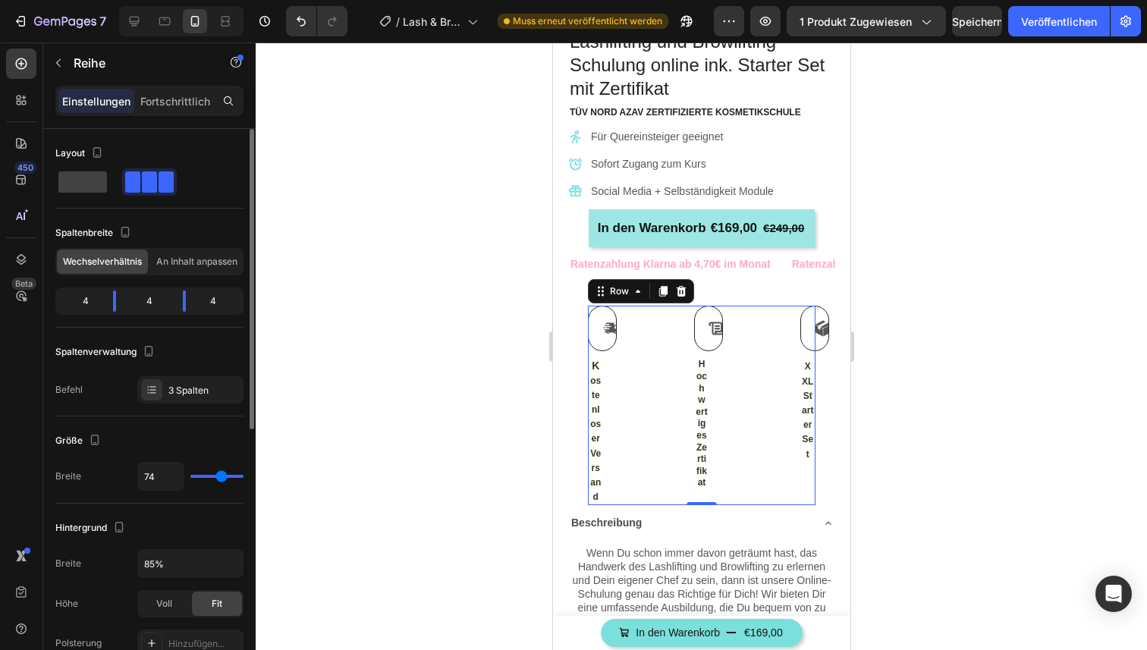
type input "0"
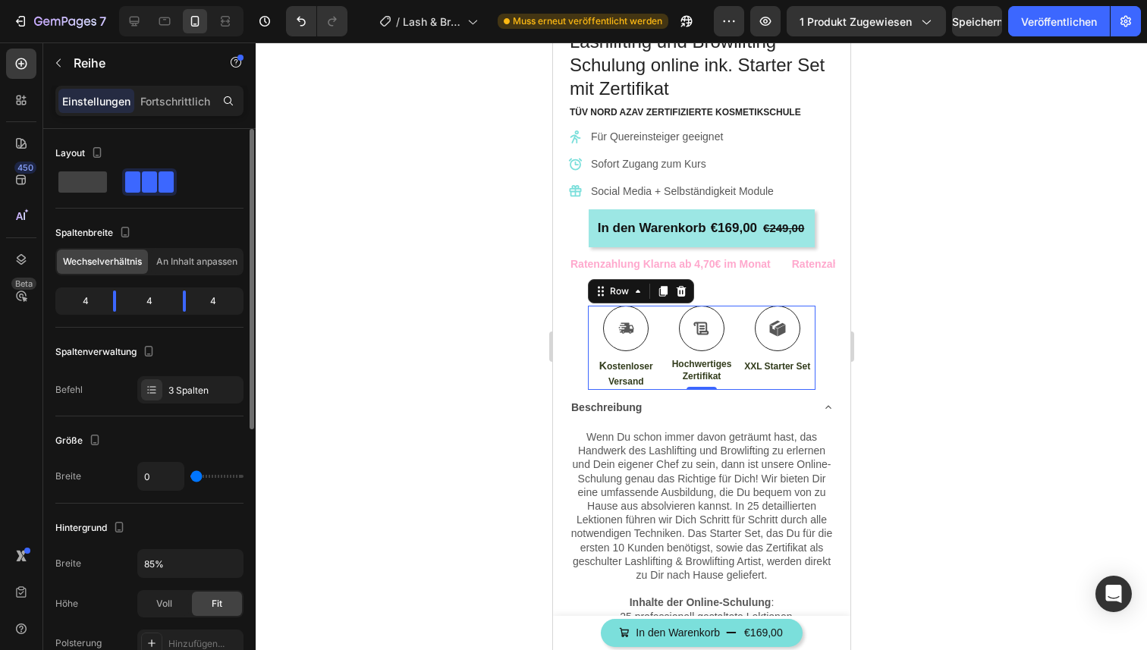
type input "9"
type input "33"
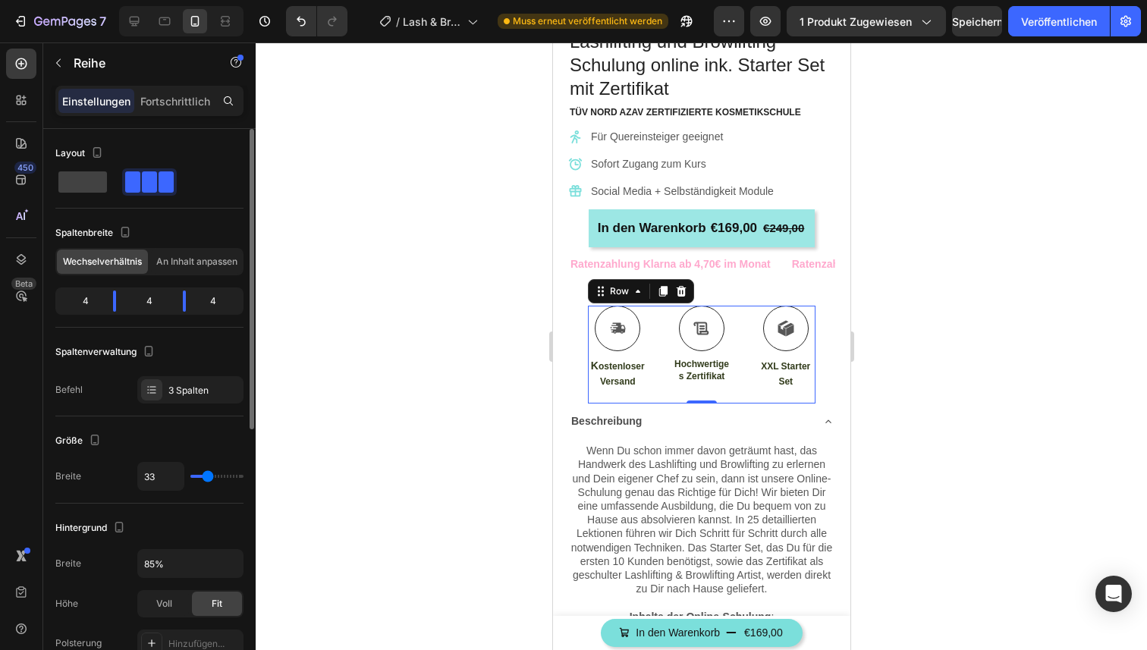
type input "37"
type input "39"
type input "44"
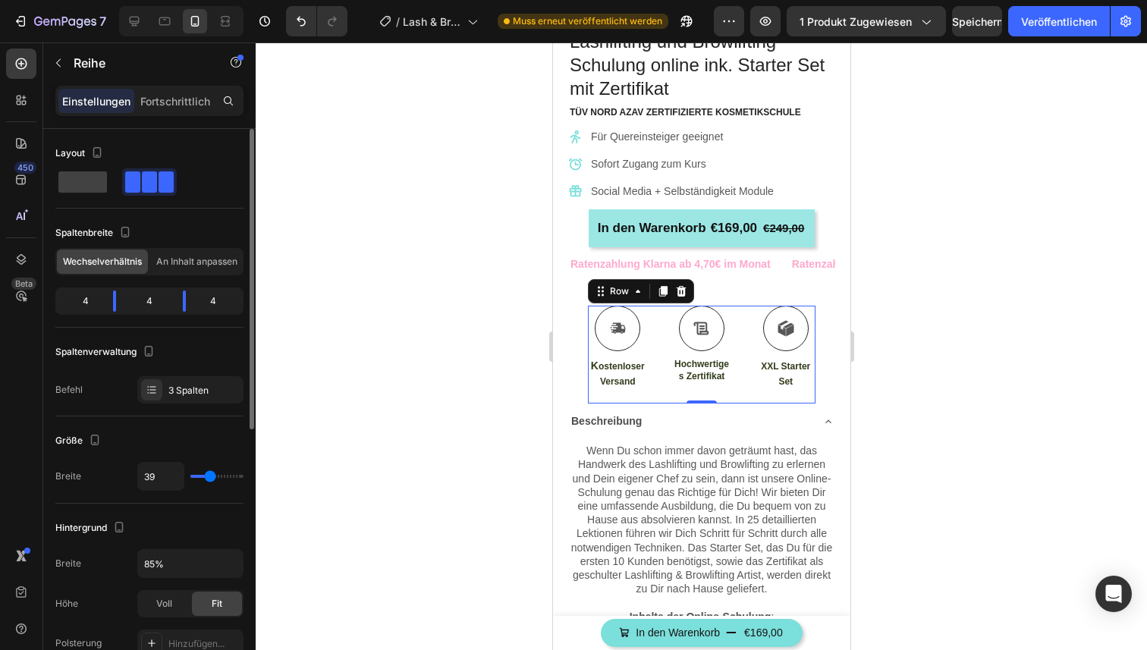
type input "44"
type input "48"
type input "50"
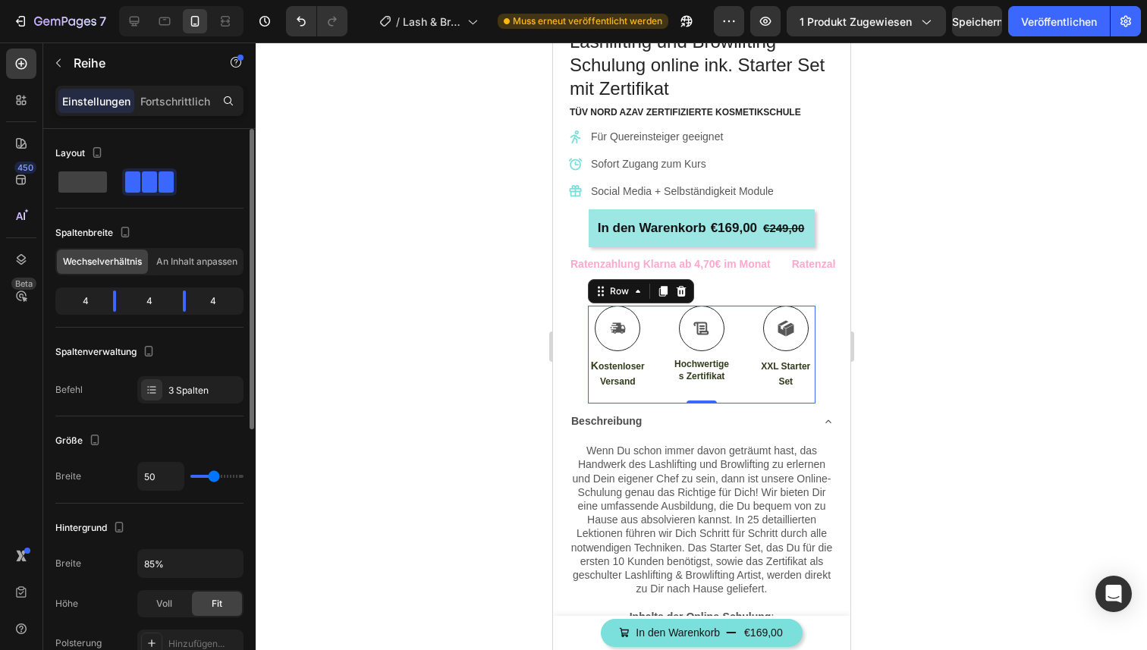
type input "52"
type input "51"
type input "50"
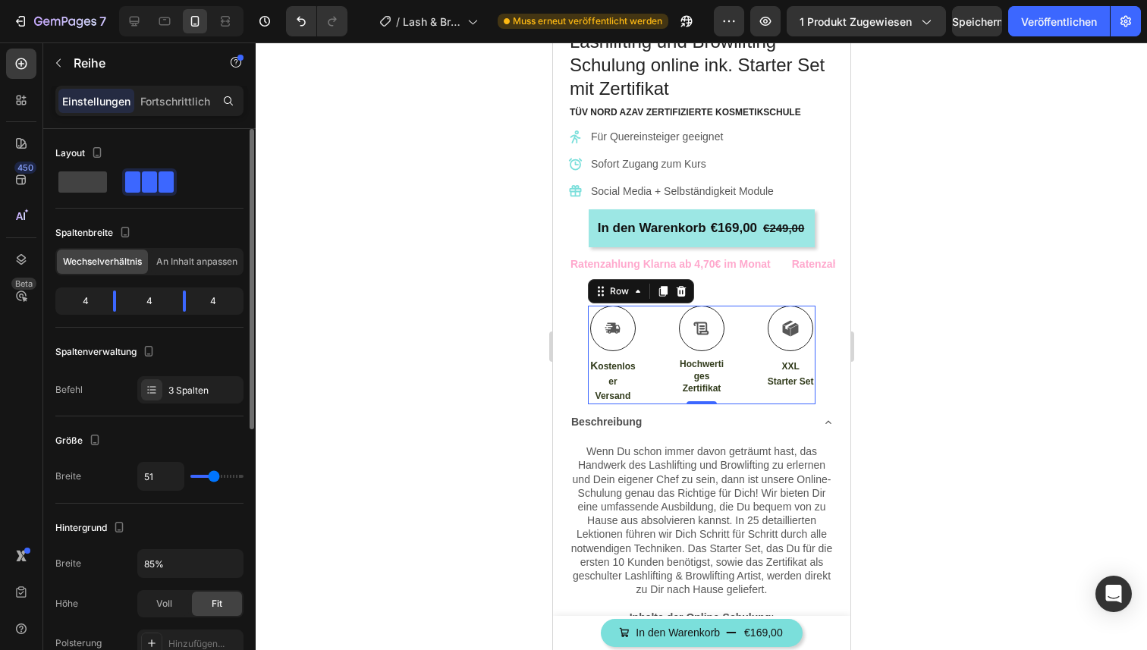
type input "50"
type input "49"
type input "48"
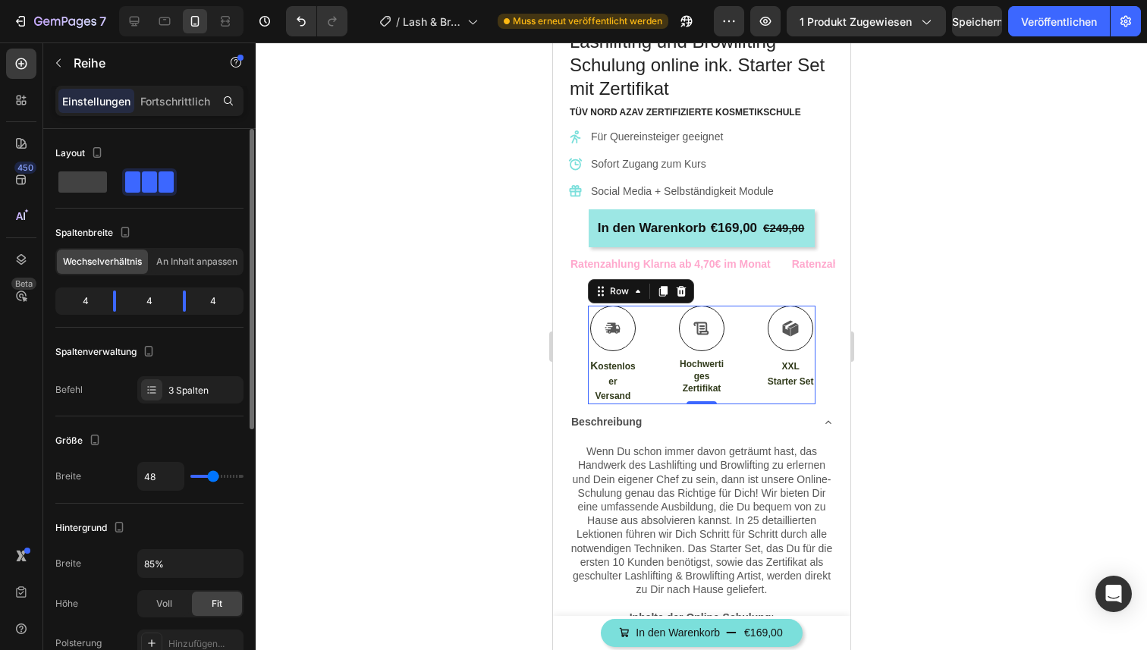
type input "47"
type input "46"
type input "45"
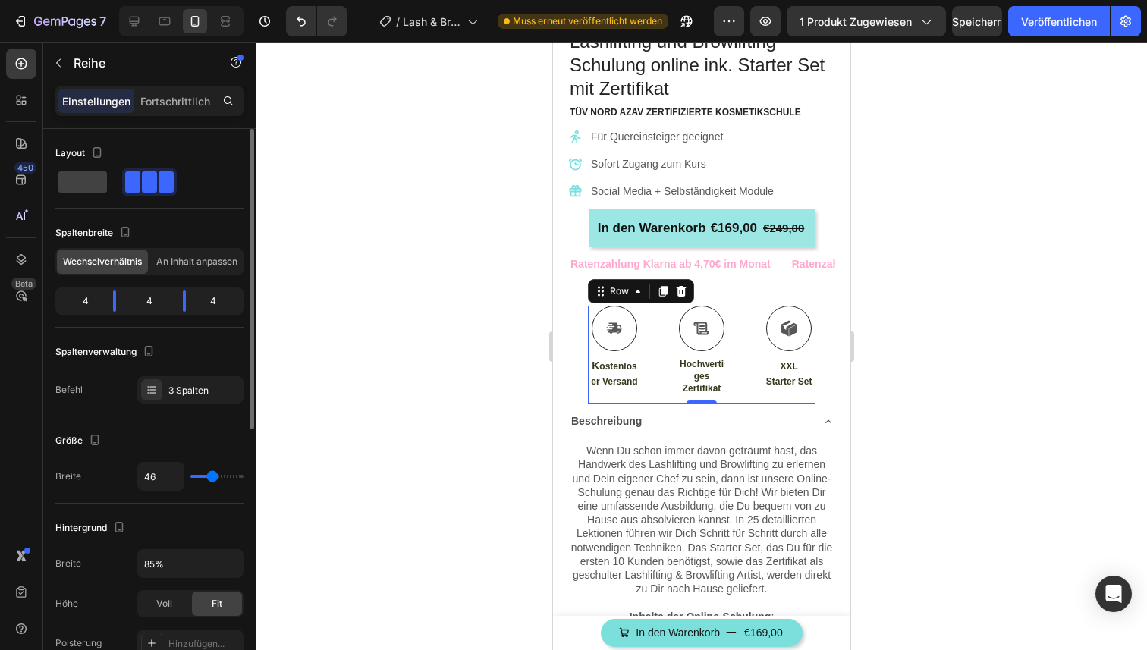
type input "45"
type input "36"
type input "0"
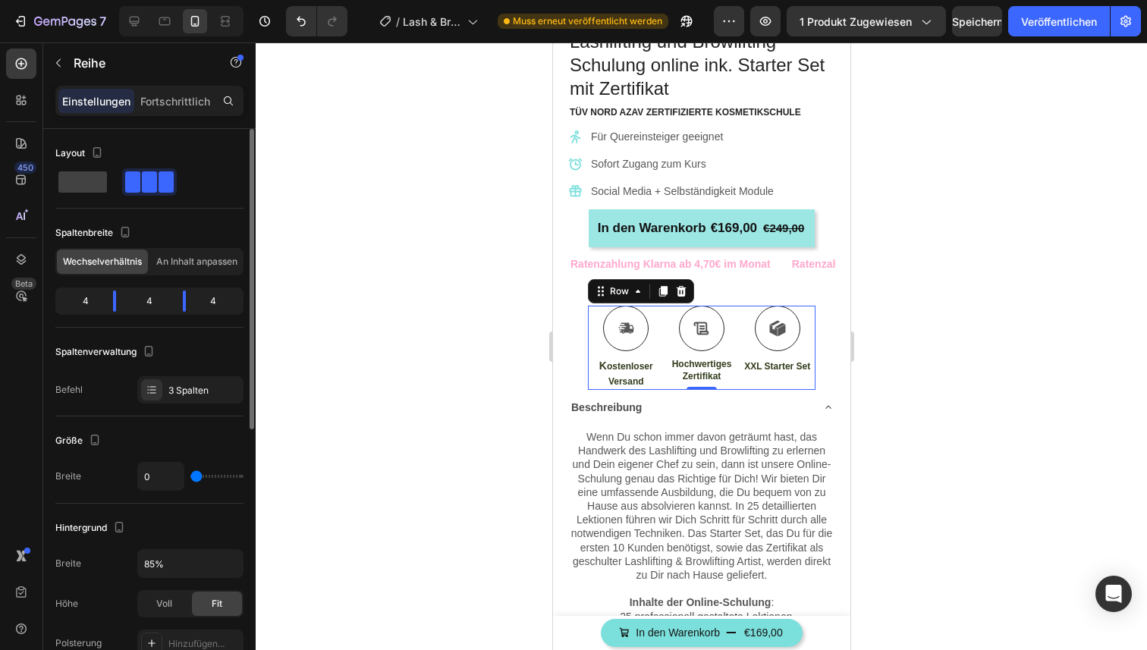
drag, startPoint x: 203, startPoint y: 479, endPoint x: 112, endPoint y: 495, distance: 93.2
type input "0"
click at [190, 478] on input "range" at bounding box center [216, 476] width 53 height 3
click at [418, 339] on div at bounding box center [701, 346] width 891 height 608
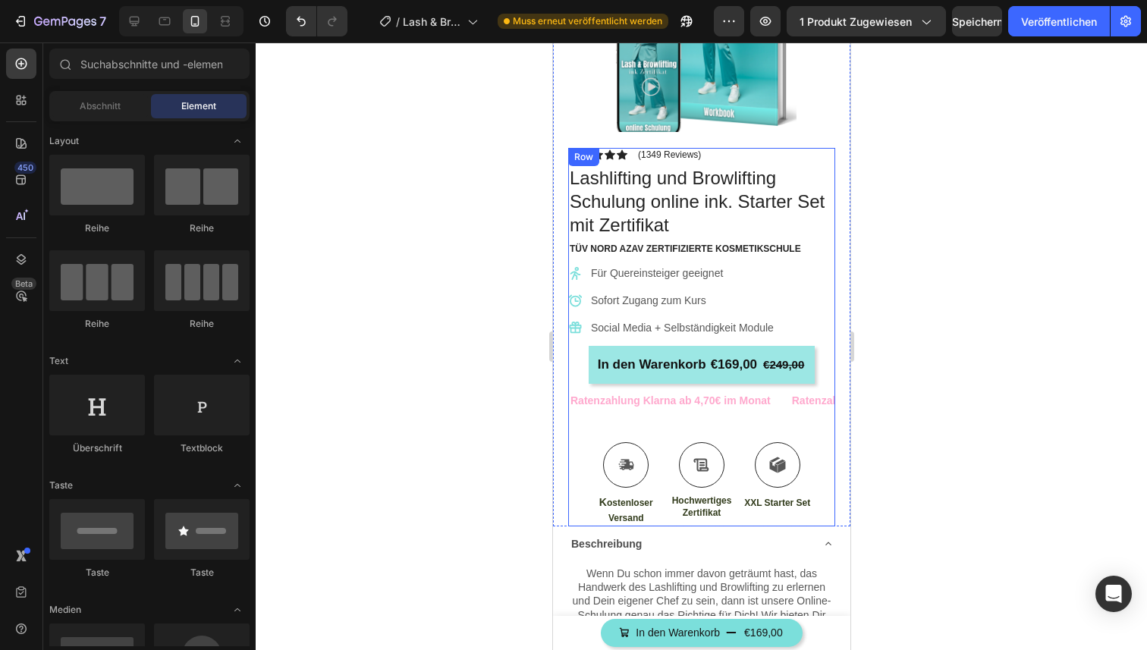
scroll to position [173, 0]
click at [1054, 27] on font "Veröffentlichen" at bounding box center [1059, 22] width 76 height 16
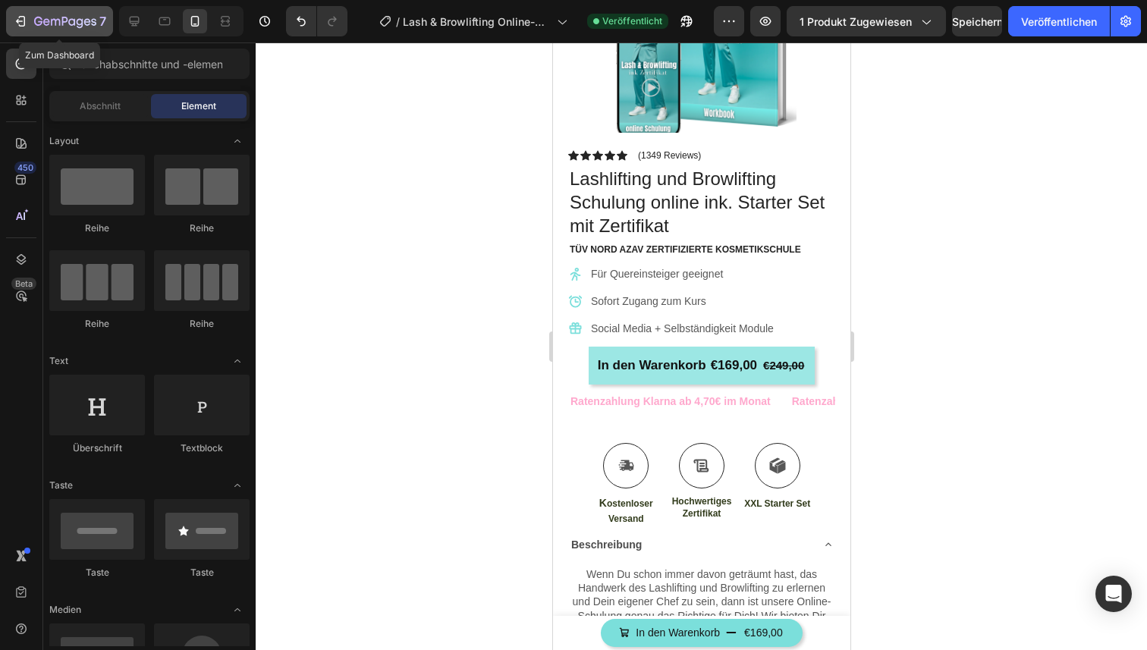
click at [54, 24] on icon "button" at bounding box center [65, 22] width 62 height 13
